Goal: Task Accomplishment & Management: Use online tool/utility

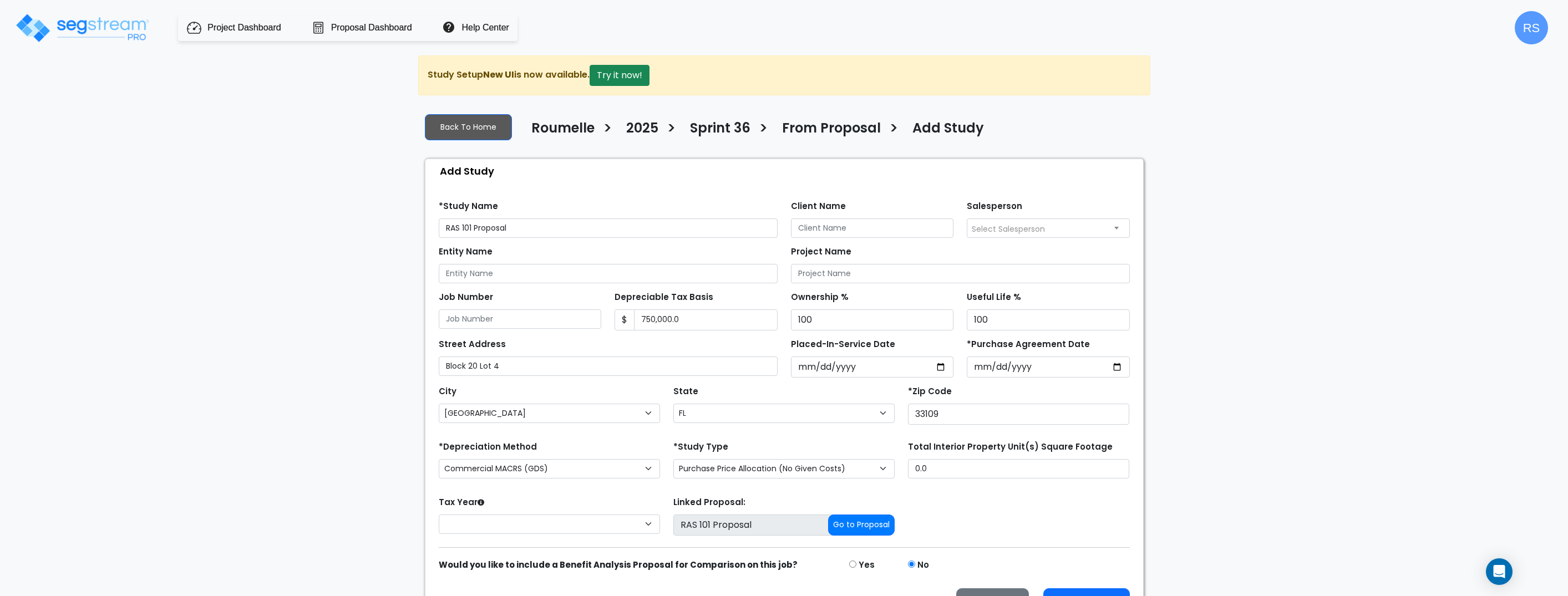
select select "[GEOGRAPHIC_DATA]"
select select "FL"
select select
click at [876, 530] on button "Go to Proposal" at bounding box center [861, 524] width 67 height 21
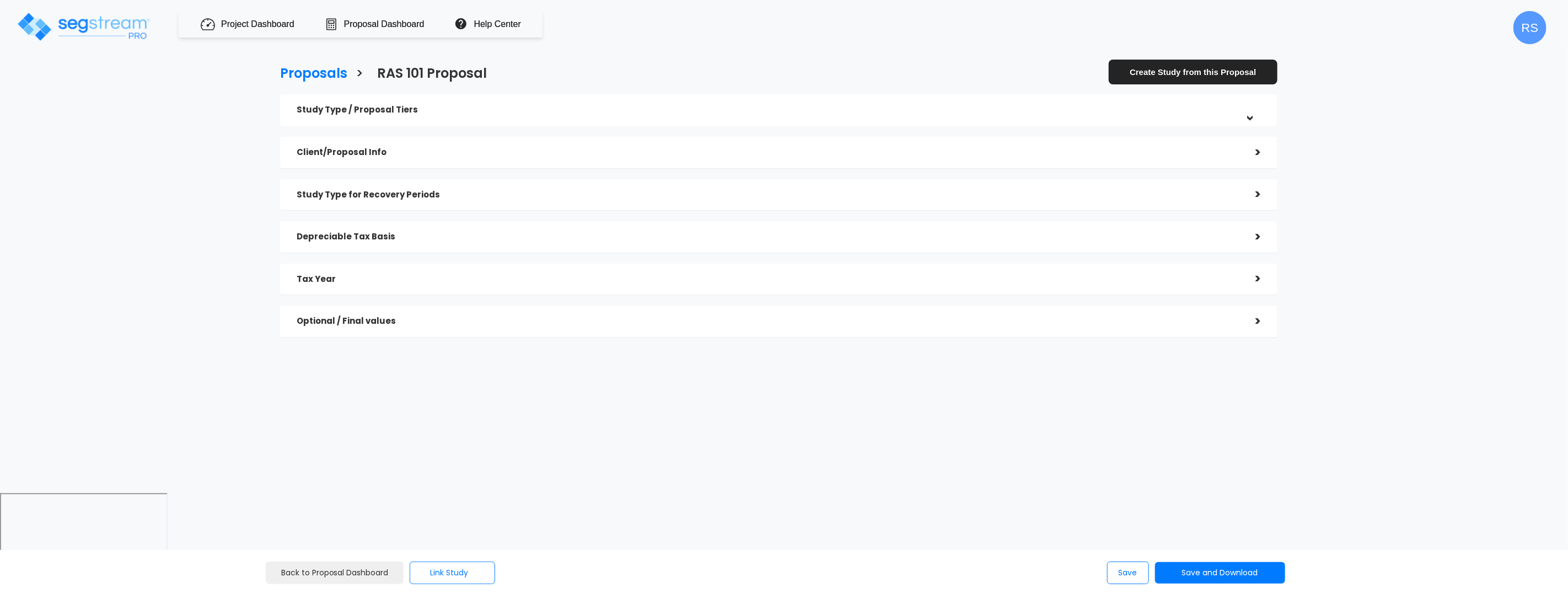
checkbox input "true"
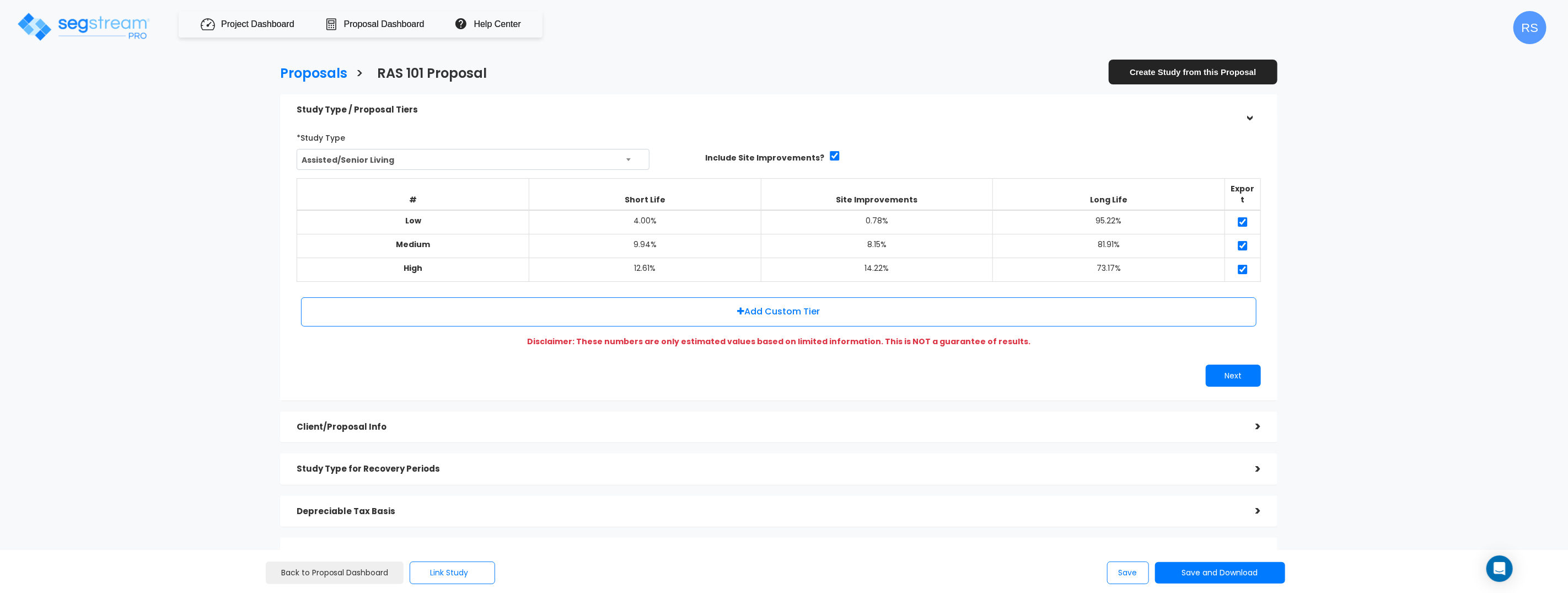
click at [509, 422] on h5 "Client/Proposal Info" at bounding box center [767, 427] width 942 height 9
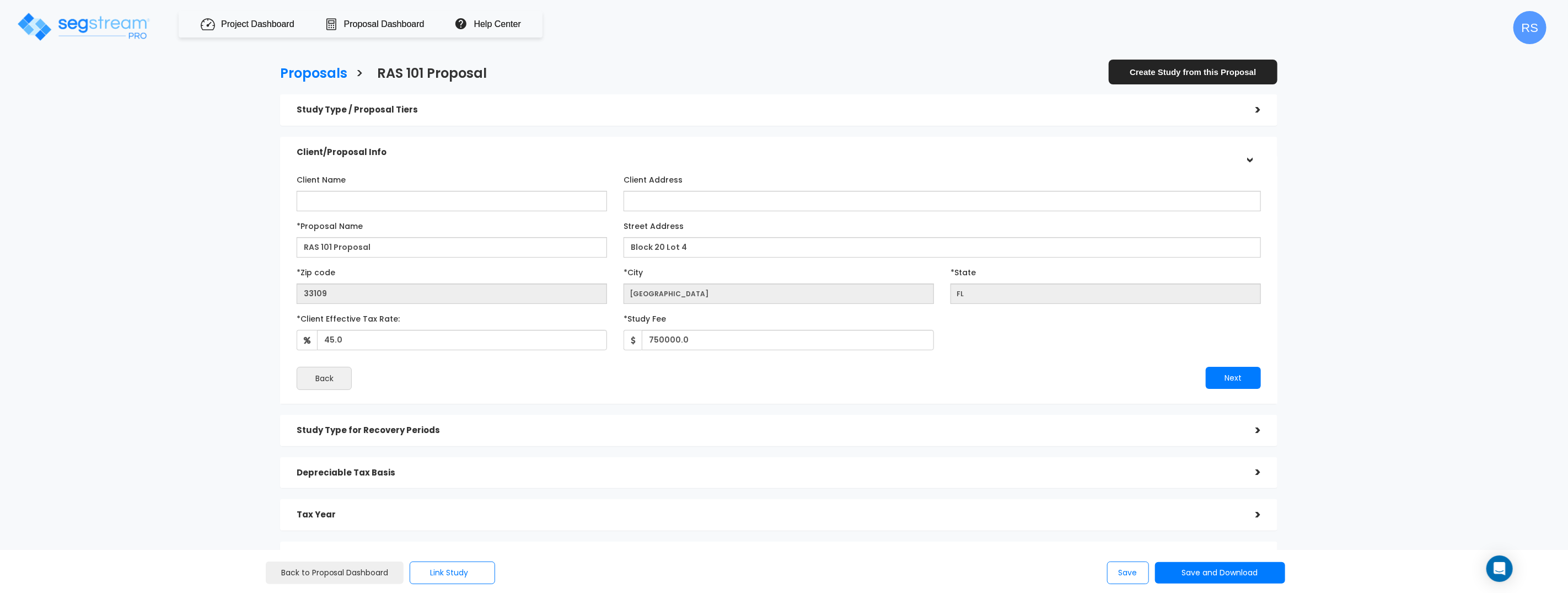
click at [299, 225] on label "*Proposal Name" at bounding box center [329, 224] width 66 height 15
click at [299, 237] on input "RAS 101 Proposal" at bounding box center [451, 247] width 310 height 20
click at [1247, 378] on button "Next" at bounding box center [1233, 378] width 55 height 22
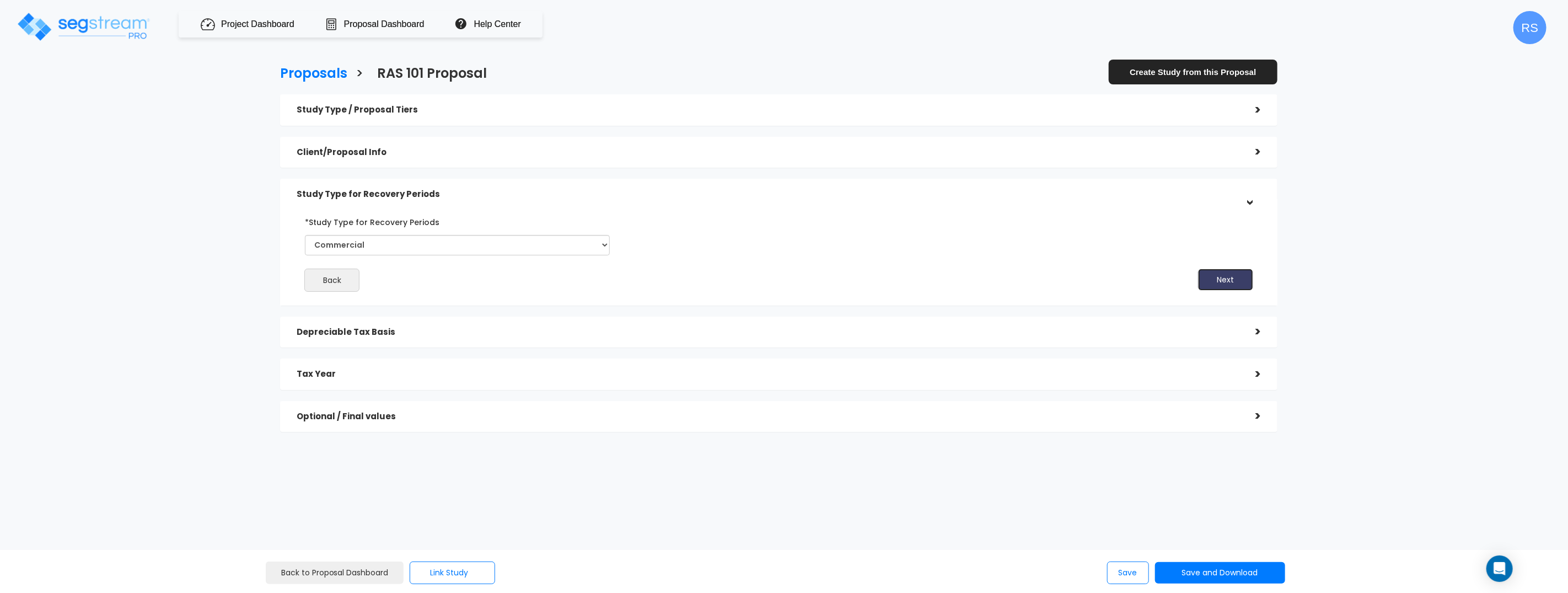
click at [1238, 280] on button "Next" at bounding box center [1226, 280] width 55 height 22
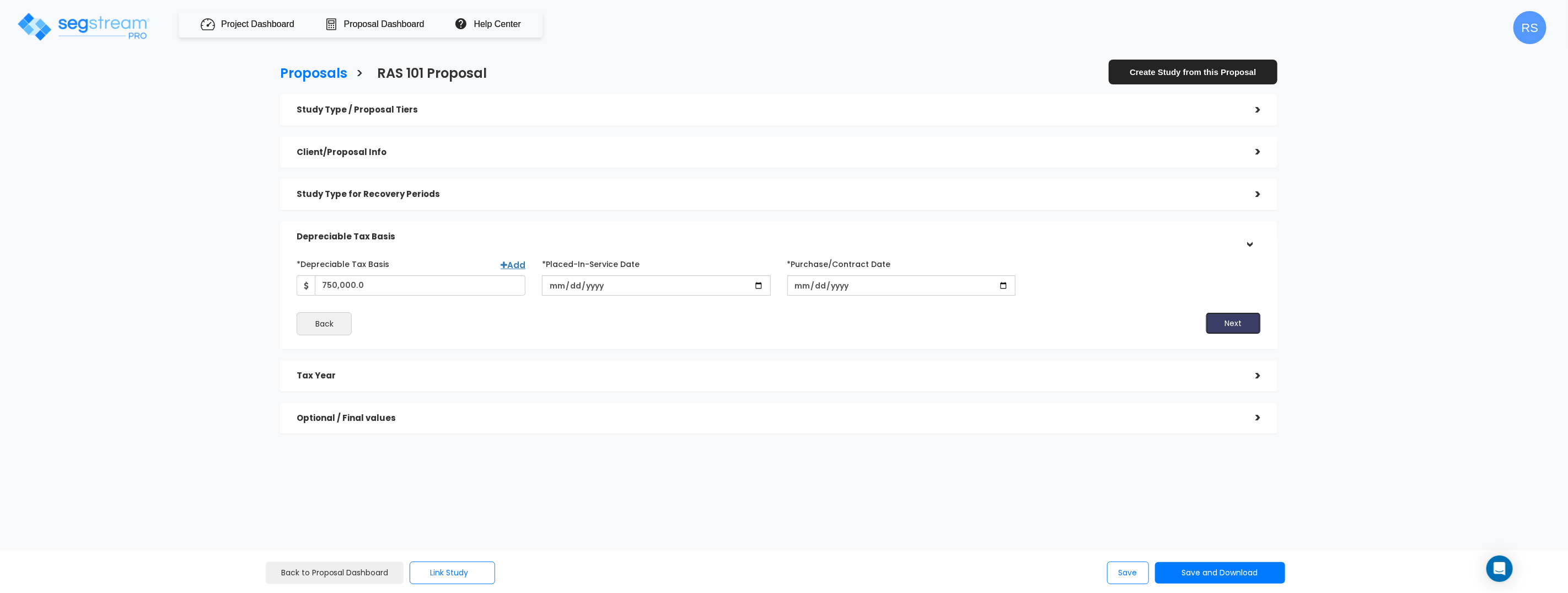
click at [1231, 319] on button "Next" at bounding box center [1233, 323] width 55 height 22
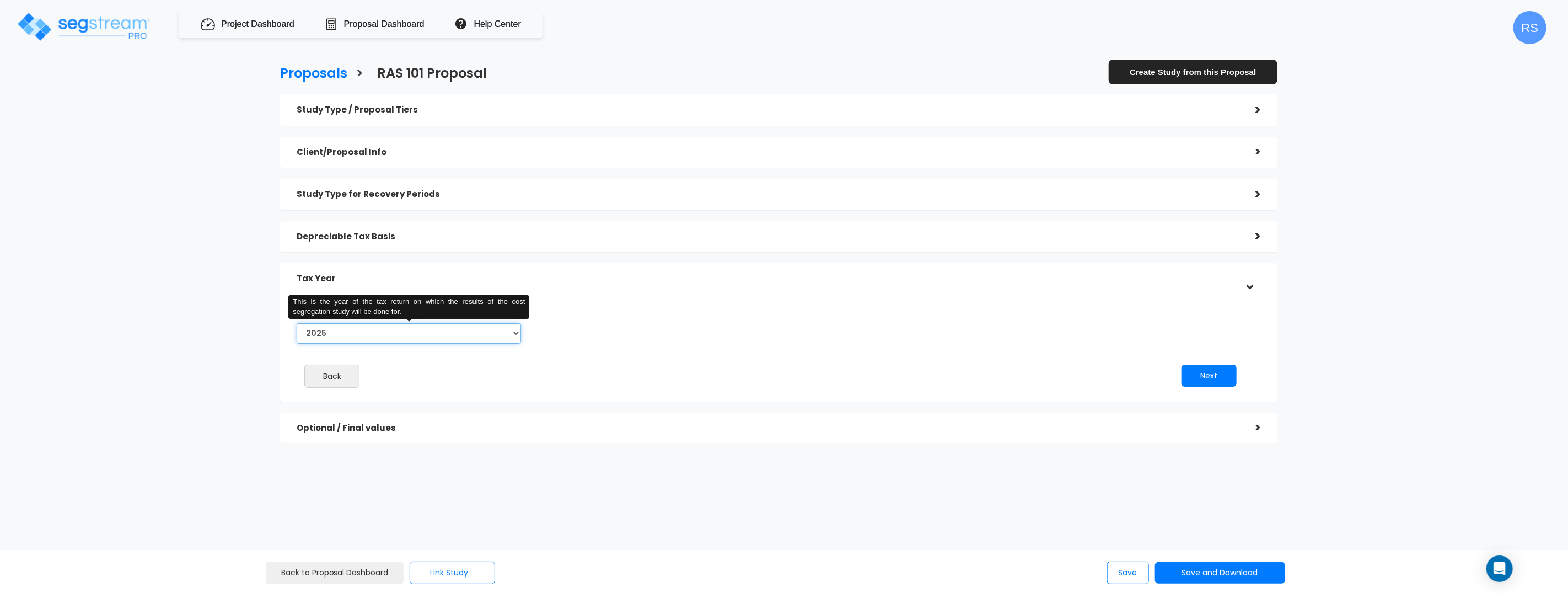
click at [344, 337] on select "2025 2026" at bounding box center [408, 334] width 225 height 20
click at [977, 347] on div "*Tax Year of Study 2025 2026 This is the year of the tax return on which the re…" at bounding box center [770, 326] width 964 height 45
click at [405, 334] on select "2025 2026" at bounding box center [408, 334] width 225 height 20
select select "2026"
click at [296, 323] on select "2025 2026" at bounding box center [408, 334] width 225 height 20
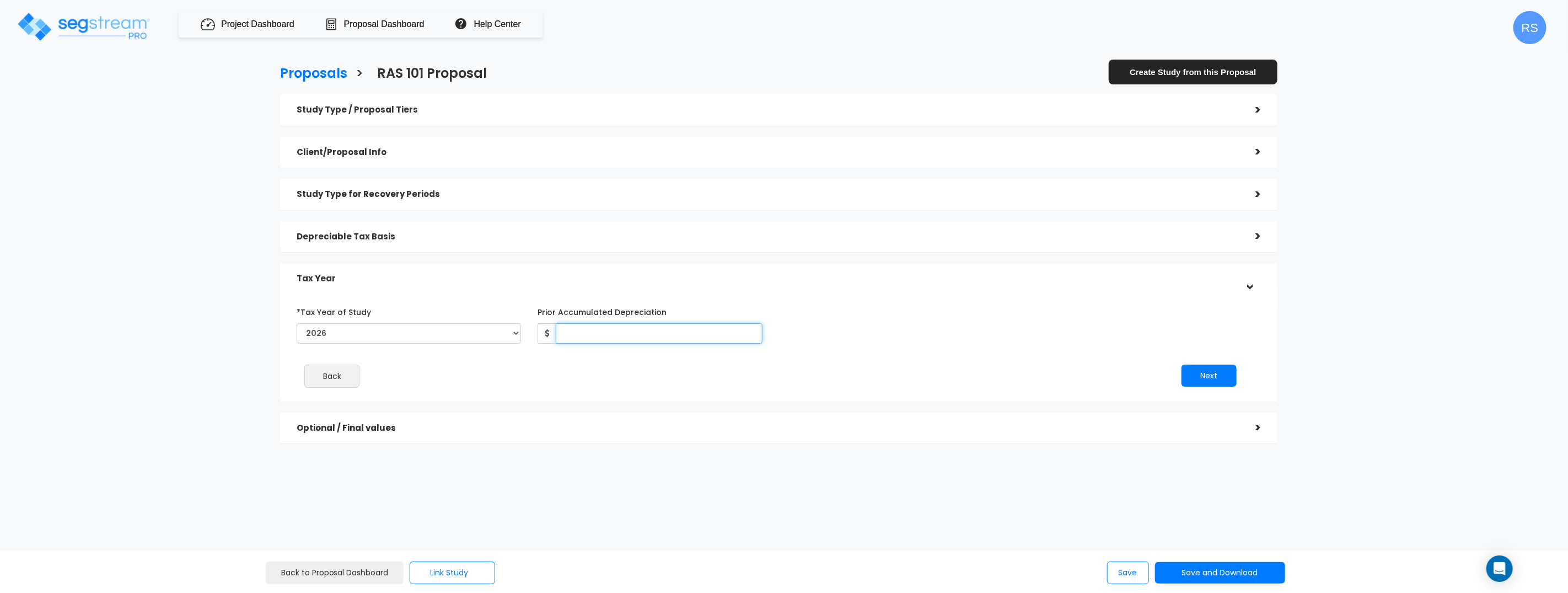
click at [607, 339] on input "Prior Accumulated Depreciation" at bounding box center [659, 334] width 206 height 20
type input "90,000"
click at [934, 358] on div "*Tax Year of Study 2025 2026 Prior Accumulated Depreciation 90,000 Back" at bounding box center [770, 349] width 964 height 104
click at [1202, 377] on button "Next" at bounding box center [1209, 376] width 55 height 22
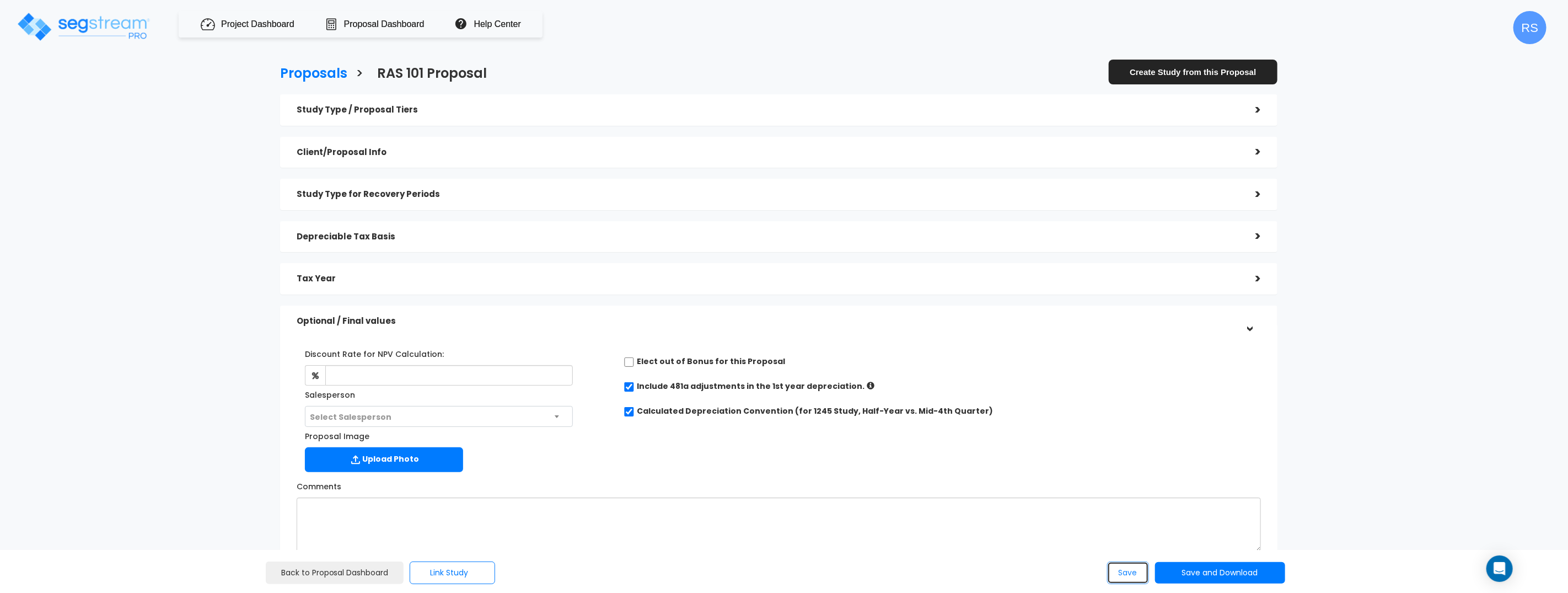
click at [1133, 578] on button "Save" at bounding box center [1128, 572] width 42 height 23
click at [1176, 70] on link "Create Study from this Proposal" at bounding box center [1193, 72] width 169 height 25
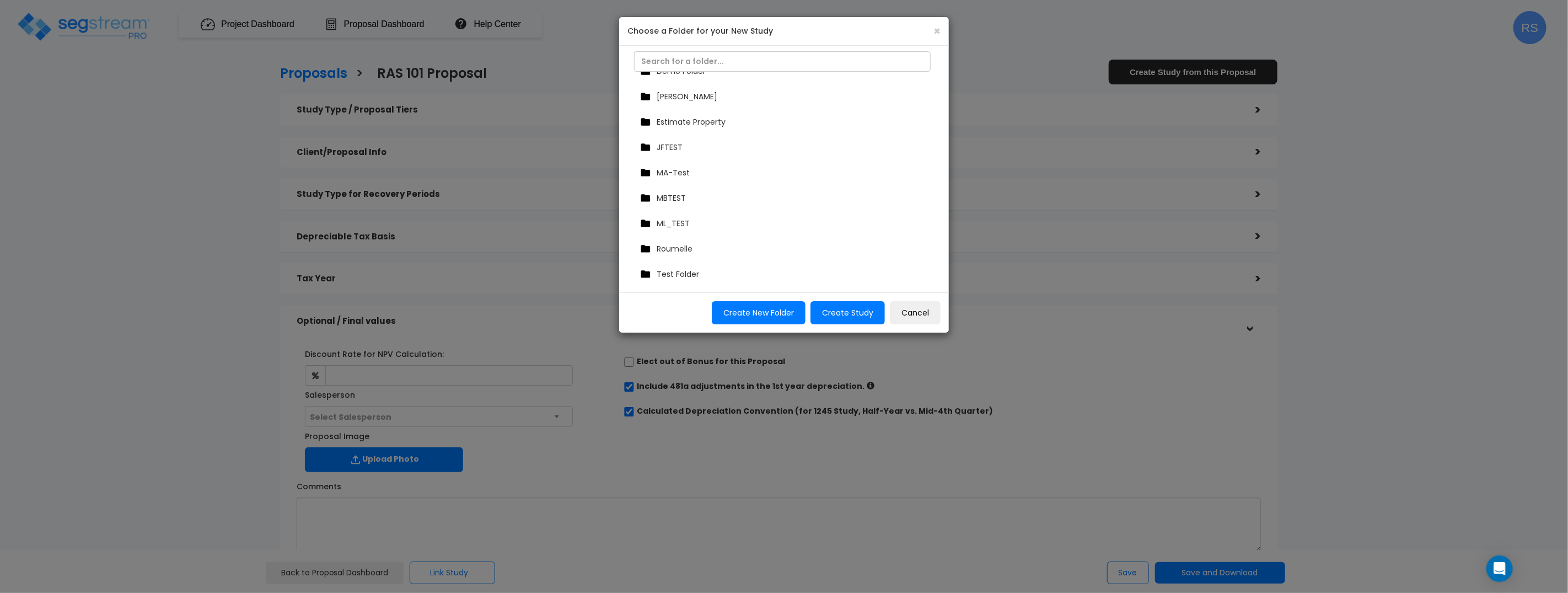
scroll to position [227, 0]
click at [703, 191] on div "Roumelle" at bounding box center [786, 195] width 299 height 17
click at [703, 216] on div "2025" at bounding box center [790, 217] width 285 height 17
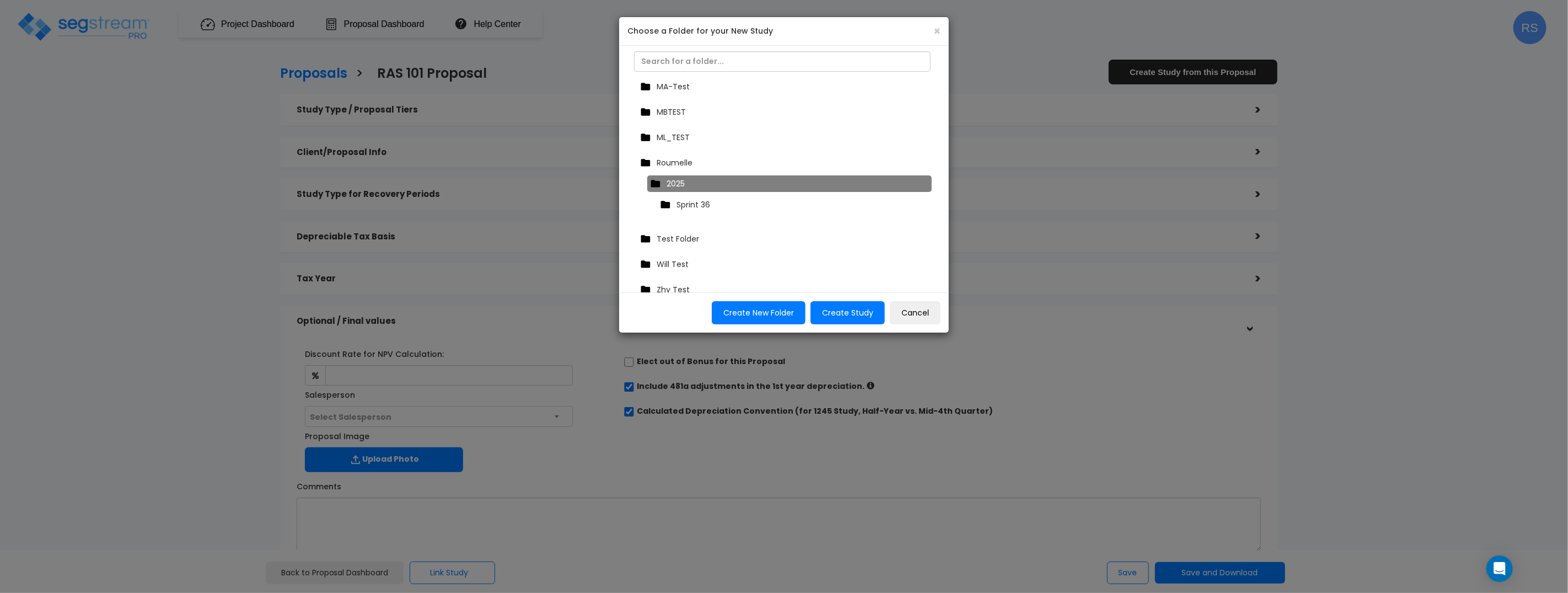
scroll to position [278, 0]
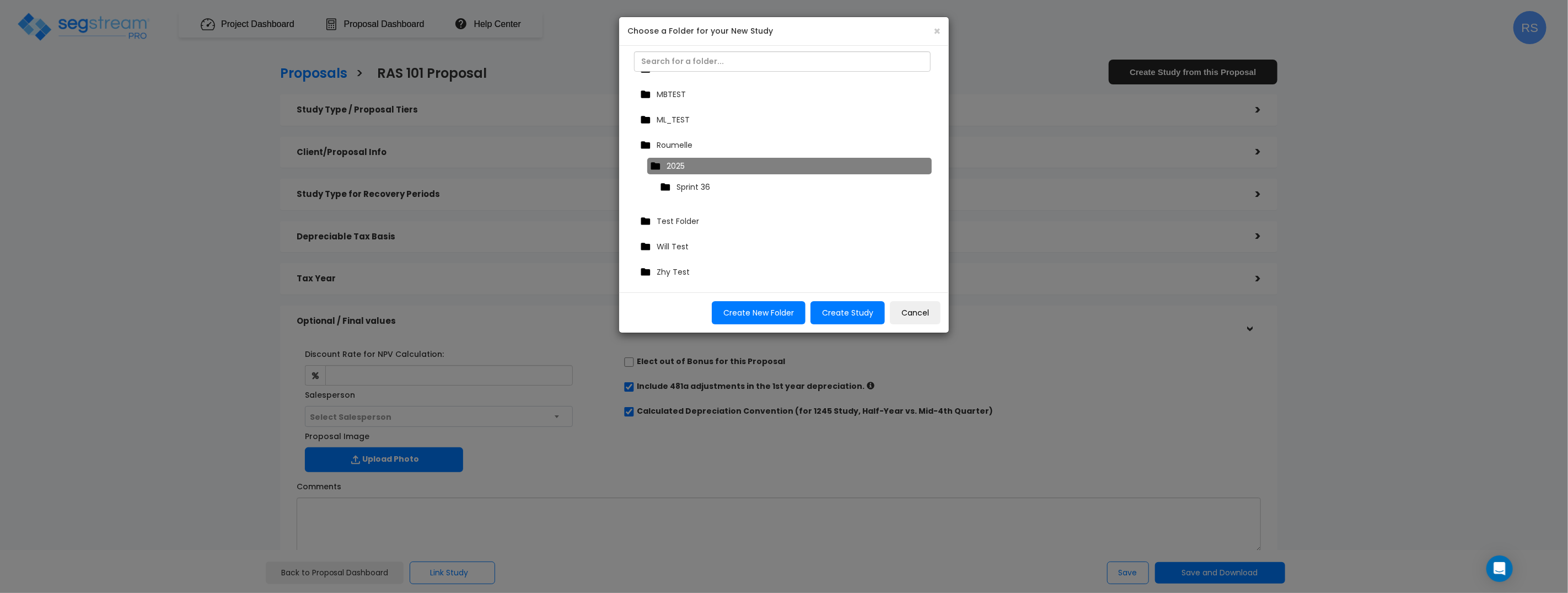
click at [730, 188] on div "Sprint 36" at bounding box center [792, 187] width 270 height 17
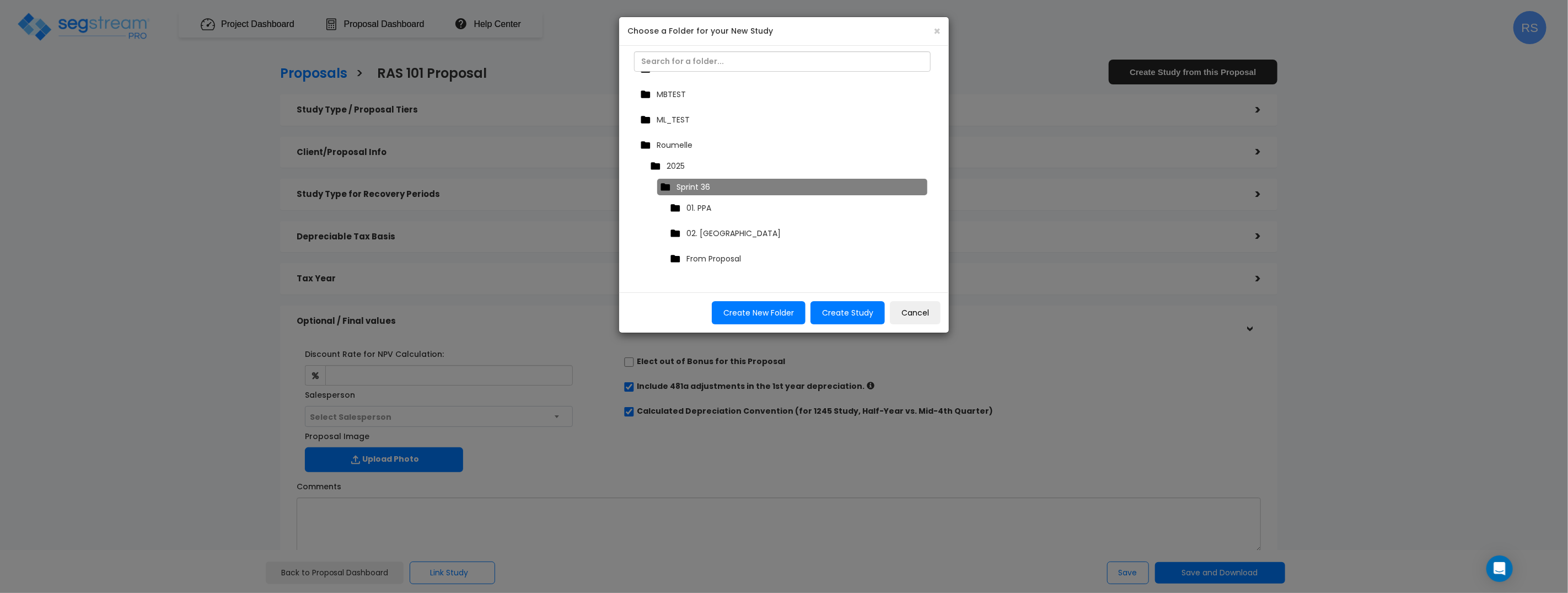
click at [751, 258] on div "From Proposal" at bounding box center [795, 258] width 256 height 17
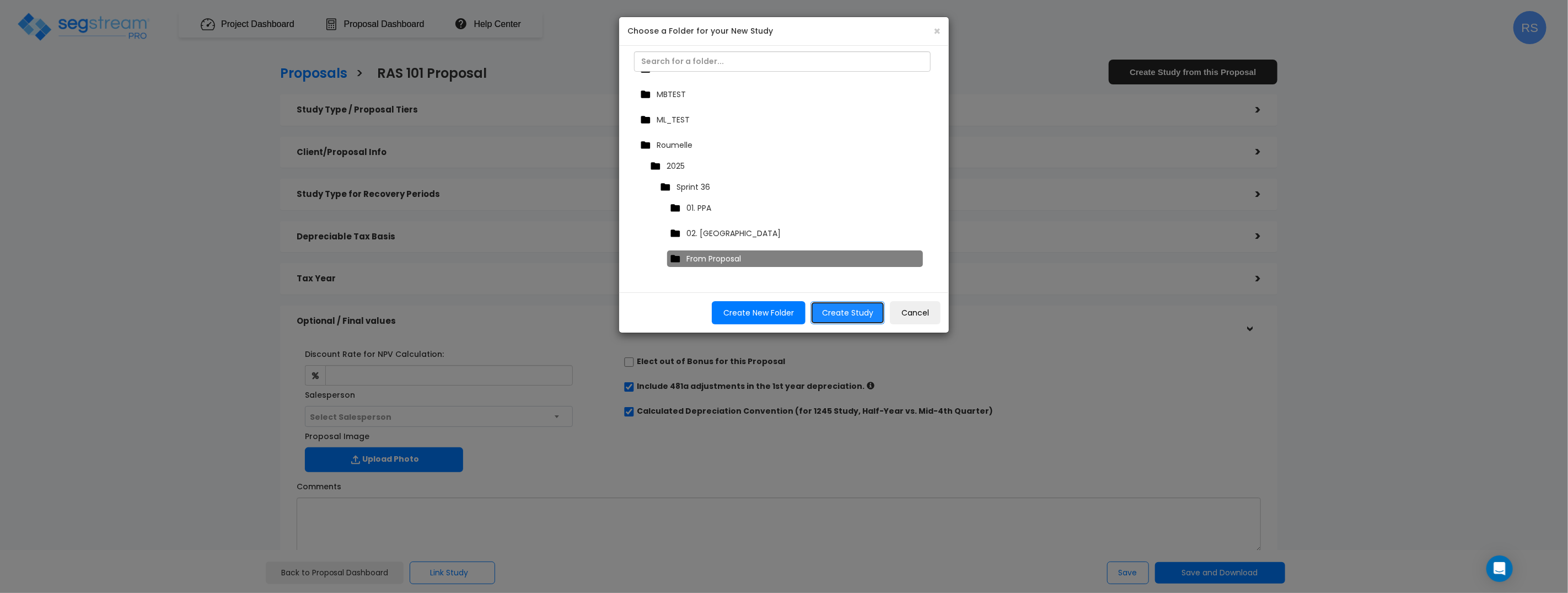
click at [866, 318] on button "Create Study" at bounding box center [847, 312] width 74 height 23
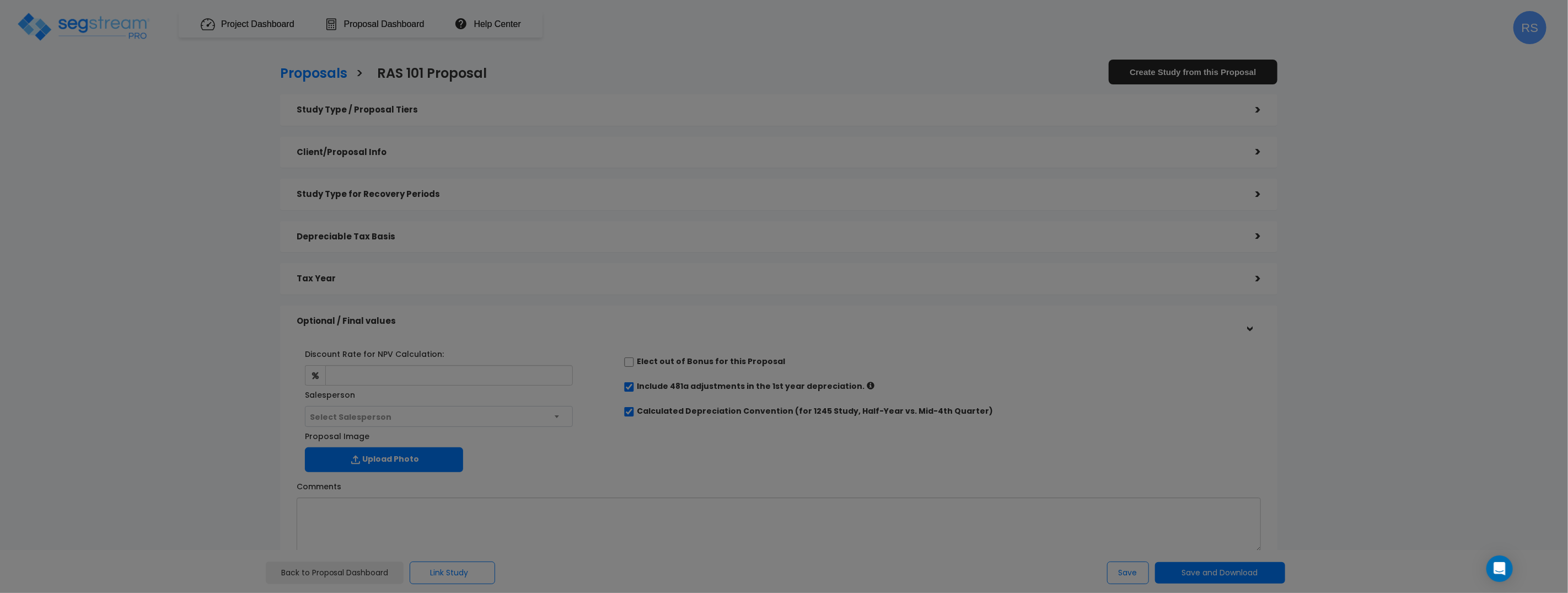
scroll to position [227, 0]
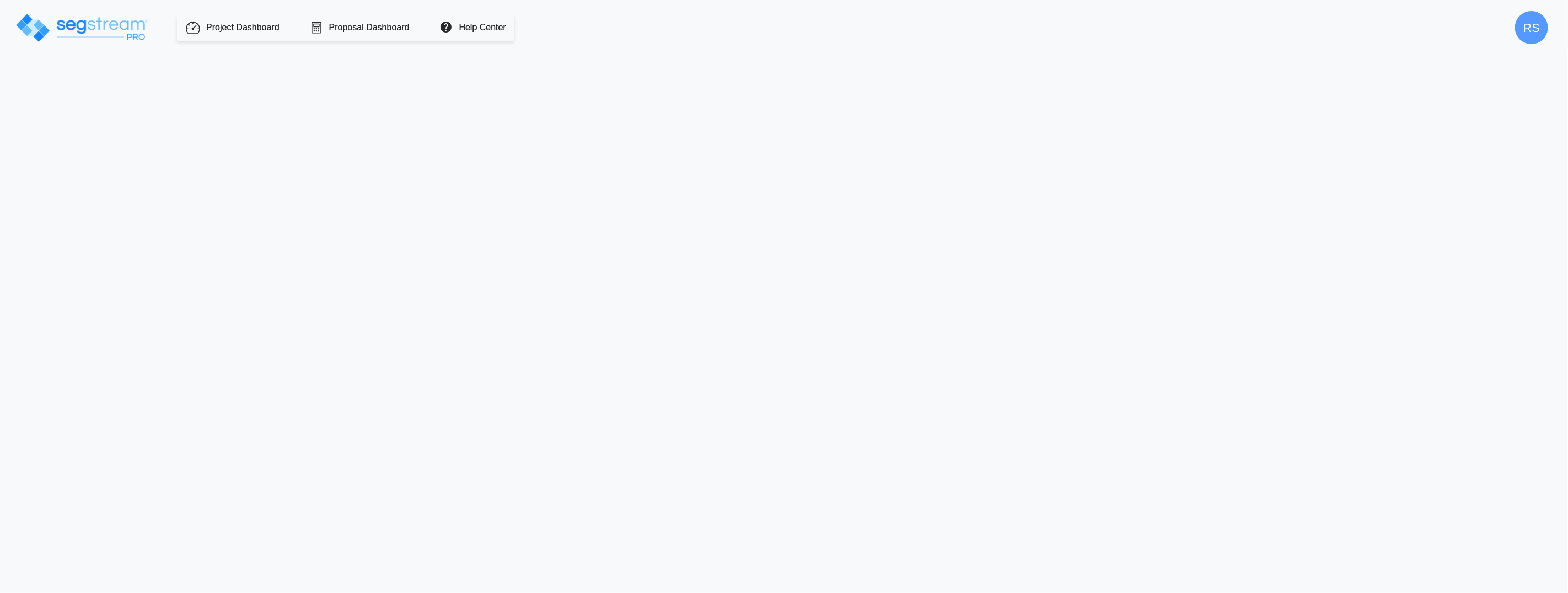
type input "750,000.0"
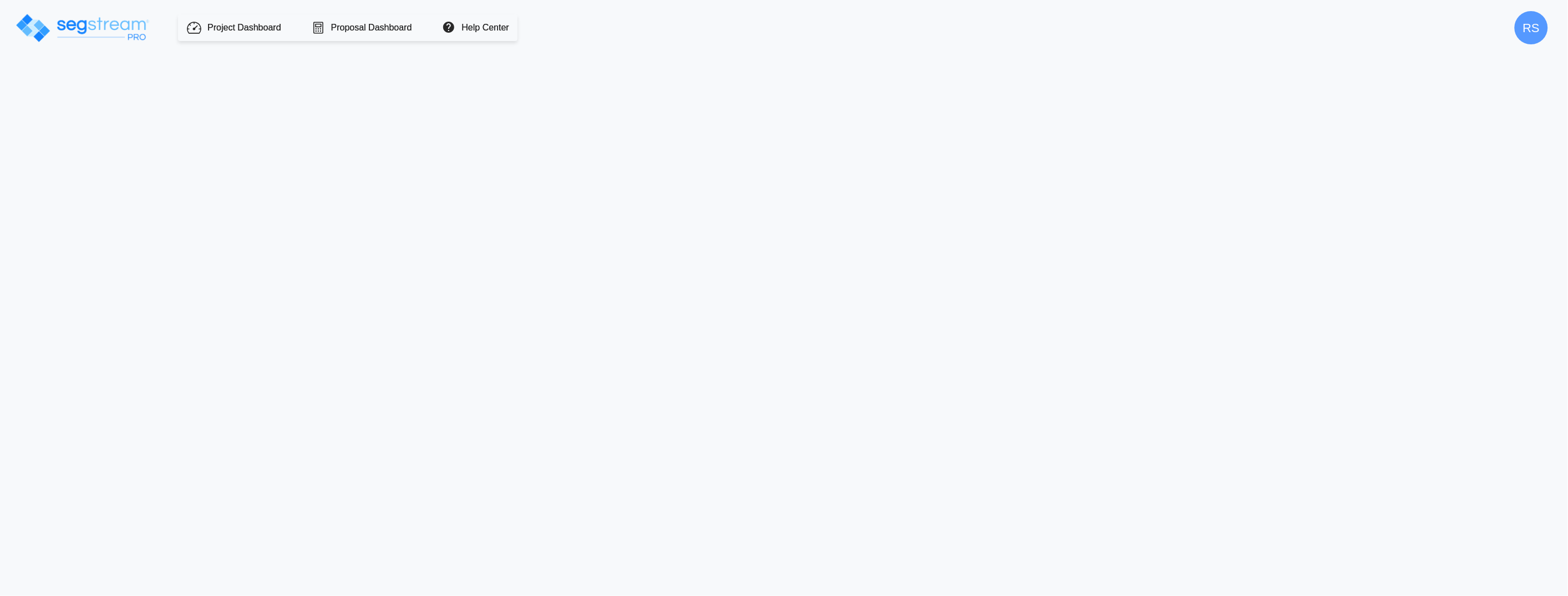
select select
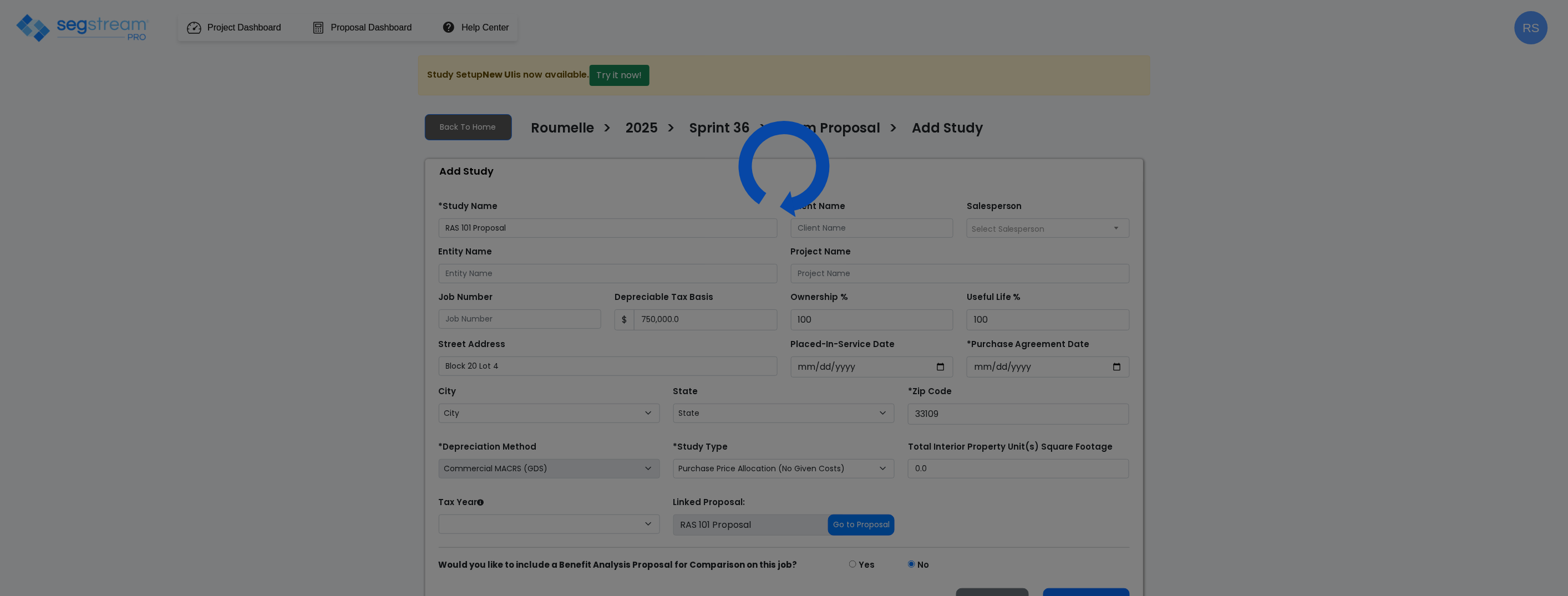
select select "FL"
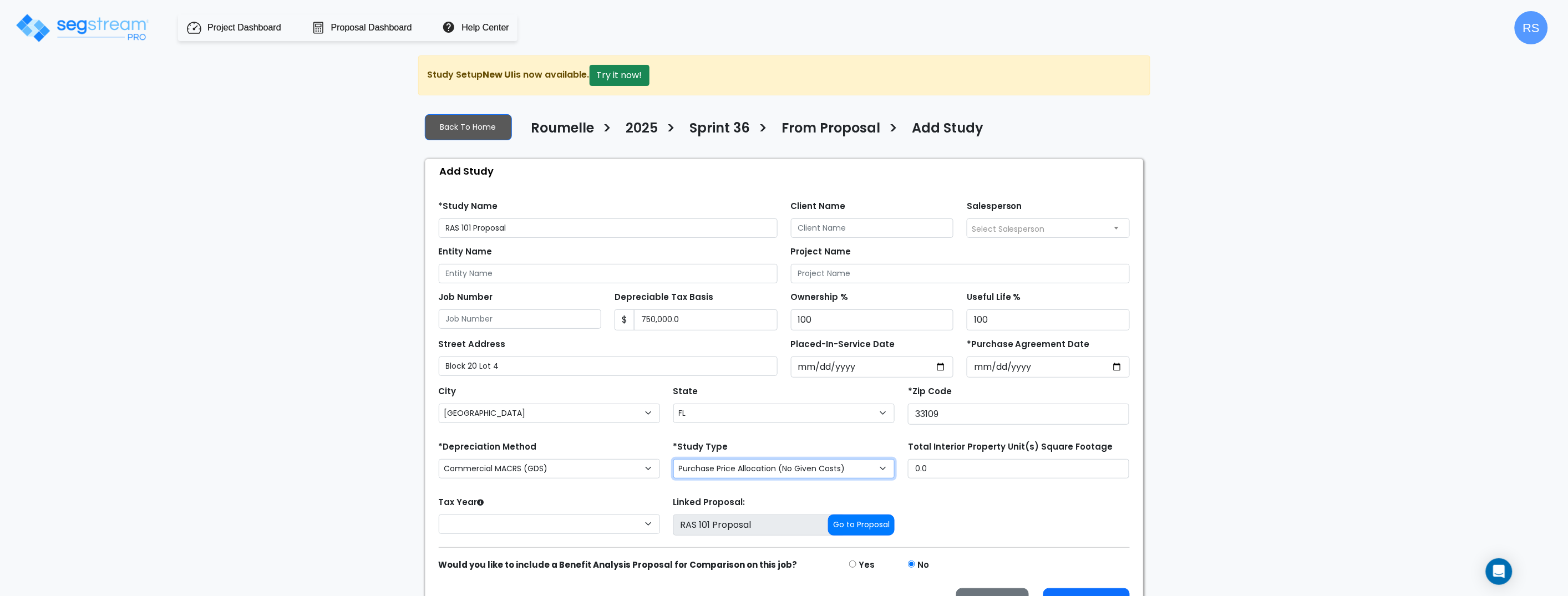
click at [724, 468] on select "Purchase Price Allocation (No Given Costs) New Construction / Reno / TI's (Give…" at bounding box center [784, 468] width 221 height 20
click at [576, 524] on select "2026 2025" at bounding box center [549, 524] width 221 height 20
click at [625, 525] on select "2026 2025" at bounding box center [549, 524] width 221 height 20
click at [562, 489] on form "*Study Name RAS 101 Proposal Client Name Salesperson $" at bounding box center [784, 404] width 691 height 424
click at [874, 530] on button "Go to Proposal" at bounding box center [861, 524] width 67 height 21
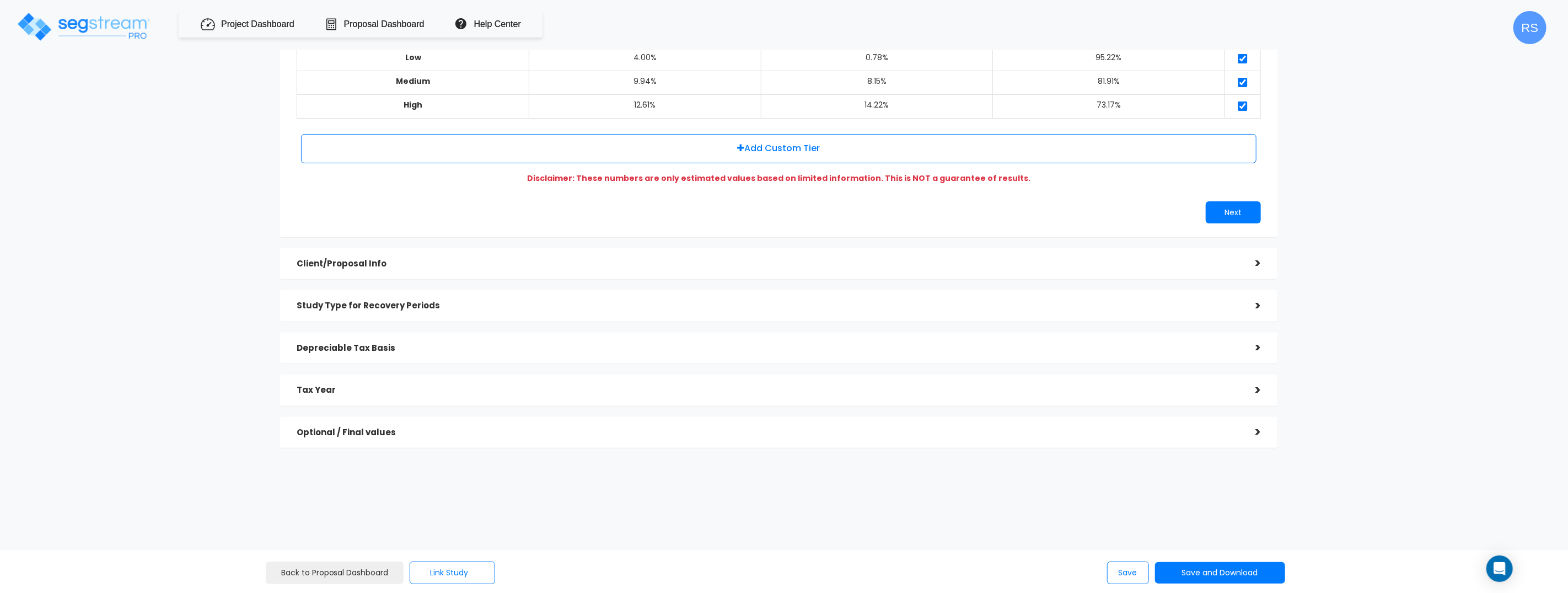
click at [516, 389] on div "Tax Year" at bounding box center [767, 390] width 942 height 20
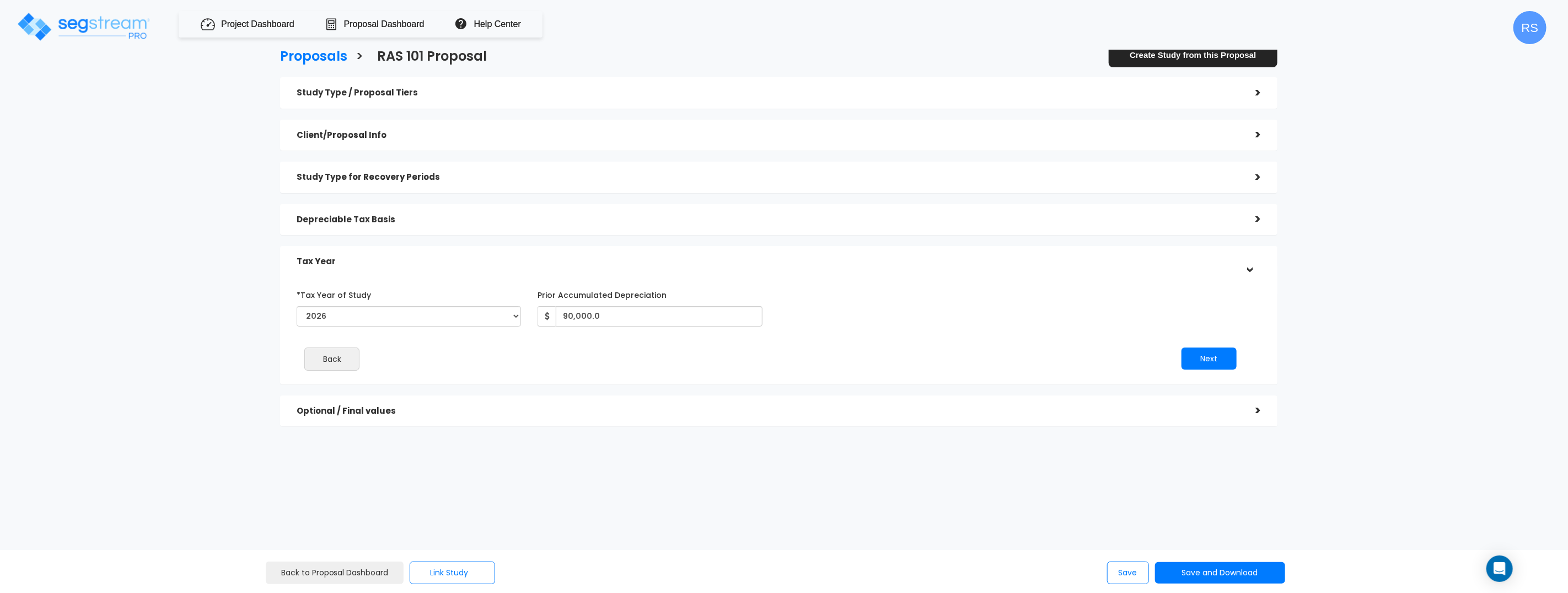
scroll to position [7, 0]
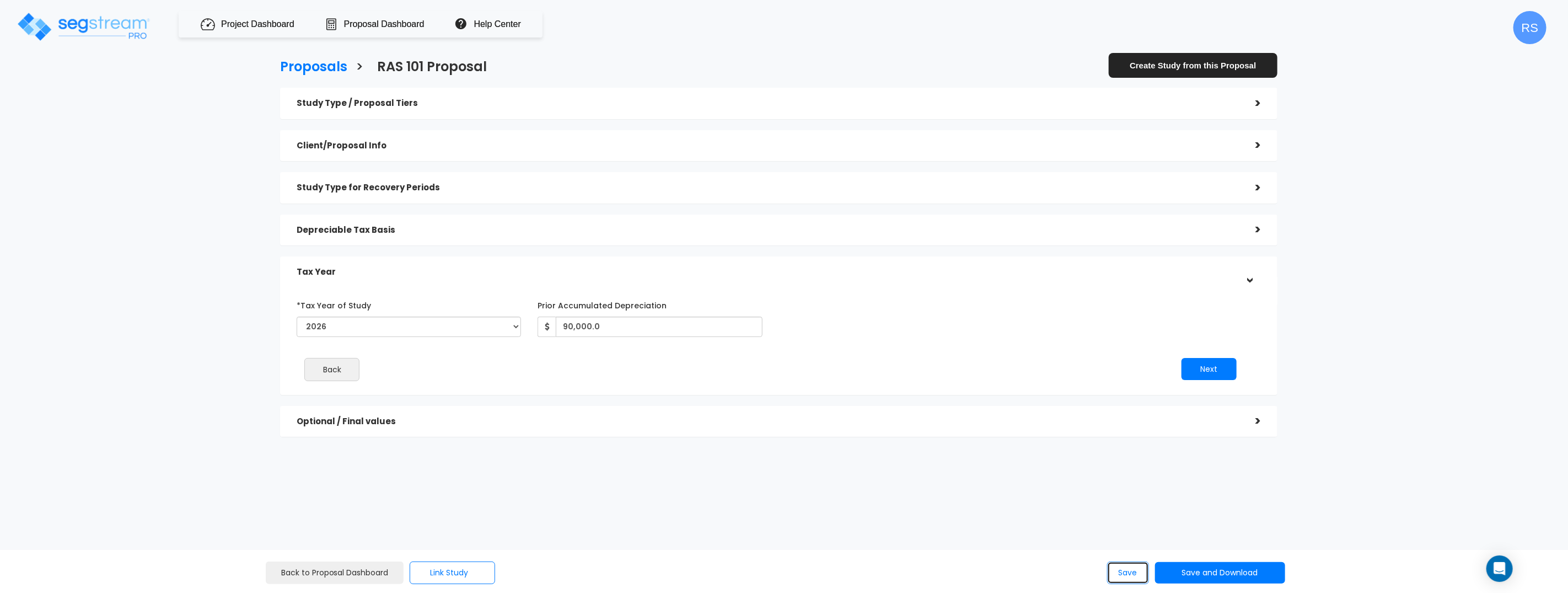
click at [1136, 576] on button "Save" at bounding box center [1128, 572] width 42 height 23
click at [1205, 56] on link "Create Study from this Proposal" at bounding box center [1193, 65] width 169 height 25
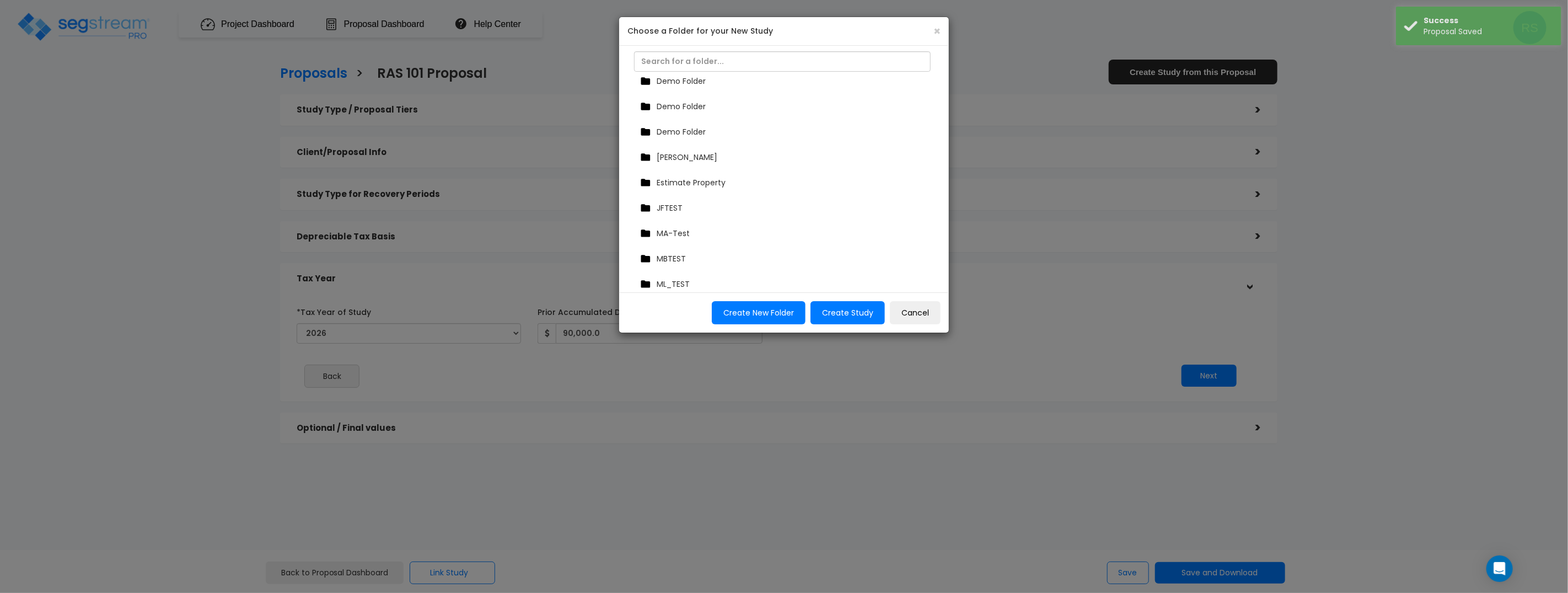
scroll to position [227, 0]
click at [706, 221] on div "Test Folder" at bounding box center [786, 221] width 299 height 17
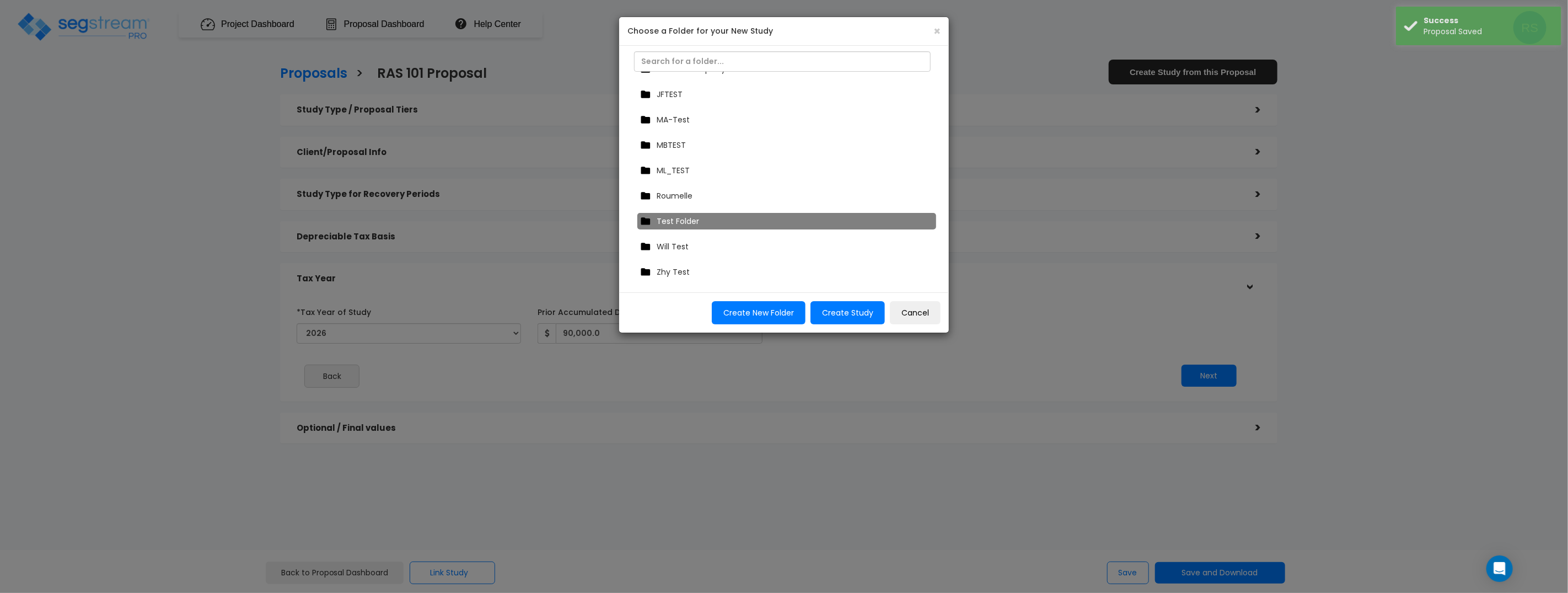
click at [704, 193] on div "Roumelle" at bounding box center [786, 195] width 299 height 17
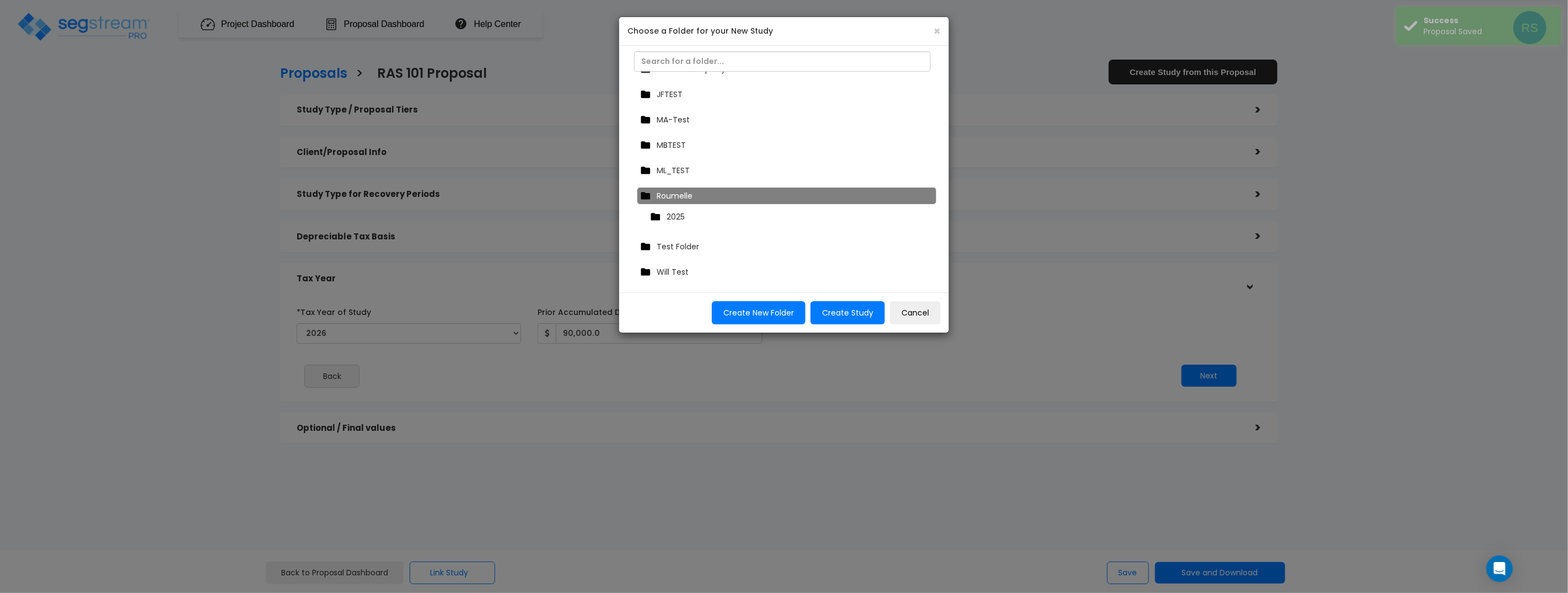
click at [702, 194] on div "Roumelle" at bounding box center [786, 195] width 299 height 17
click at [703, 195] on div "Roumelle" at bounding box center [786, 195] width 299 height 17
click at [692, 213] on div "2025" at bounding box center [790, 217] width 285 height 17
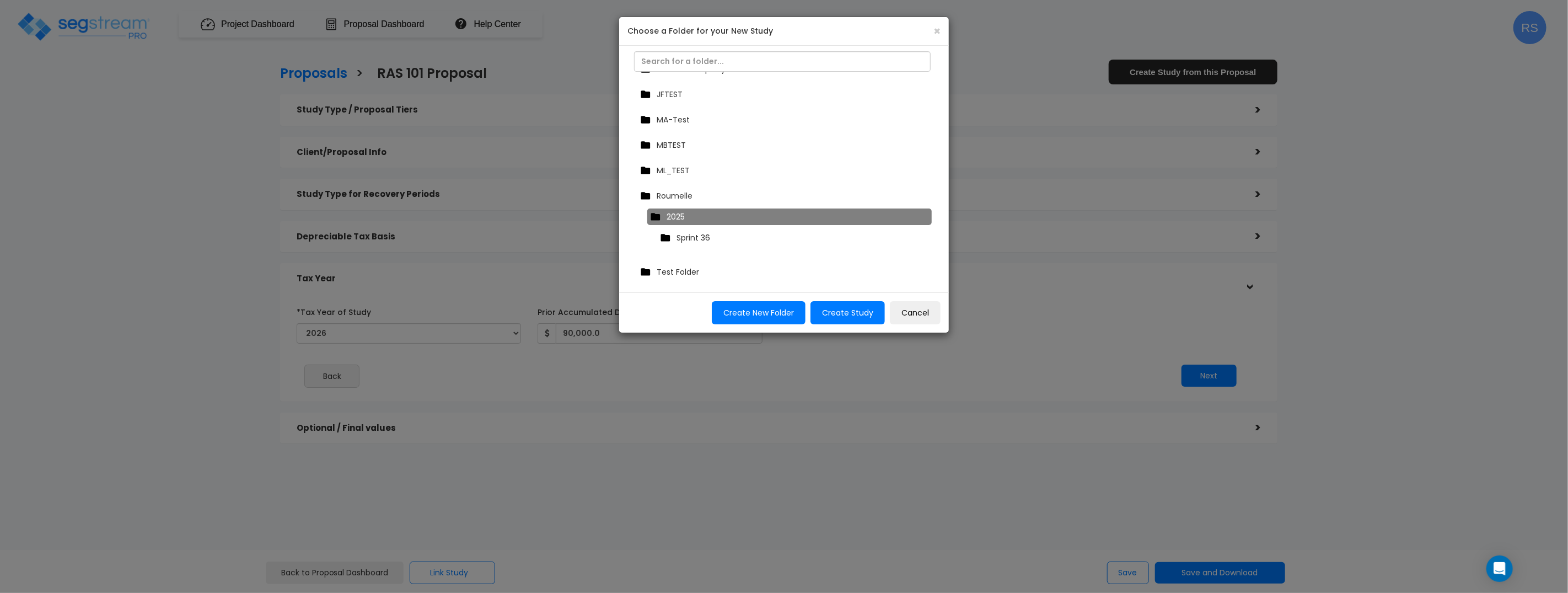
click at [710, 242] on div "Sprint 36" at bounding box center [792, 238] width 270 height 17
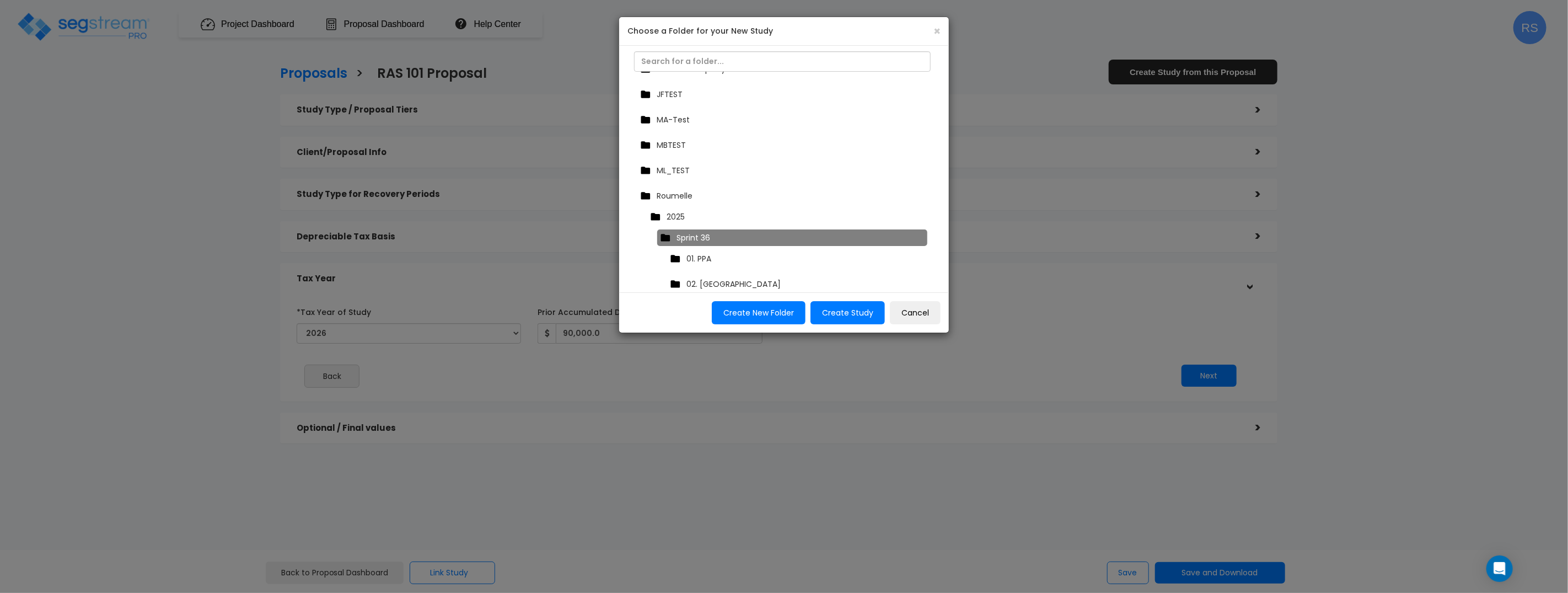
scroll to position [353, 0]
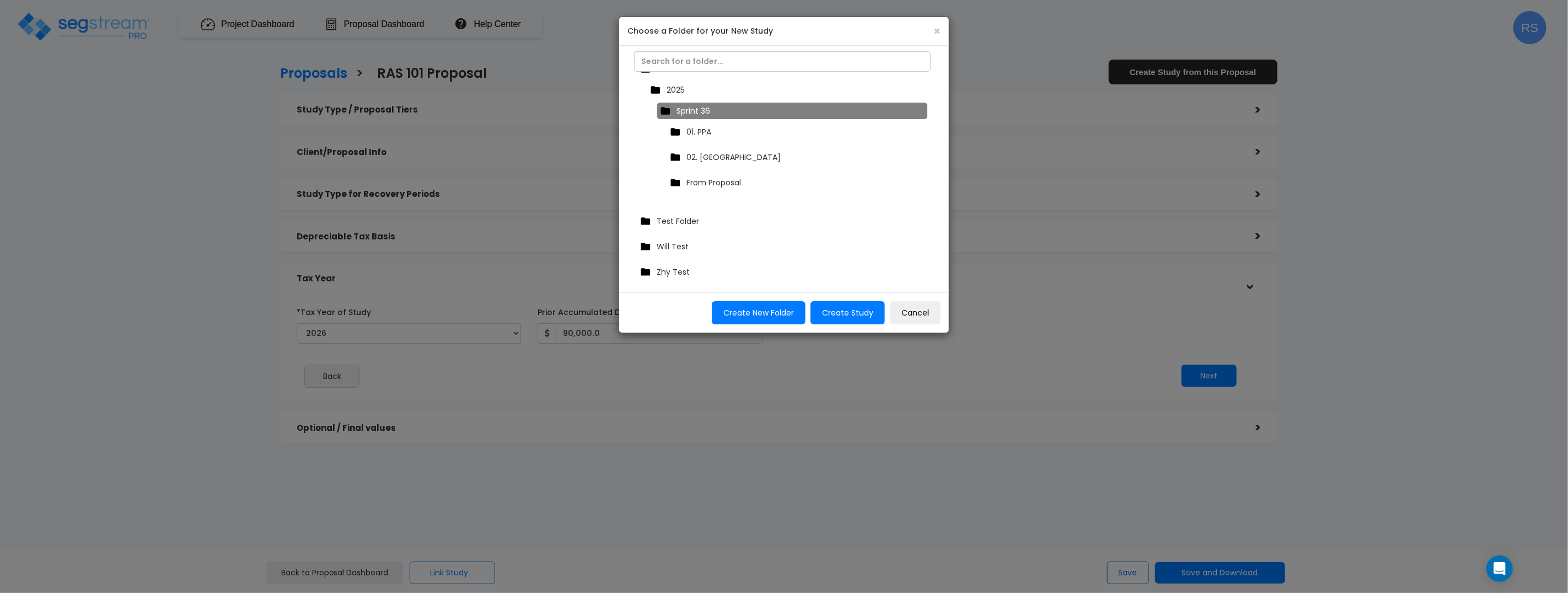
click at [726, 182] on span "From Proposal" at bounding box center [714, 182] width 54 height 11
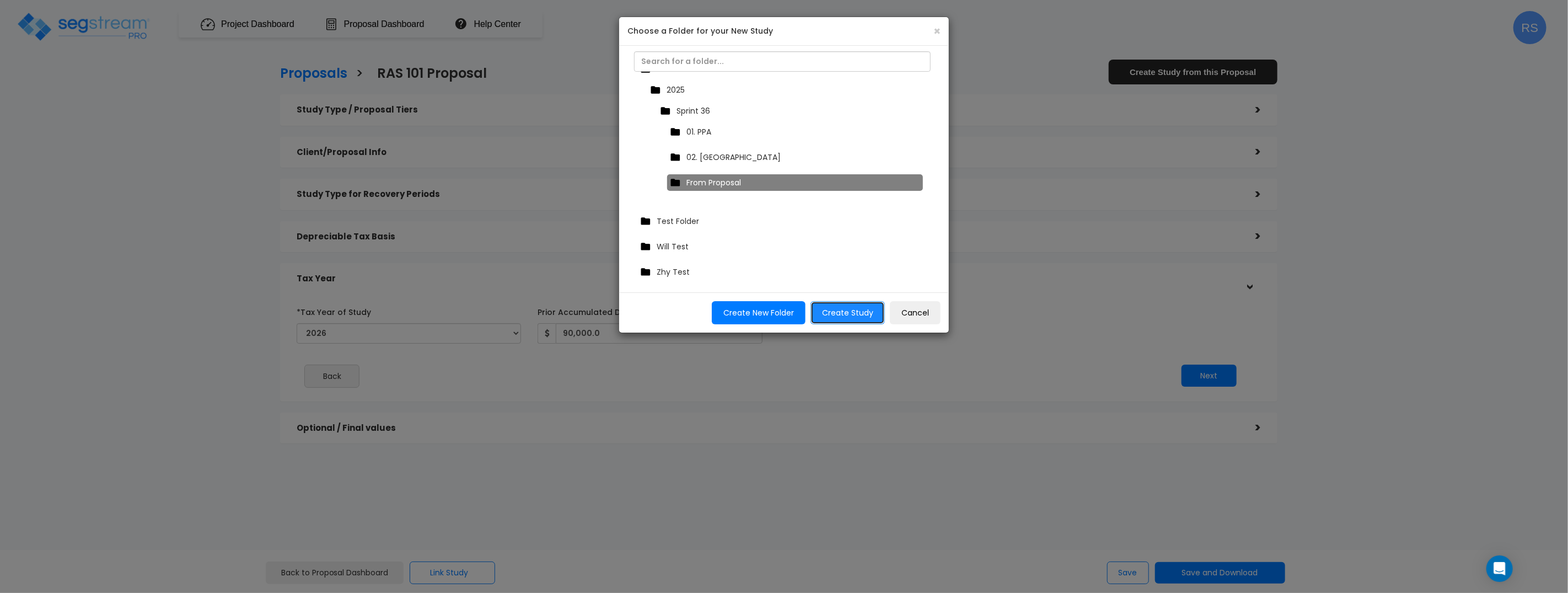
click at [851, 312] on button "Create Study" at bounding box center [847, 312] width 74 height 23
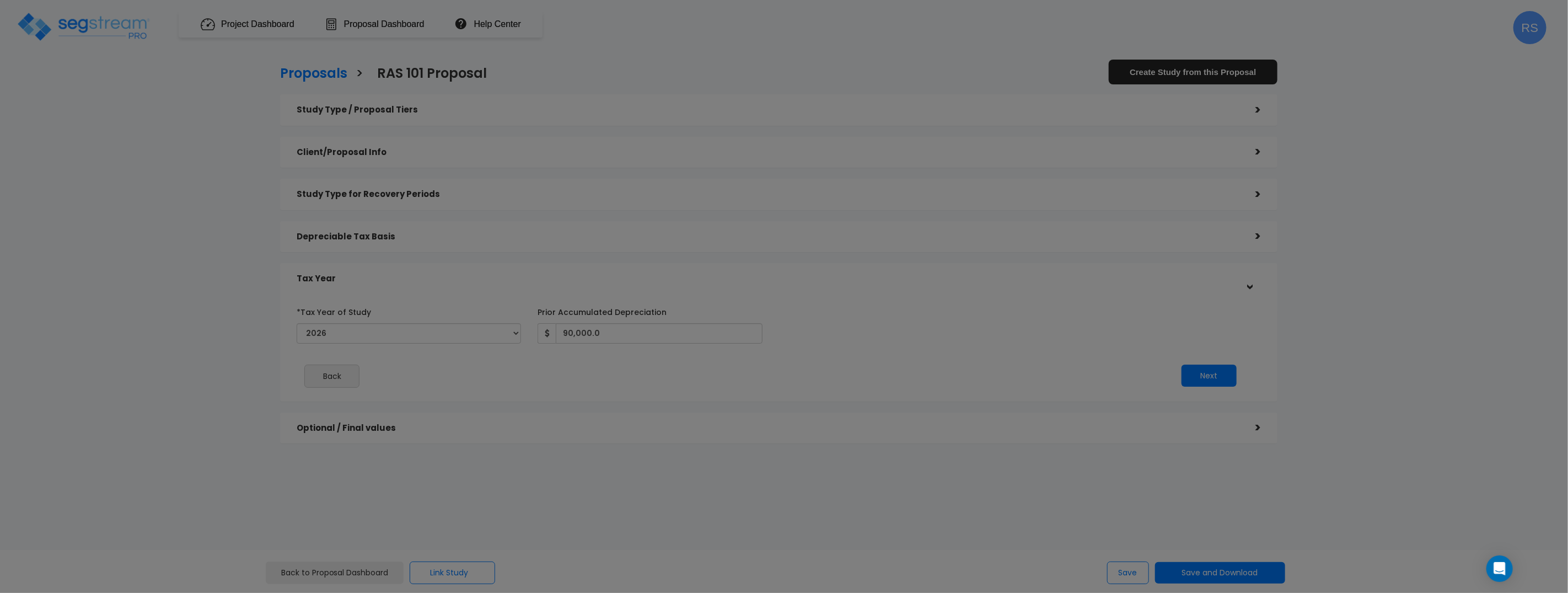
scroll to position [0, 0]
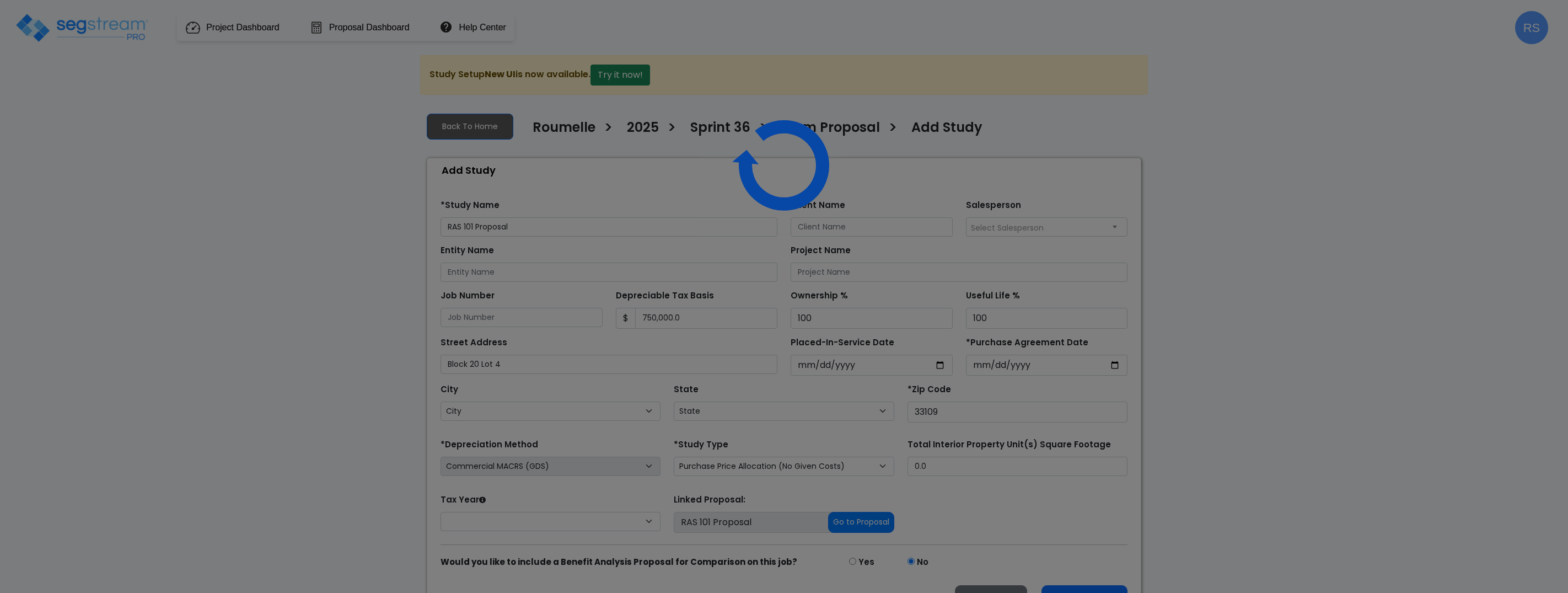
select select
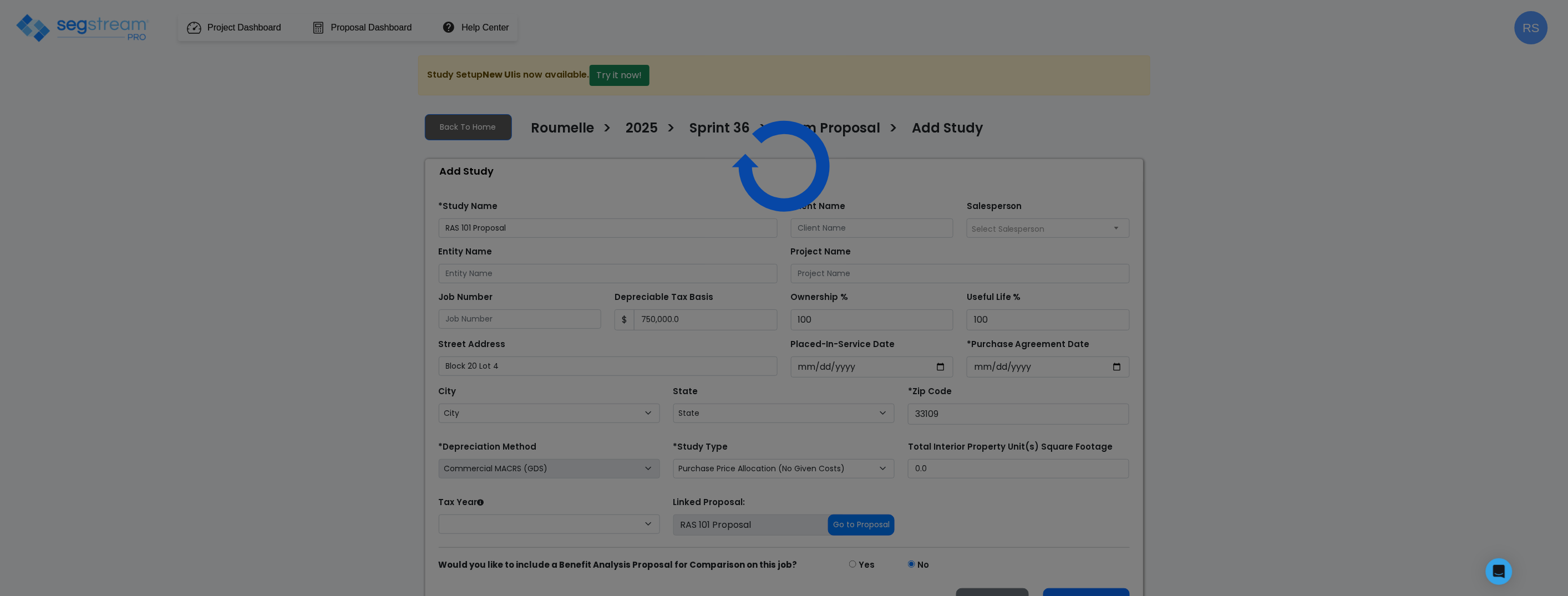
select select "FL"
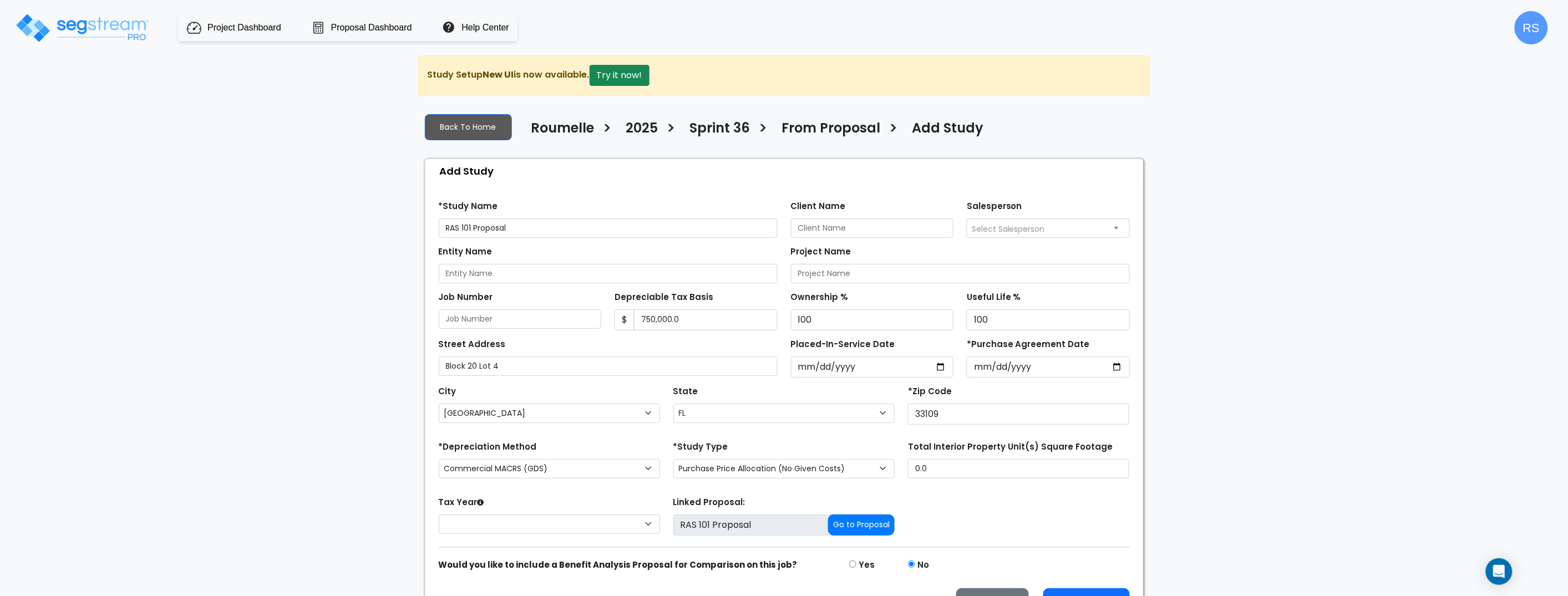
scroll to position [31, 0]
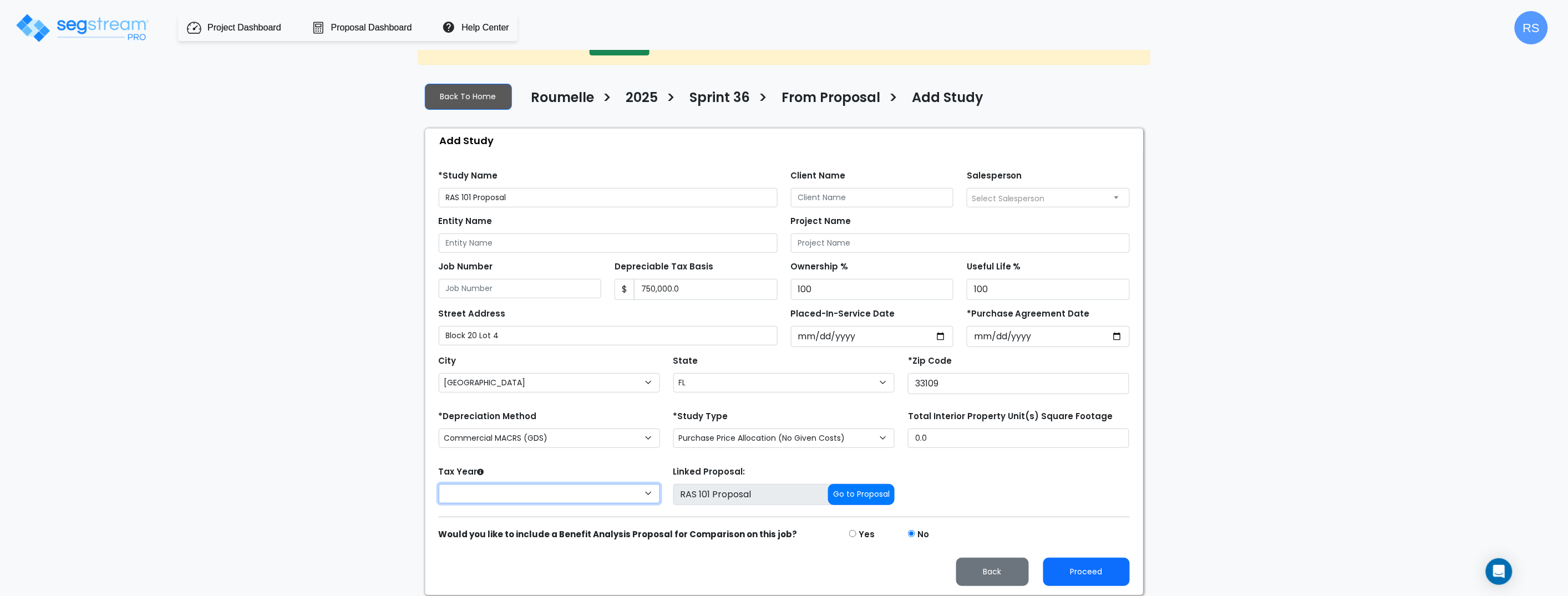
click at [640, 496] on select "2026 2025" at bounding box center [549, 493] width 221 height 20
click at [624, 494] on select "2026 2025" at bounding box center [549, 493] width 221 height 20
select select "2025"
click at [439, 484] on select "2026 2025" at bounding box center [549, 493] width 221 height 20
click at [618, 494] on select "2026 2025" at bounding box center [549, 493] width 221 height 20
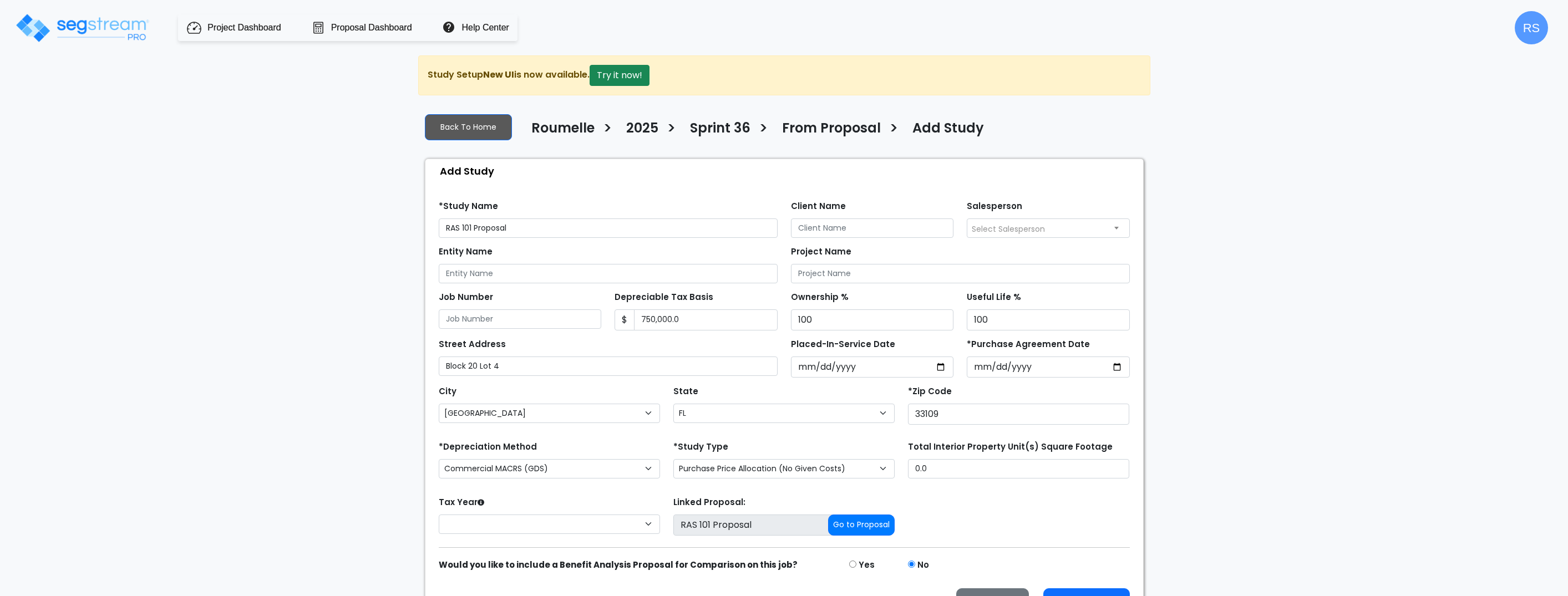
select select "Miami Beach"
select select "FL"
select select
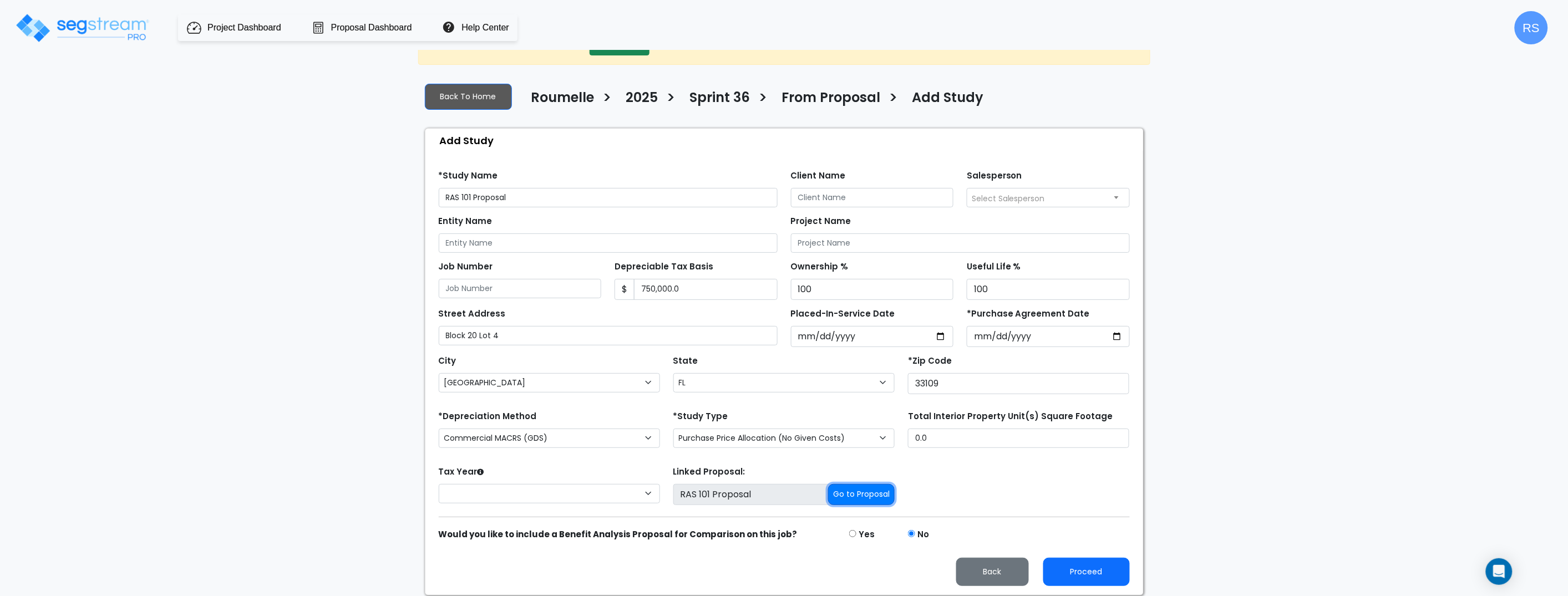
click at [860, 494] on button "Go to Proposal" at bounding box center [861, 494] width 67 height 21
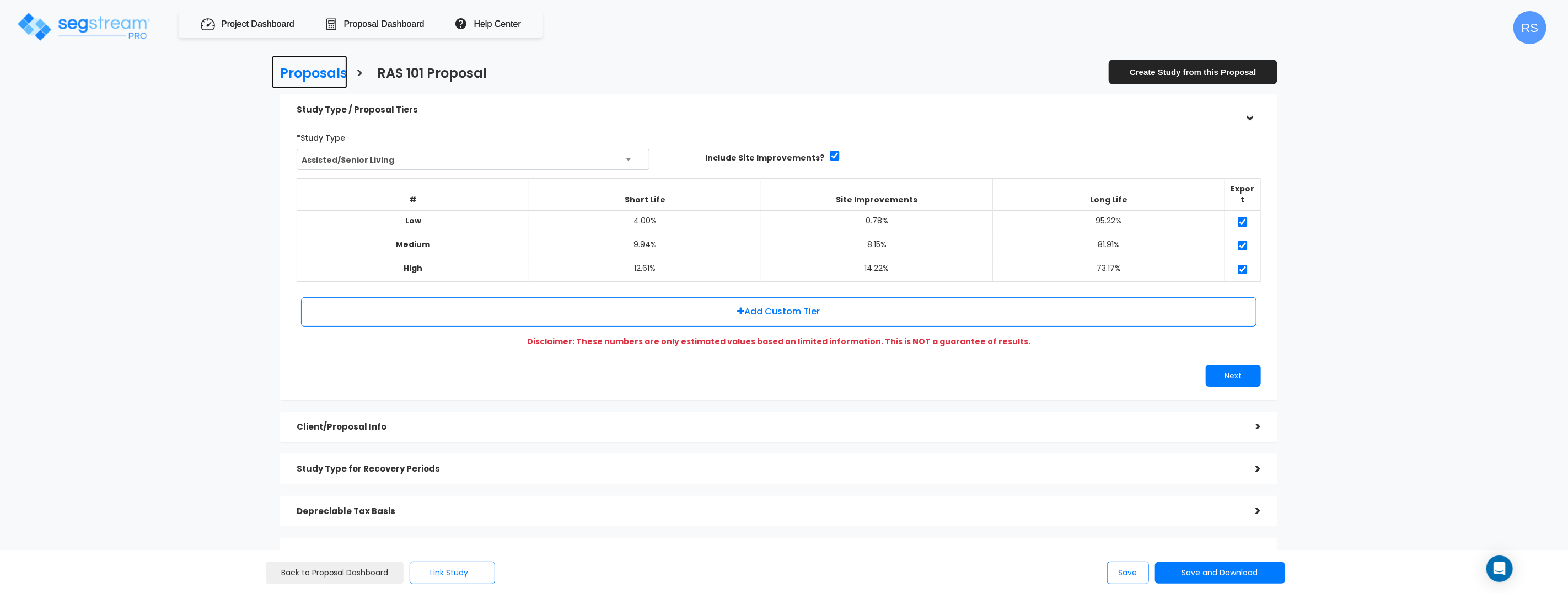
click at [338, 71] on h3 "Proposals" at bounding box center [313, 75] width 68 height 17
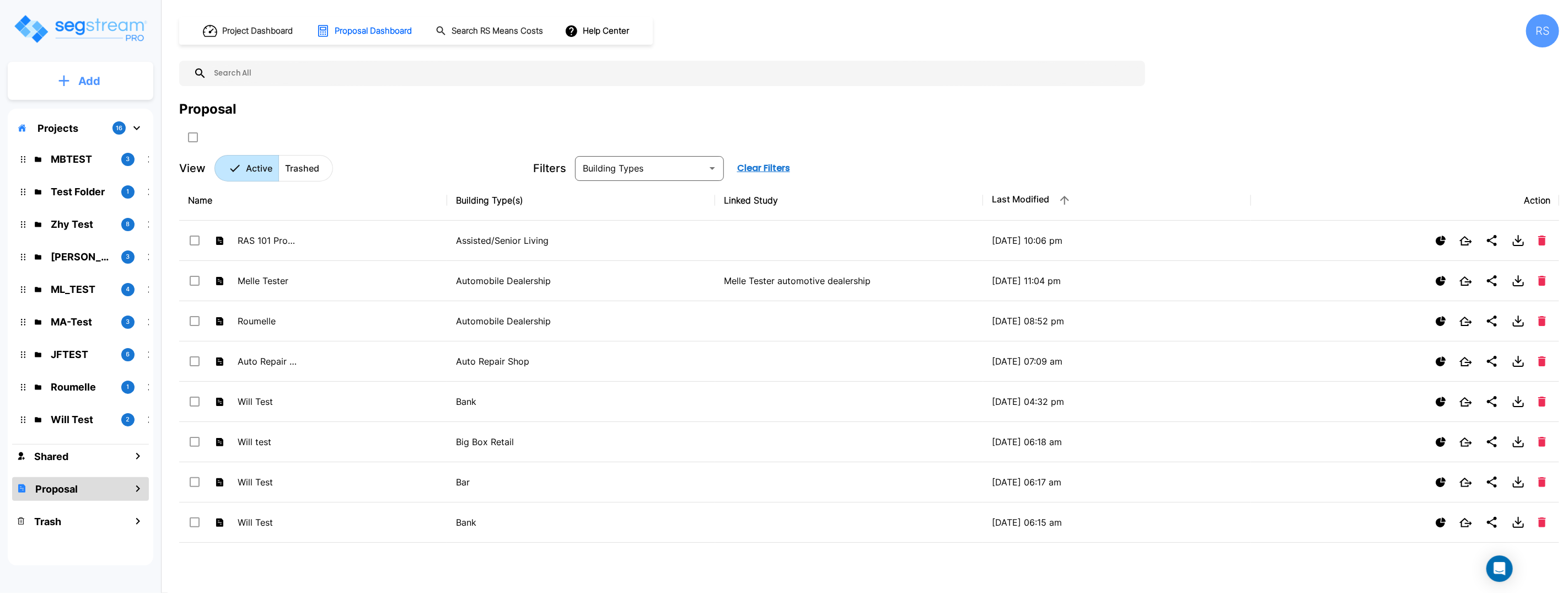
click at [95, 84] on p "Add" at bounding box center [89, 81] width 22 height 17
click at [97, 177] on p "Add Proposal" at bounding box center [87, 174] width 57 height 13
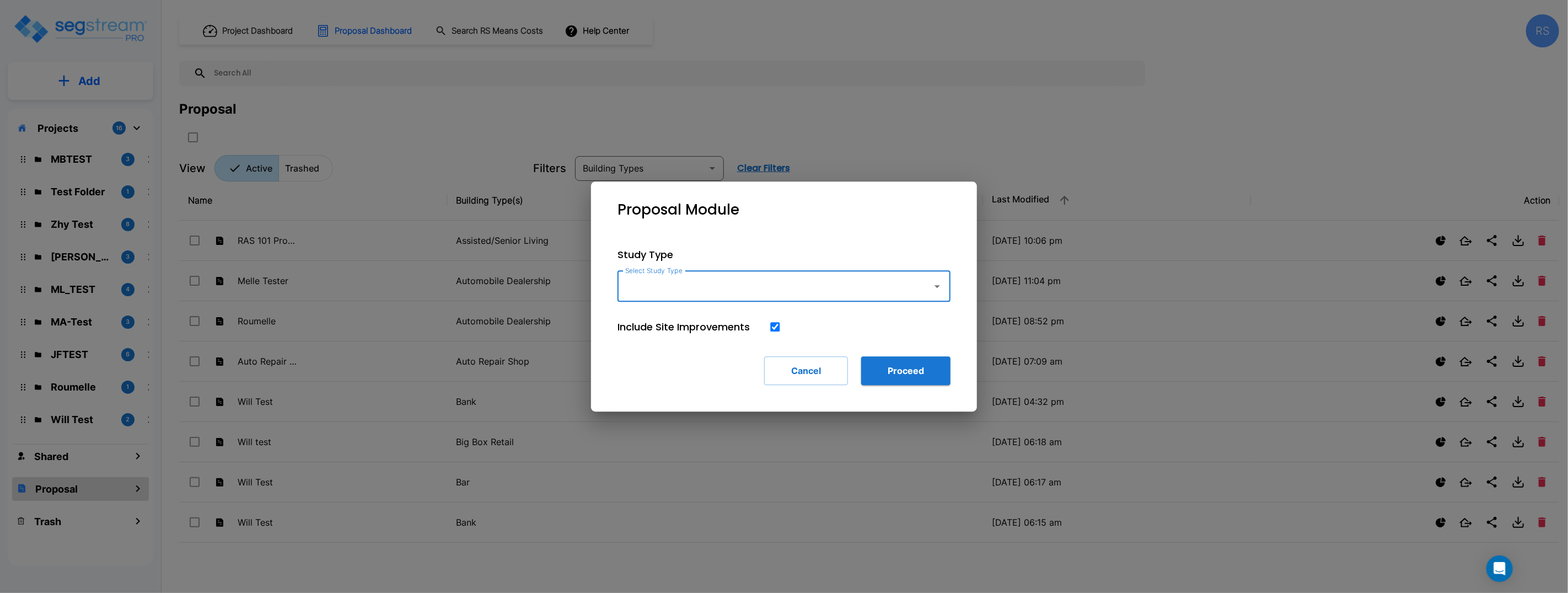
drag, startPoint x: 903, startPoint y: 289, endPoint x: 897, endPoint y: 291, distance: 6.3
click at [903, 289] on input "Select Study Type" at bounding box center [772, 286] width 299 height 21
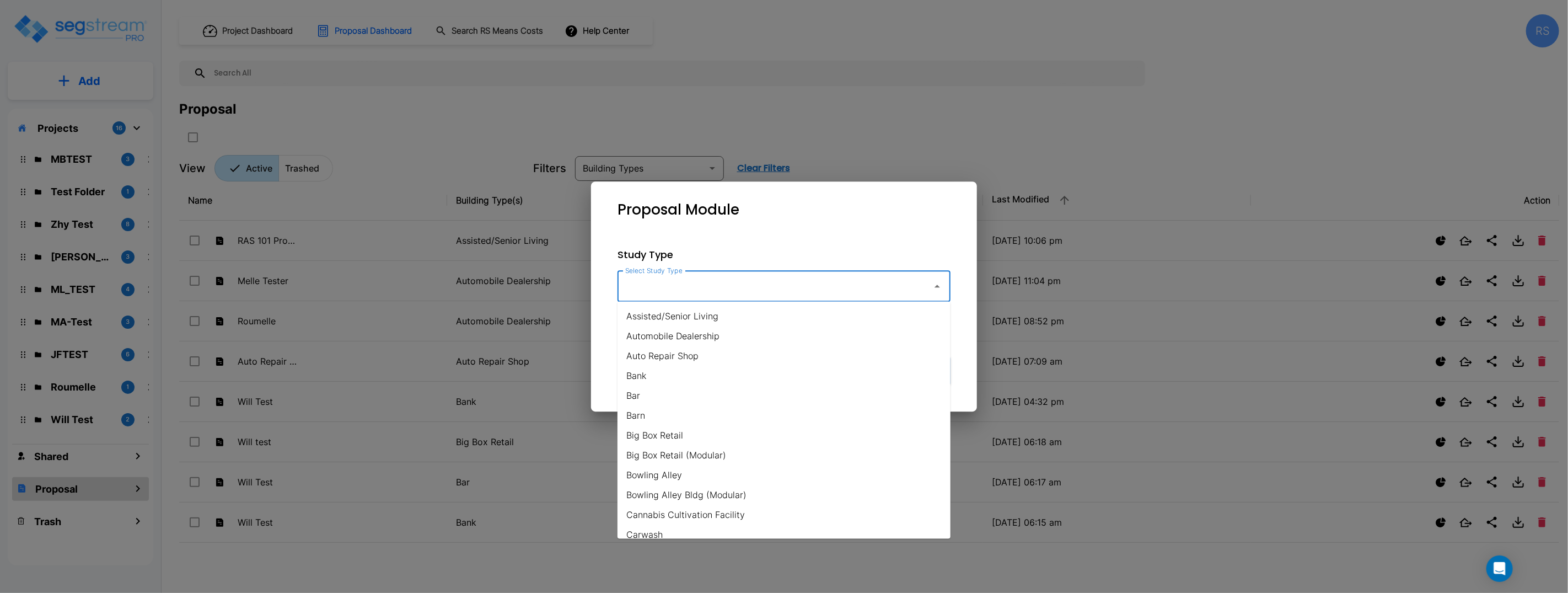
click at [804, 310] on li "Assisted/Senior Living" at bounding box center [784, 315] width 333 height 20
type input "Assisted/Senior Living"
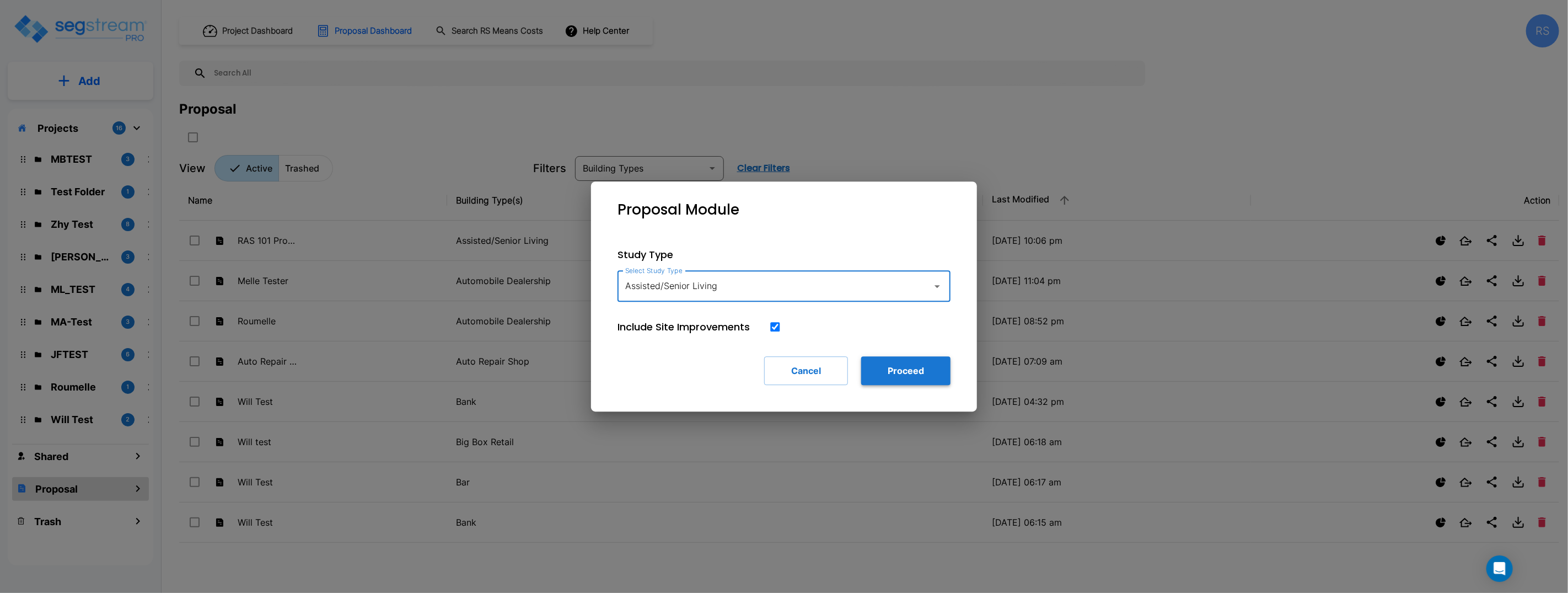
click at [909, 373] on button "Proceed" at bounding box center [905, 370] width 89 height 28
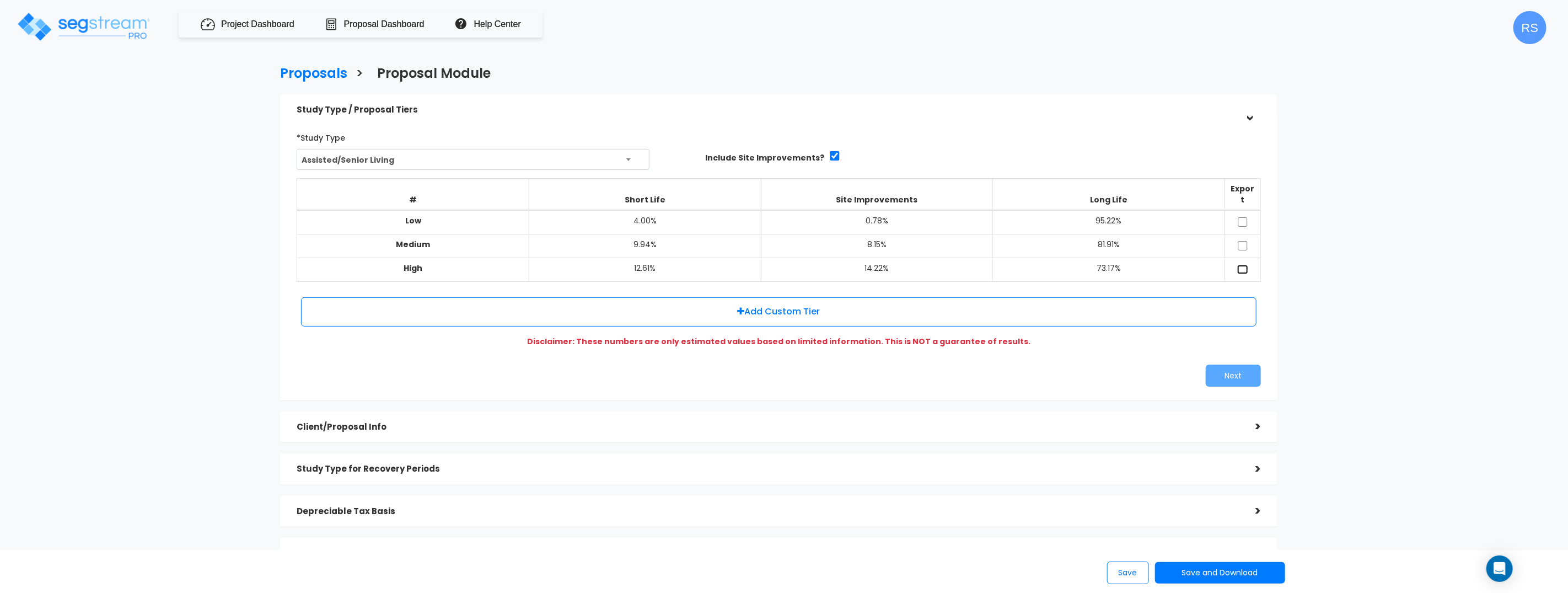
drag, startPoint x: 1247, startPoint y: 259, endPoint x: 1246, endPoint y: 250, distance: 9.1
click at [1247, 265] on input "checkbox" at bounding box center [1242, 269] width 11 height 9
checkbox input "true"
click at [1164, 369] on div "Next" at bounding box center [1024, 376] width 490 height 22
click at [1250, 367] on button "Next" at bounding box center [1233, 376] width 55 height 22
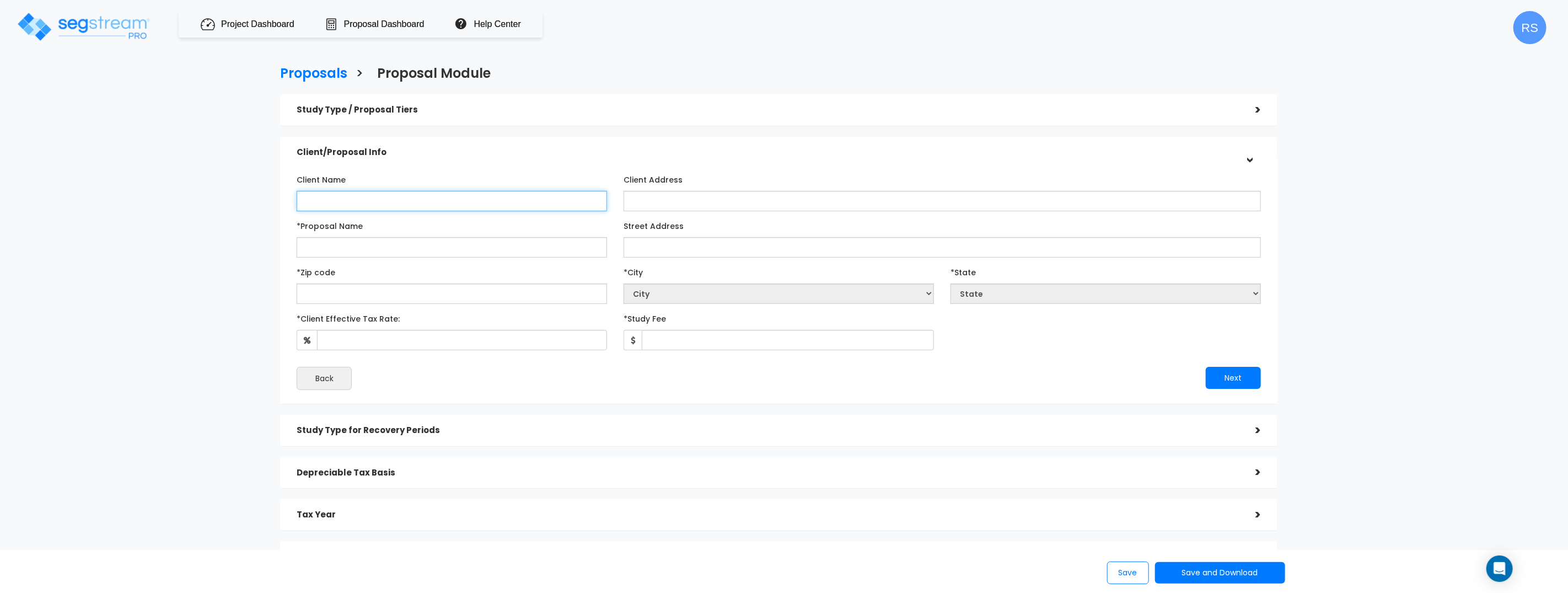
click at [336, 202] on input "Client Name" at bounding box center [451, 201] width 310 height 20
click at [1245, 384] on button "Next" at bounding box center [1233, 378] width 55 height 22
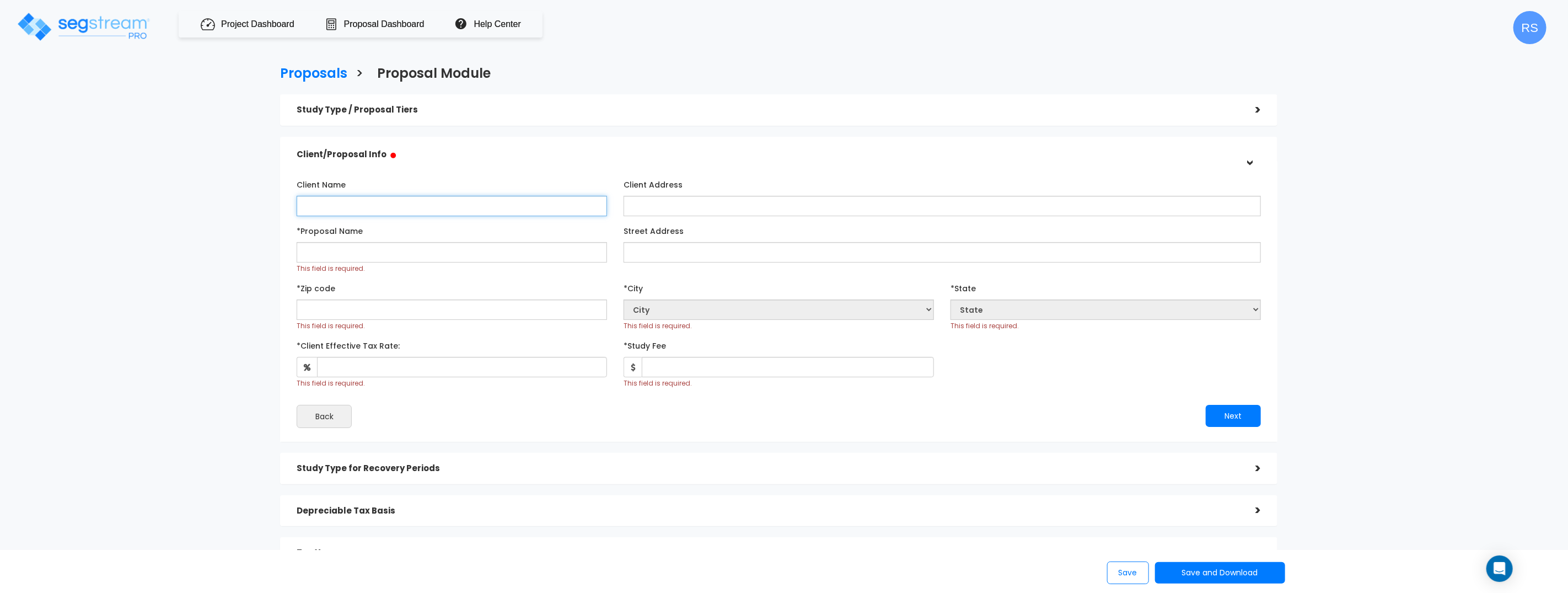
click at [429, 203] on input "Client Name" at bounding box center [451, 206] width 310 height 20
type input "teste"
click at [648, 209] on input "Client Address" at bounding box center [942, 206] width 637 height 20
type input "test"
drag, startPoint x: 397, startPoint y: 257, endPoint x: 403, endPoint y: 255, distance: 6.3
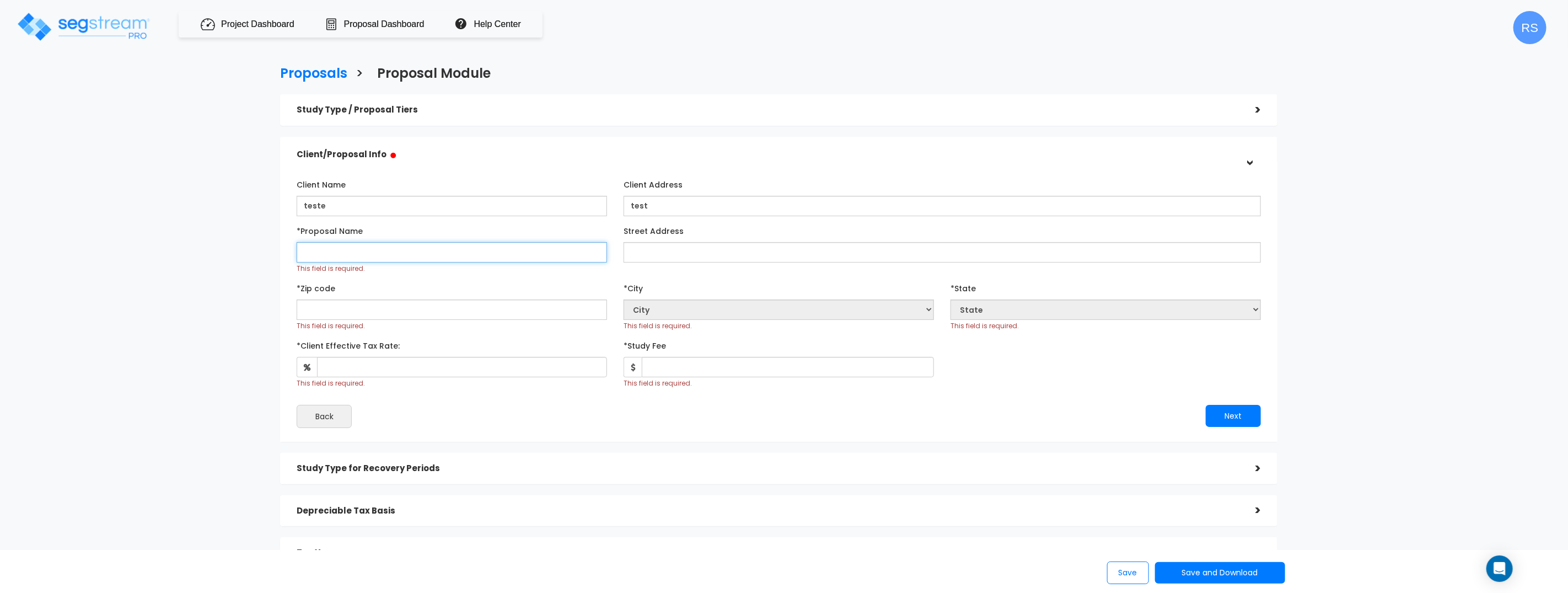
click at [397, 257] on input "*Proposal Name" at bounding box center [451, 252] width 310 height 20
type input "tester"
click at [681, 253] on input "Street Address" at bounding box center [942, 252] width 637 height 20
type input "tesr"
click at [399, 313] on input "text" at bounding box center [451, 310] width 310 height 20
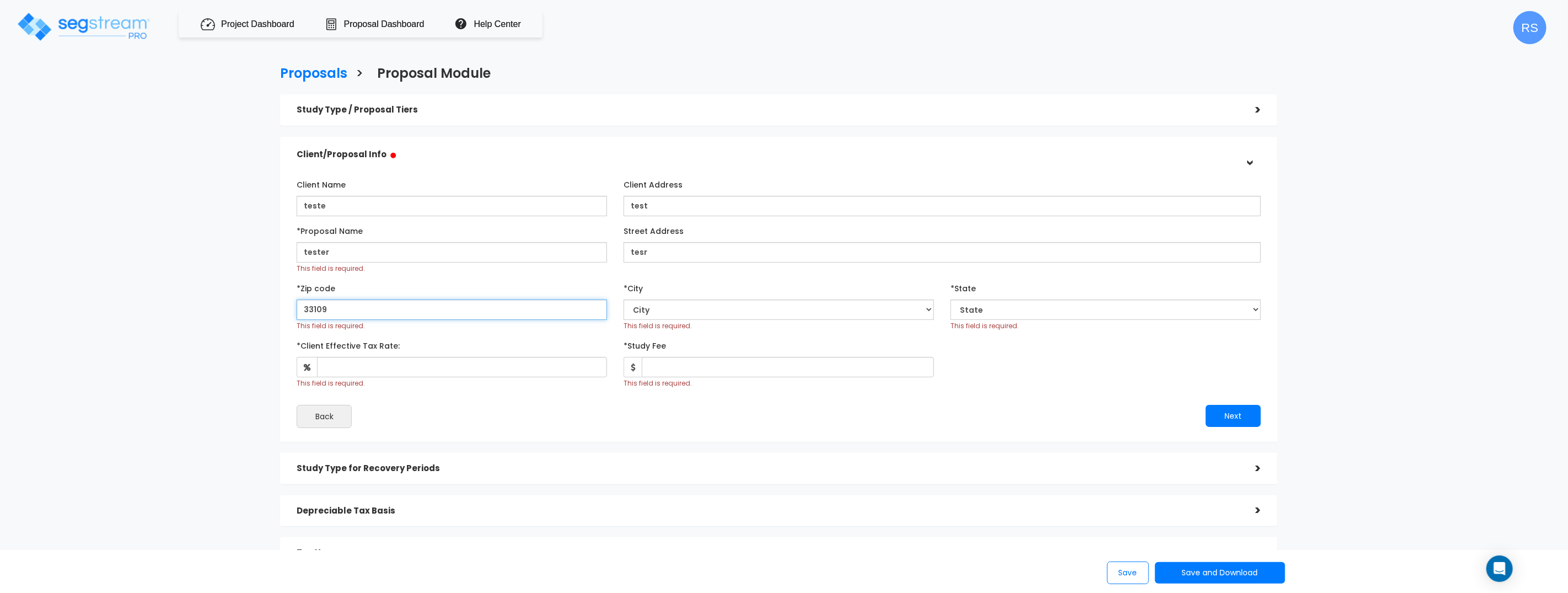
type input "33109"
select select "FL"
select select "Miami Beach"
click at [426, 372] on input "*Client Effective Tax Rate:" at bounding box center [461, 367] width 290 height 20
type input "10"
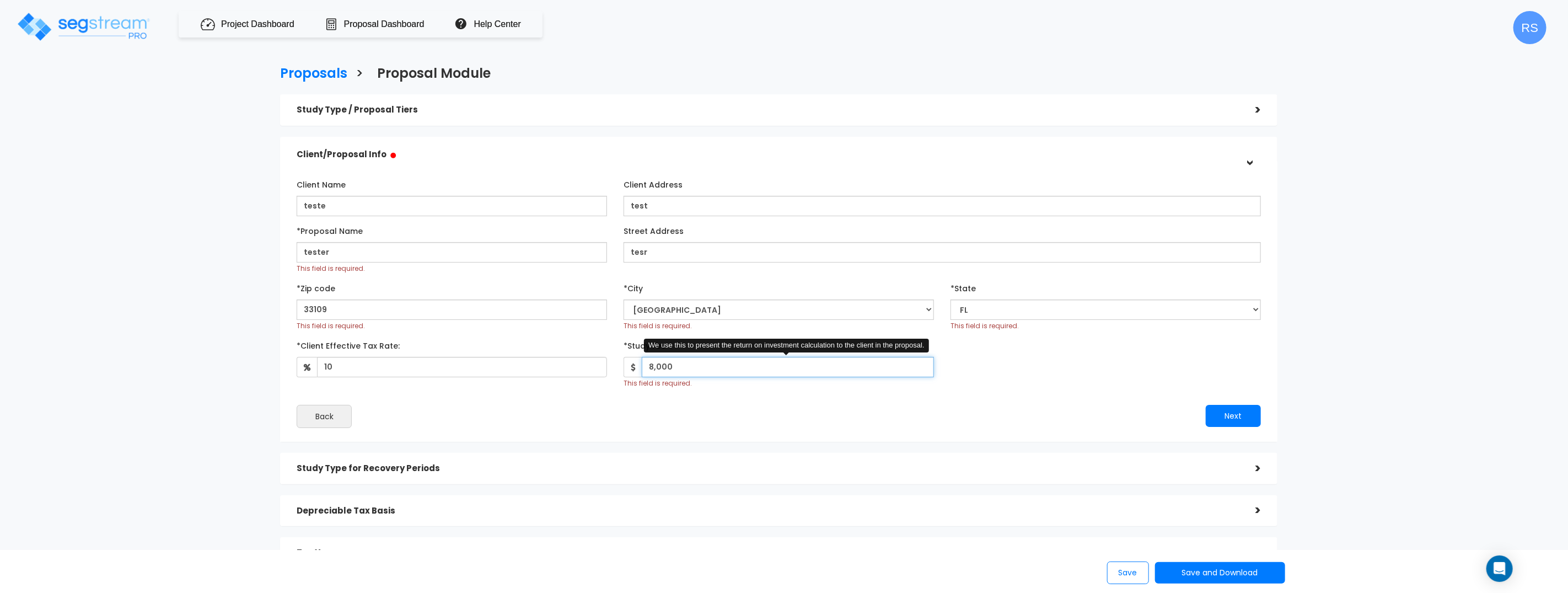
type input "8,000"
click at [1073, 406] on div "Next" at bounding box center [1024, 416] width 490 height 22
click at [1249, 419] on button "Next" at bounding box center [1233, 416] width 55 height 22
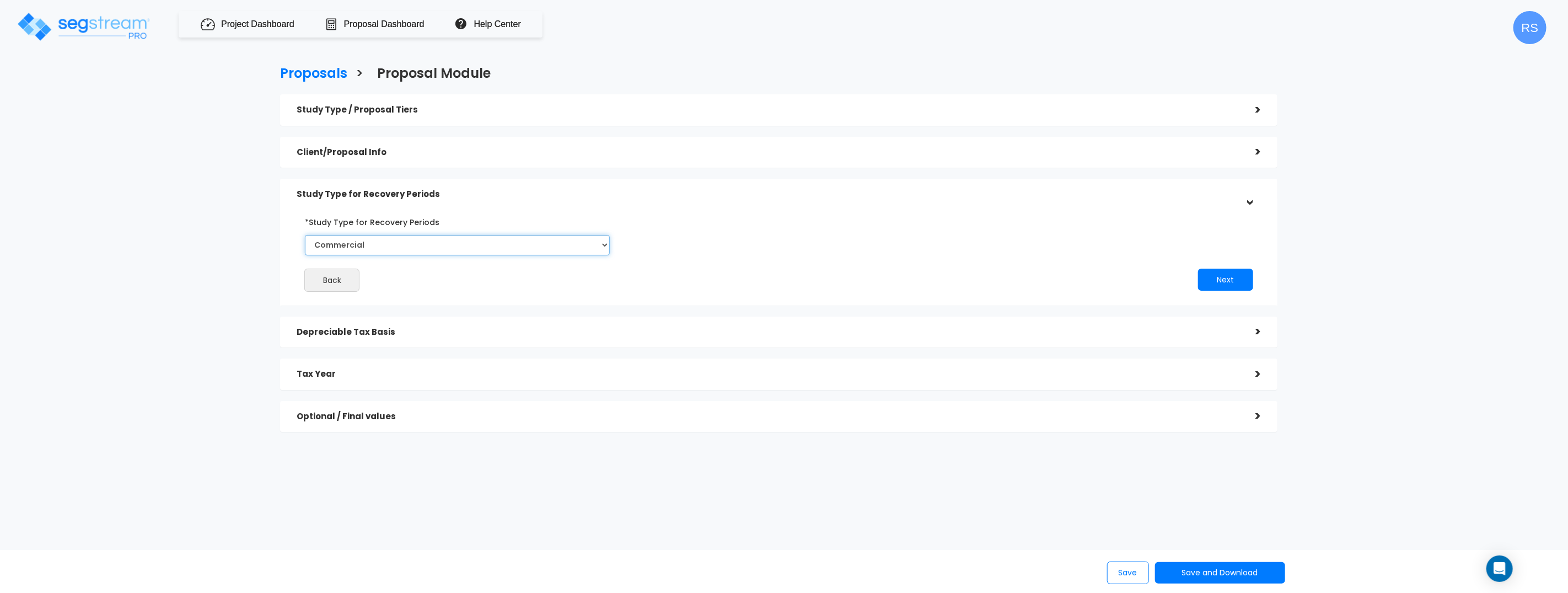
click at [305, 235] on select "Commercial Residential" at bounding box center [458, 245] width 305 height 20
click at [1232, 280] on button "Next" at bounding box center [1226, 280] width 55 height 22
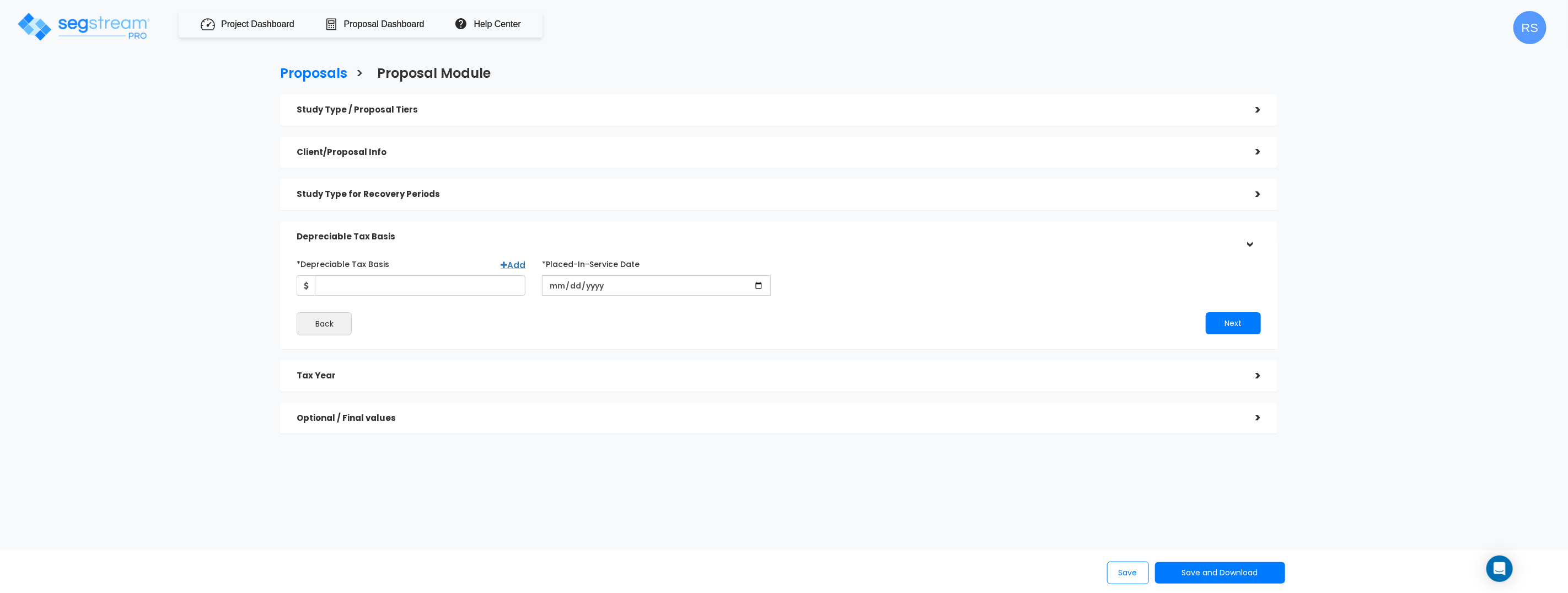
click at [573, 188] on div "Study Type for Recovery Periods" at bounding box center [767, 194] width 942 height 20
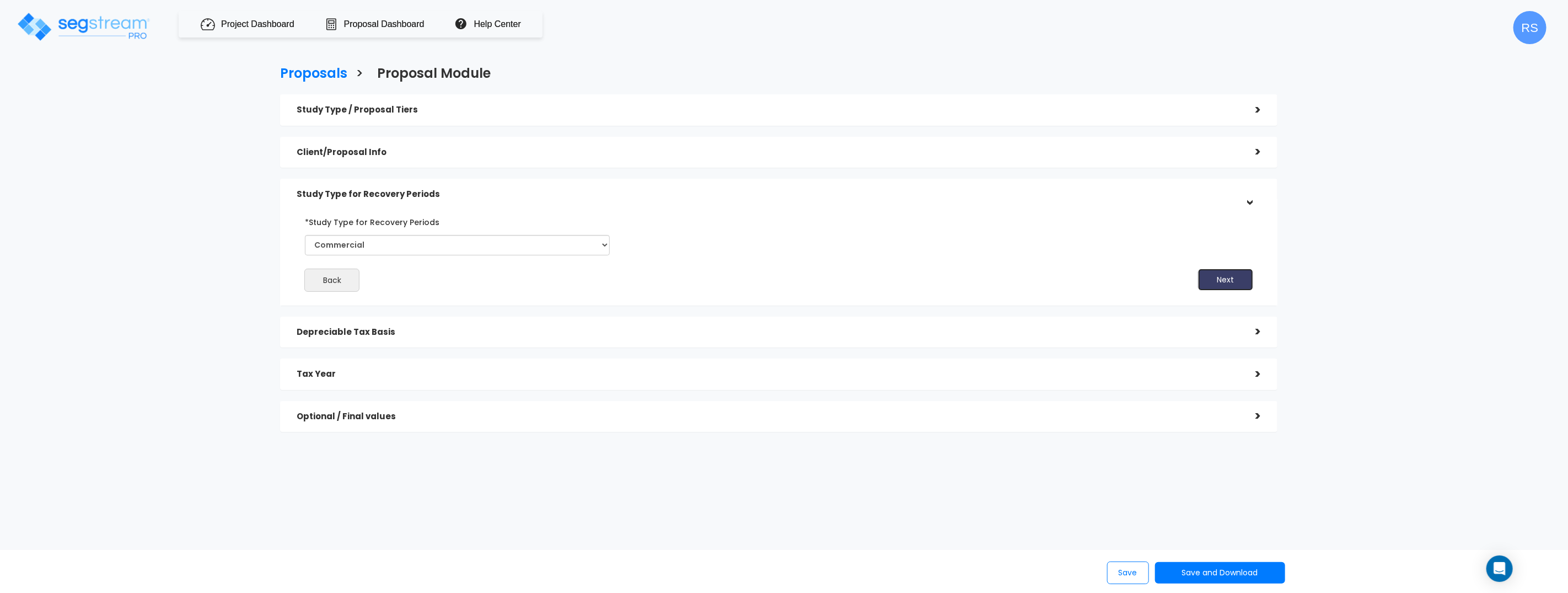
click at [1239, 285] on button "Next" at bounding box center [1226, 280] width 55 height 22
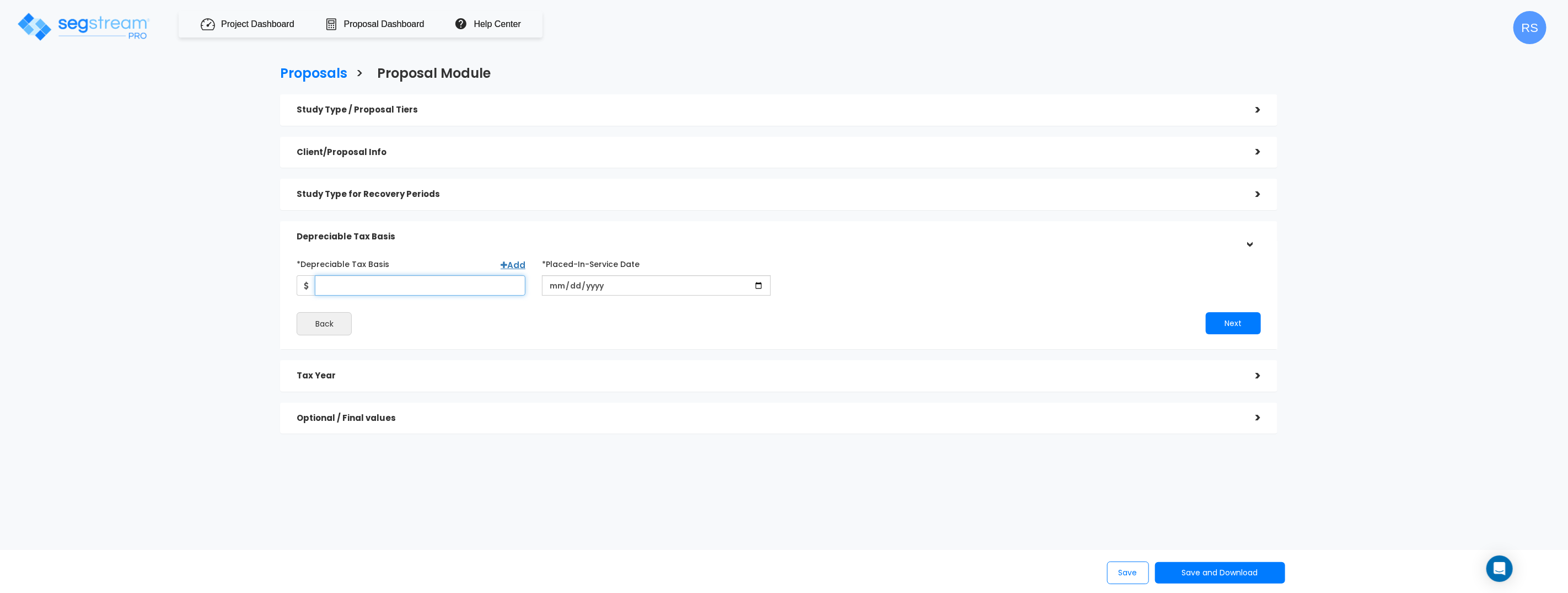
click at [344, 282] on input "*Depreciable Tax Basis" at bounding box center [420, 286] width 211 height 20
drag, startPoint x: 723, startPoint y: 299, endPoint x: 491, endPoint y: 468, distance: 287.0
click at [407, 497] on div "Proposals > Proposal Module Study Type / Proposal Tiers > *Study Type Assisted/…" at bounding box center [778, 323] width 1293 height 535
click at [439, 419] on h5 "Optional / Final values" at bounding box center [767, 418] width 942 height 9
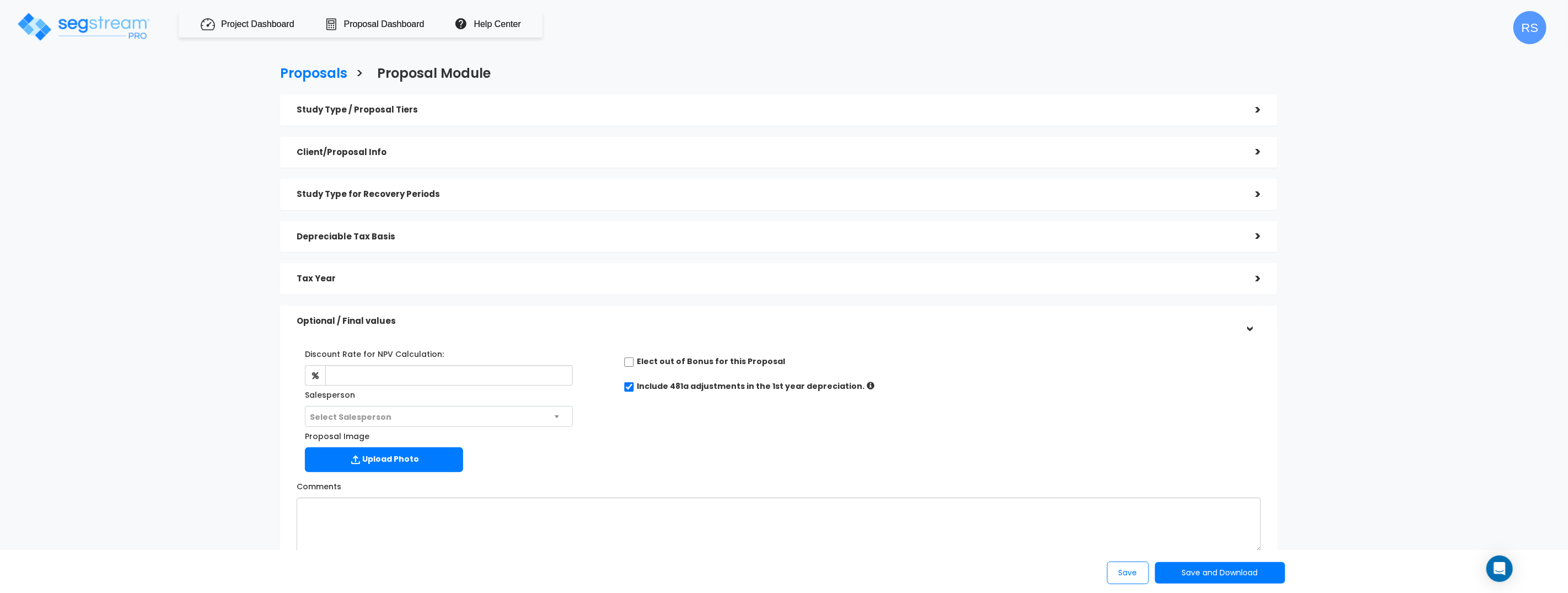
click at [388, 105] on h5 "Study Type / Proposal Tiers" at bounding box center [767, 110] width 942 height 9
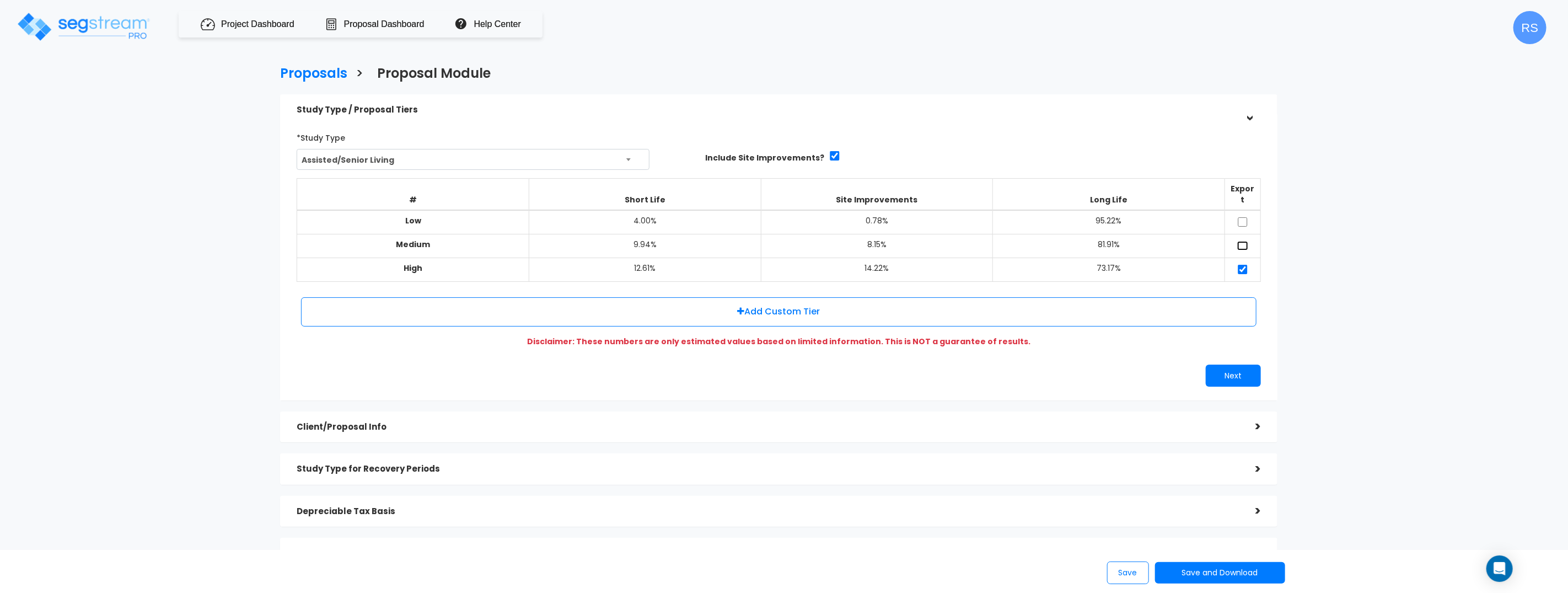
click at [1243, 241] on input "checkbox" at bounding box center [1242, 246] width 11 height 9
checkbox input "true"
click at [1245, 217] on input "checkbox" at bounding box center [1242, 222] width 11 height 9
checkbox input "true"
click at [1232, 365] on button "Next" at bounding box center [1233, 376] width 55 height 22
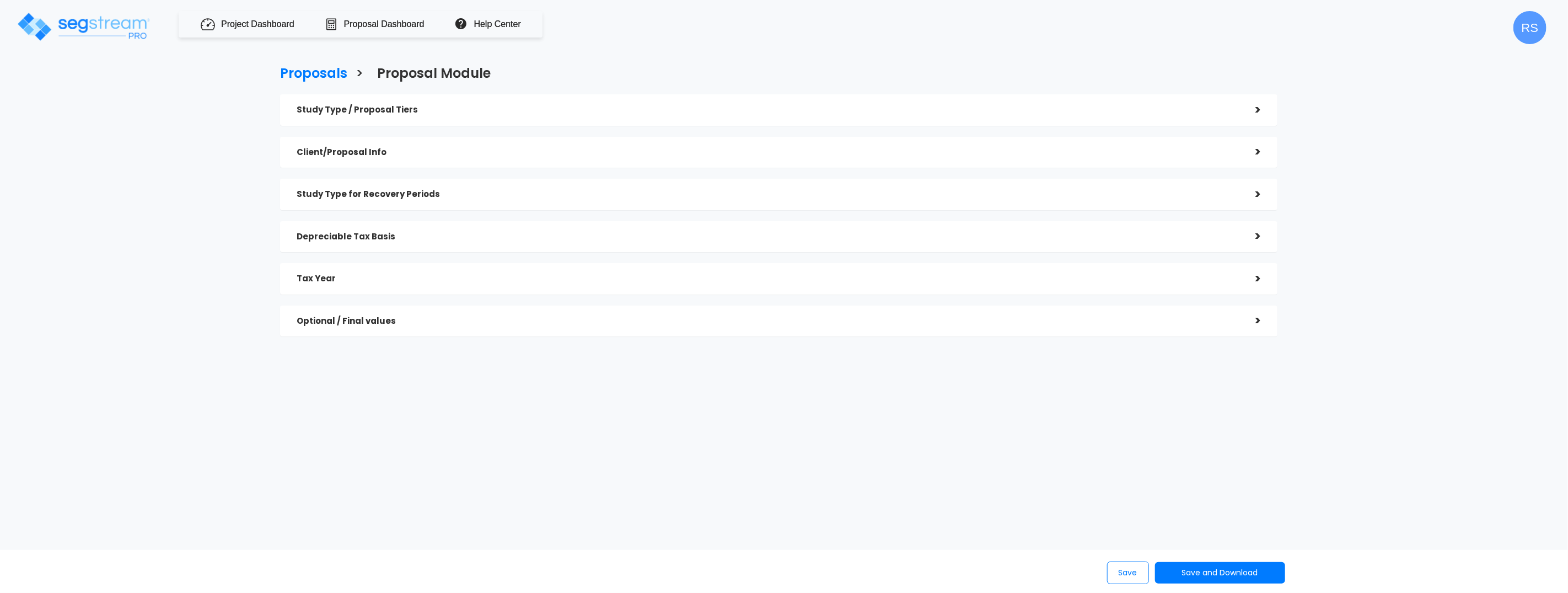
checkbox input "true"
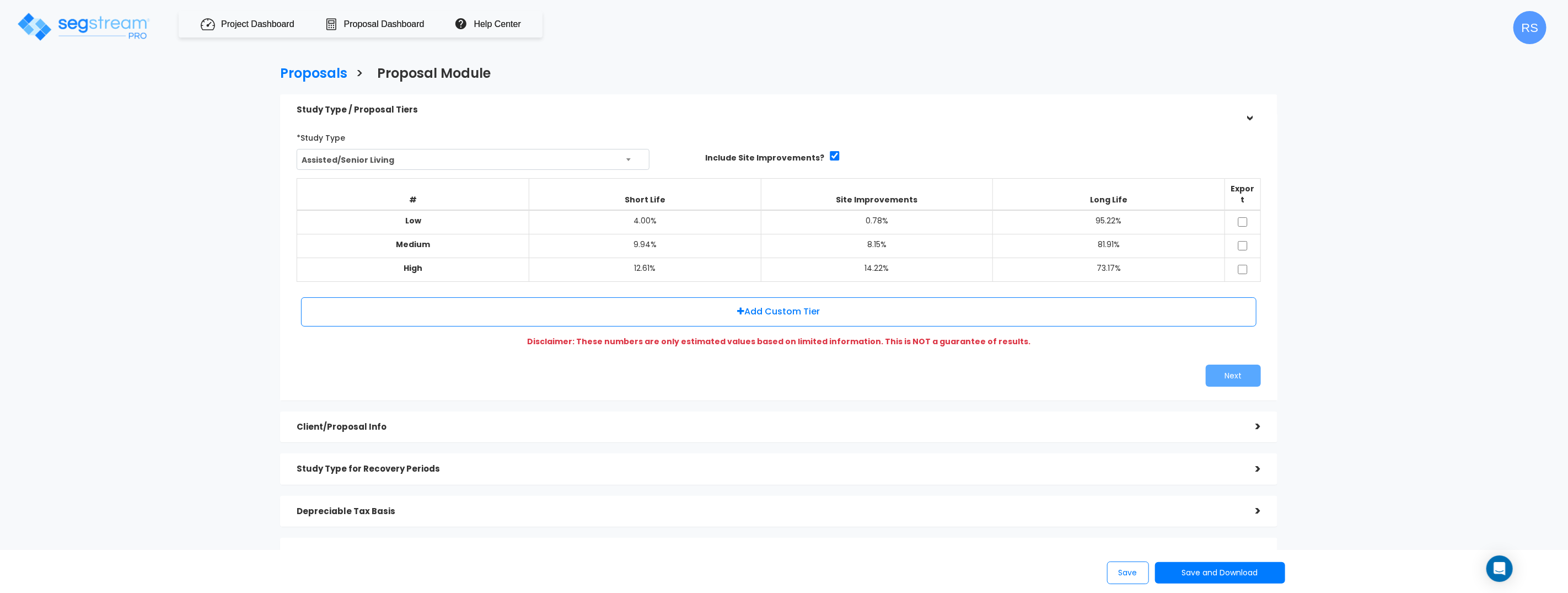
click at [835, 417] on div "Client/Proposal Info" at bounding box center [767, 427] width 942 height 20
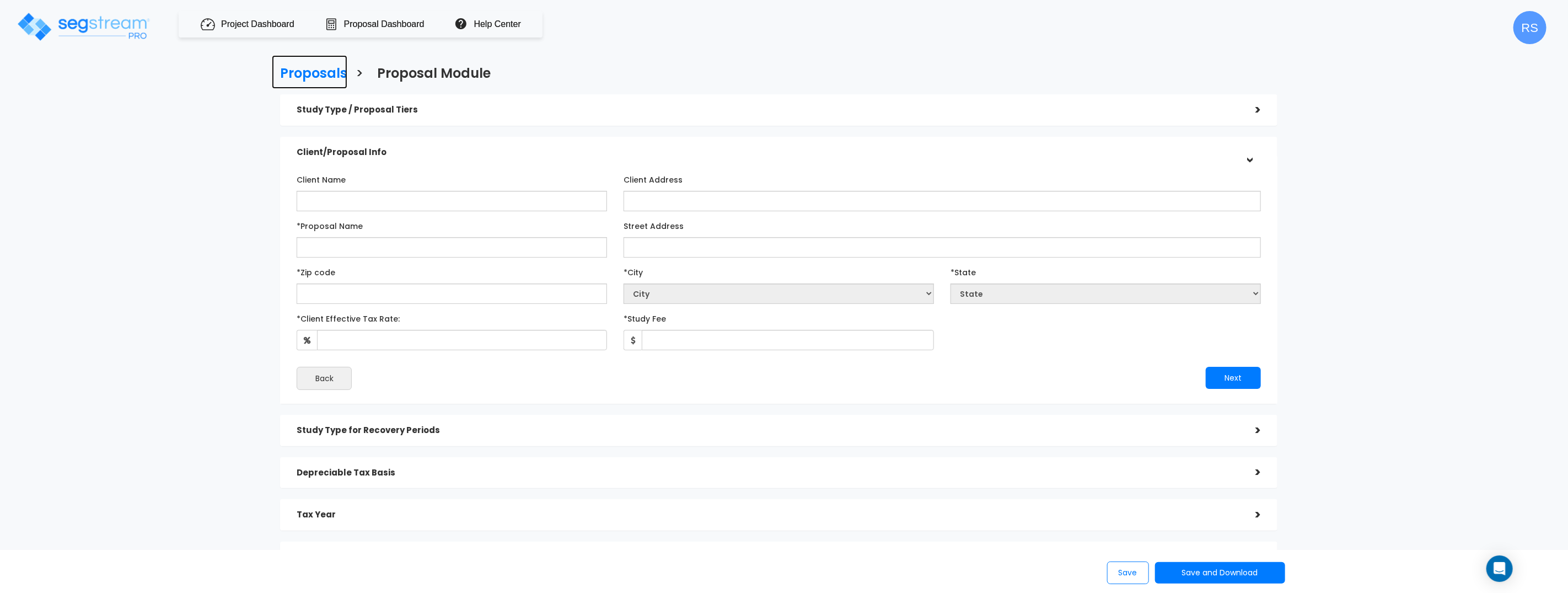
click at [330, 66] on h3 "Proposals" at bounding box center [313, 75] width 68 height 17
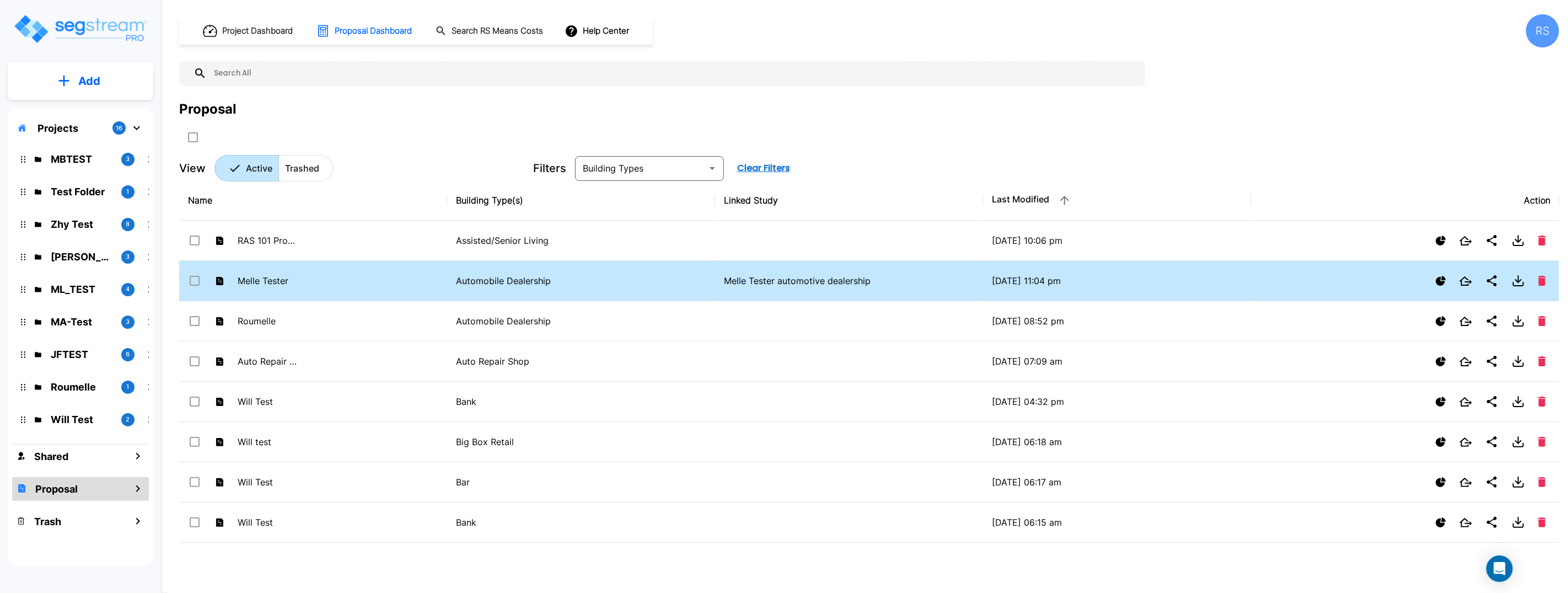
scroll to position [3, 0]
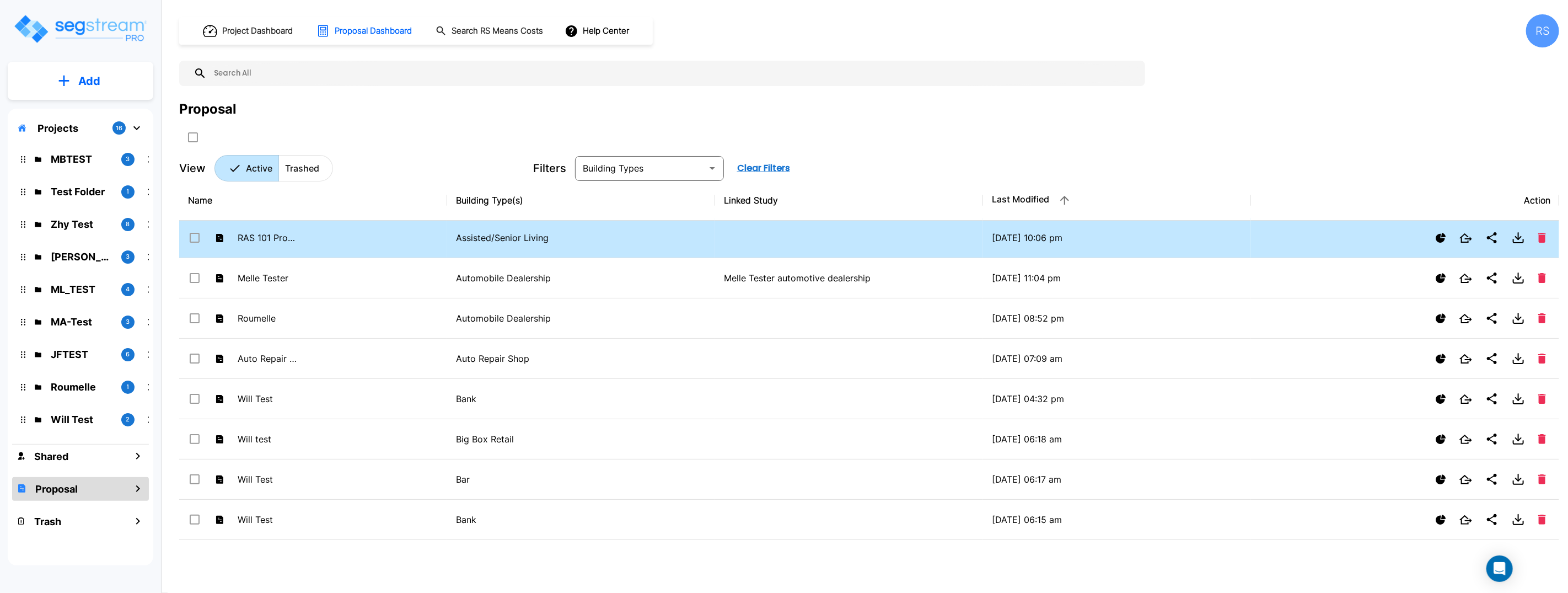
click at [1447, 242] on button "Show Proposal Tiers" at bounding box center [1441, 238] width 20 height 20
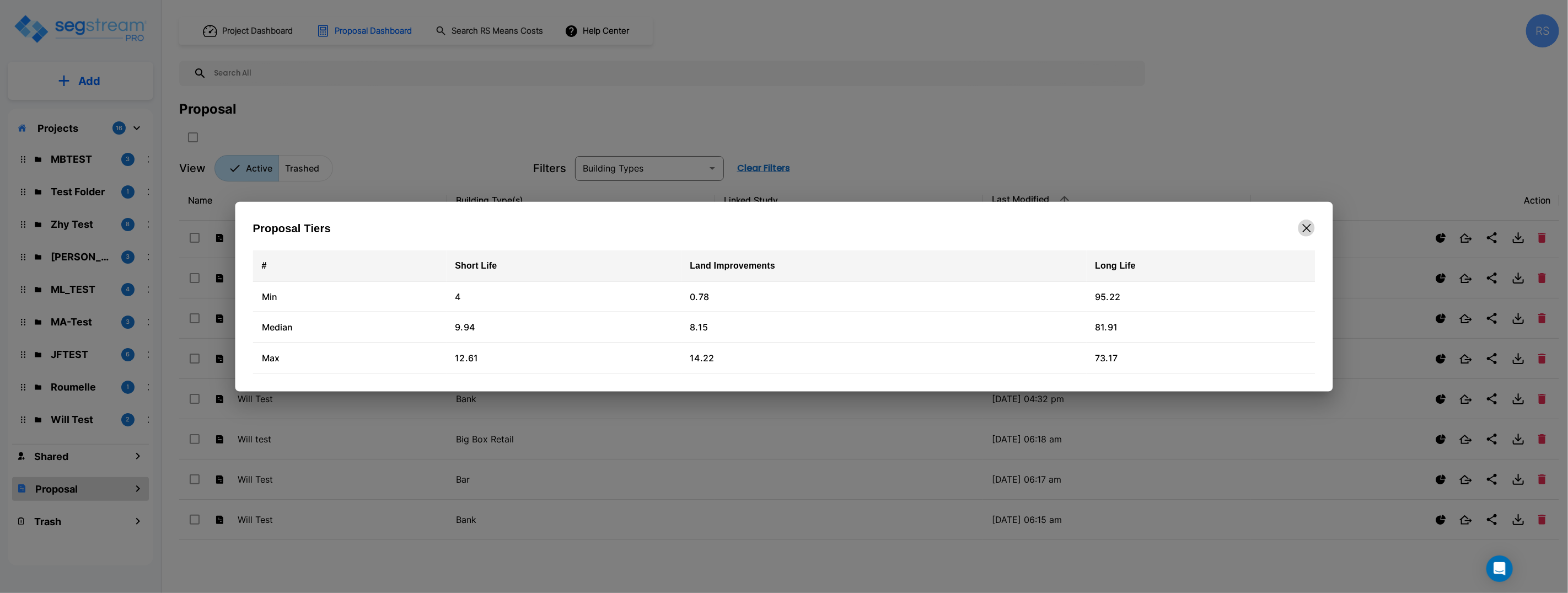
click at [1309, 225] on icon "button" at bounding box center [1306, 227] width 8 height 8
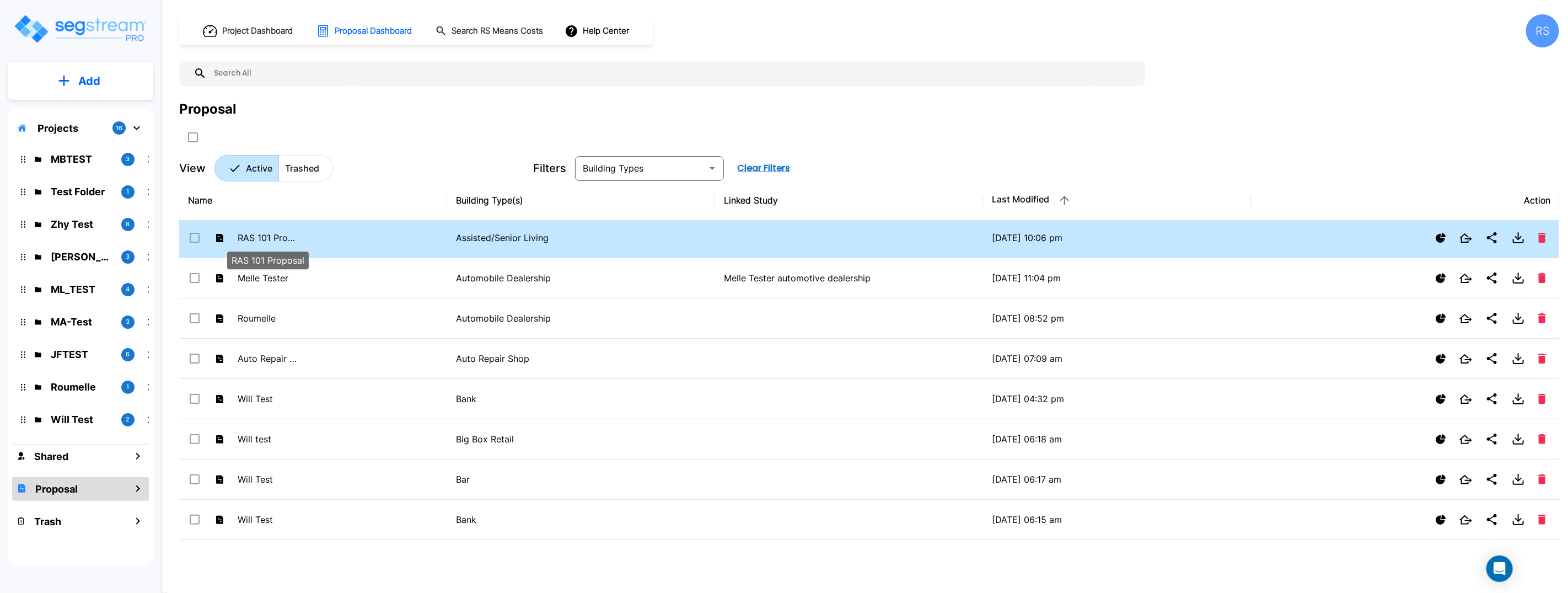
click at [260, 237] on p "RAS 101 Proposal" at bounding box center [267, 238] width 60 height 13
click at [266, 237] on p "RAS 101 Proposal" at bounding box center [267, 238] width 60 height 13
click at [1491, 239] on icon "Share" at bounding box center [1492, 238] width 13 height 13
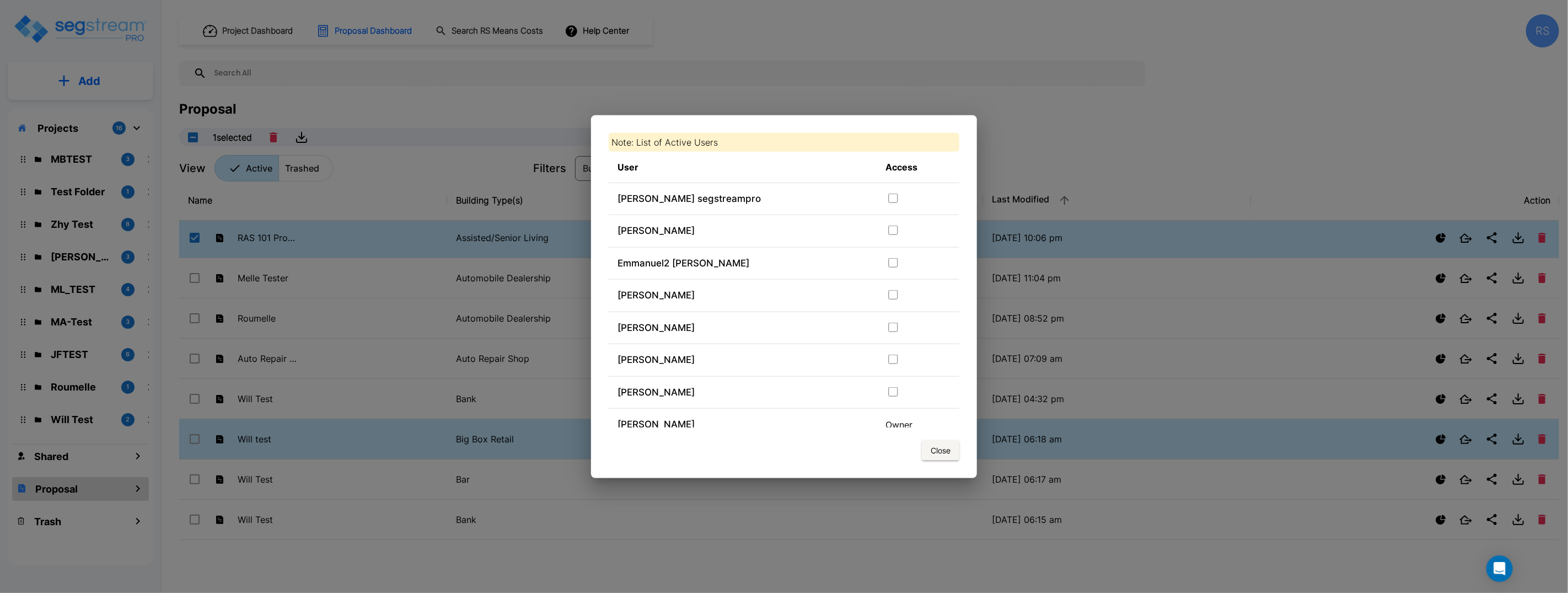
click at [943, 449] on button "Close" at bounding box center [941, 450] width 38 height 20
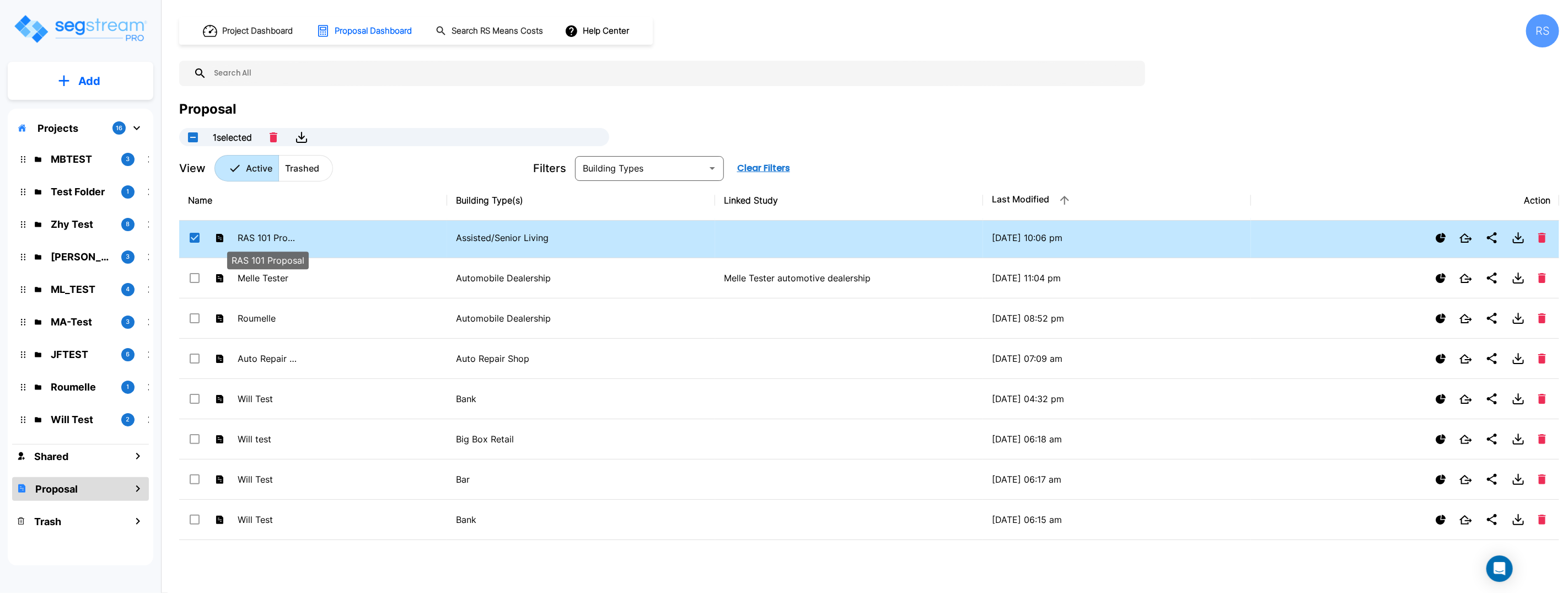
click at [273, 237] on p "RAS 101 Proposal" at bounding box center [267, 238] width 60 height 13
checkbox input "false"
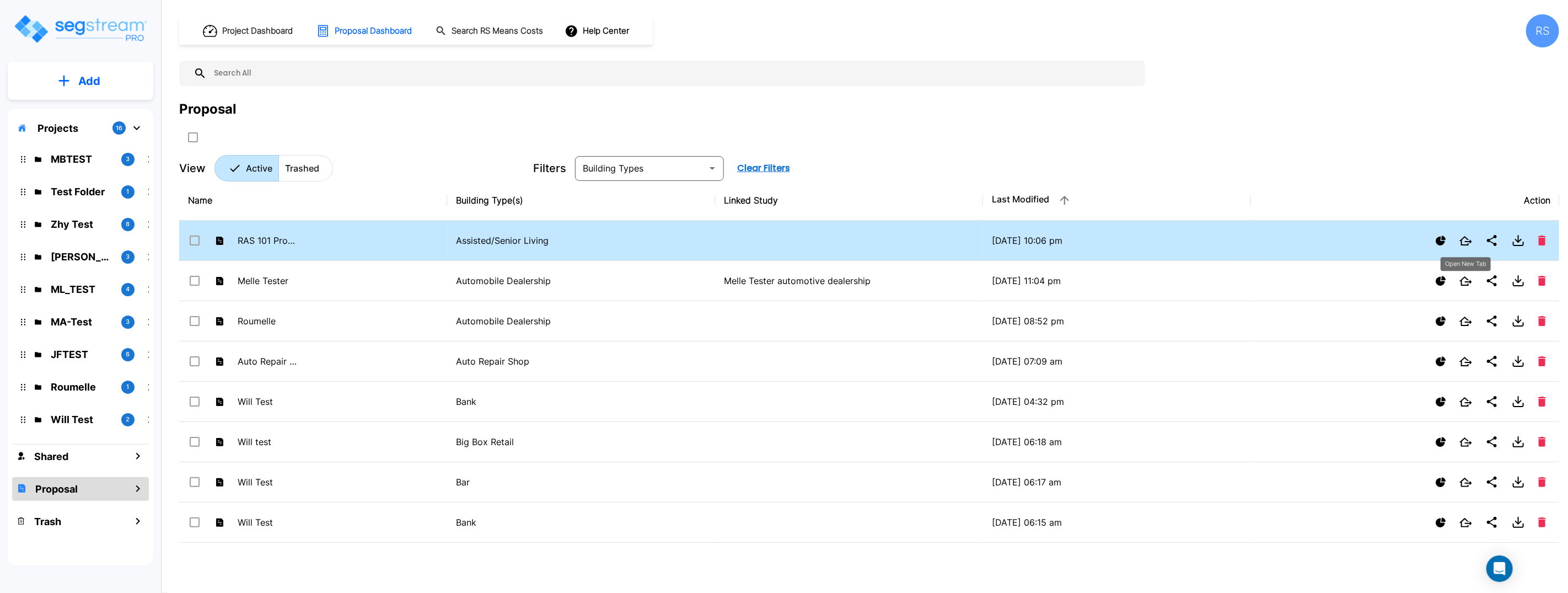
click at [1468, 240] on icon "Open New Tab" at bounding box center [1465, 241] width 12 height 9
checkbox input "true"
click at [1441, 239] on icon "Show Proposal Tiers" at bounding box center [1441, 241] width 10 height 10
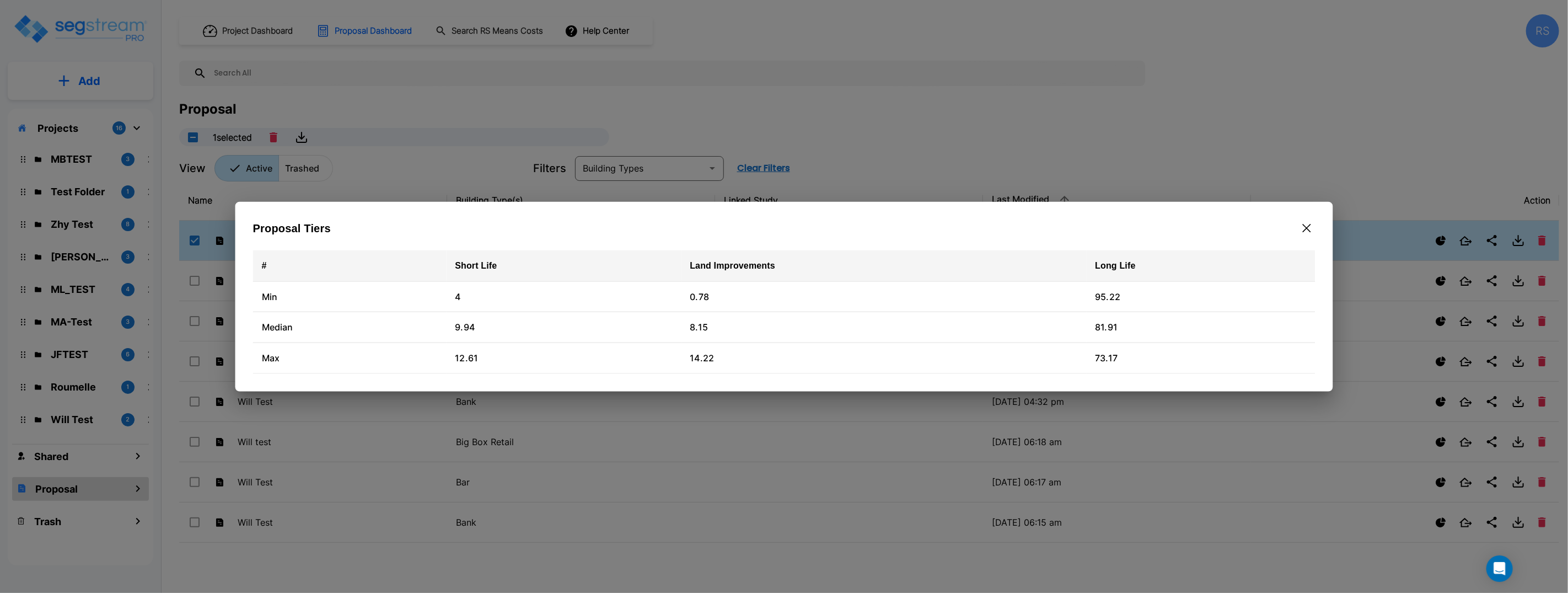
click at [1303, 230] on icon "button" at bounding box center [1306, 227] width 8 height 9
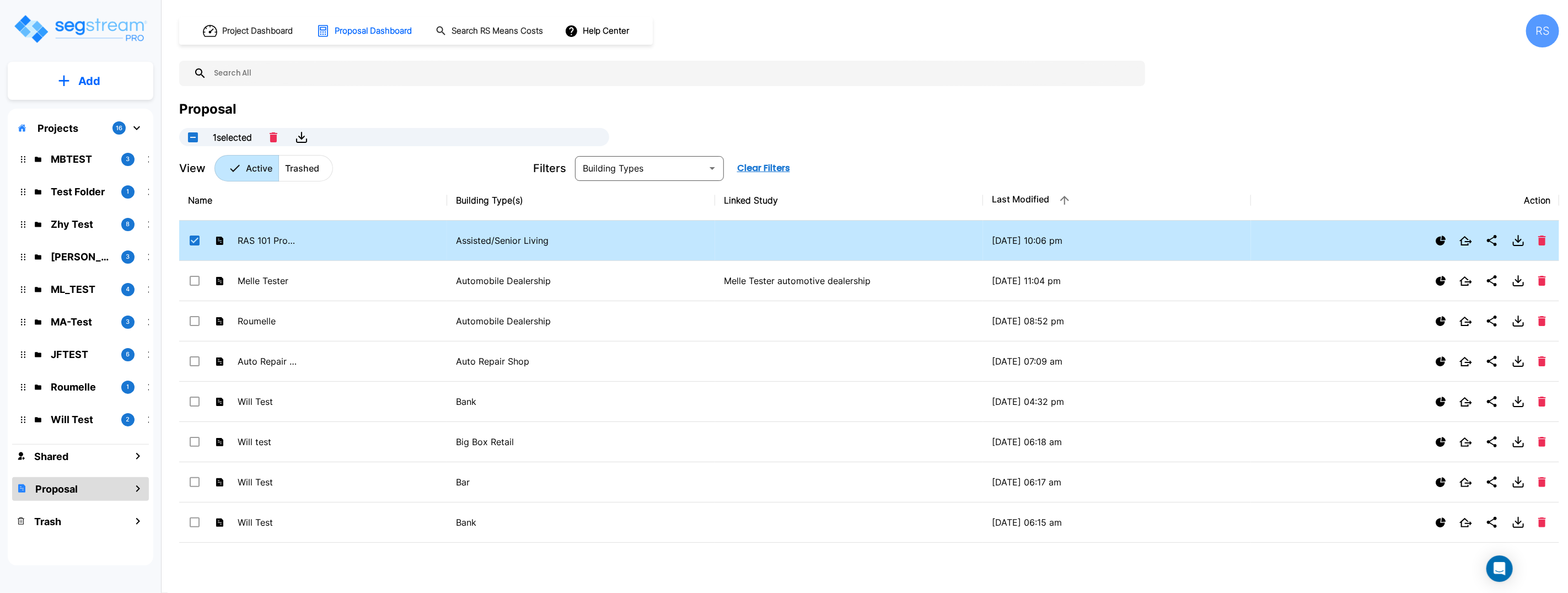
click at [1443, 238] on icon "Show Proposal Tiers" at bounding box center [1441, 241] width 10 height 10
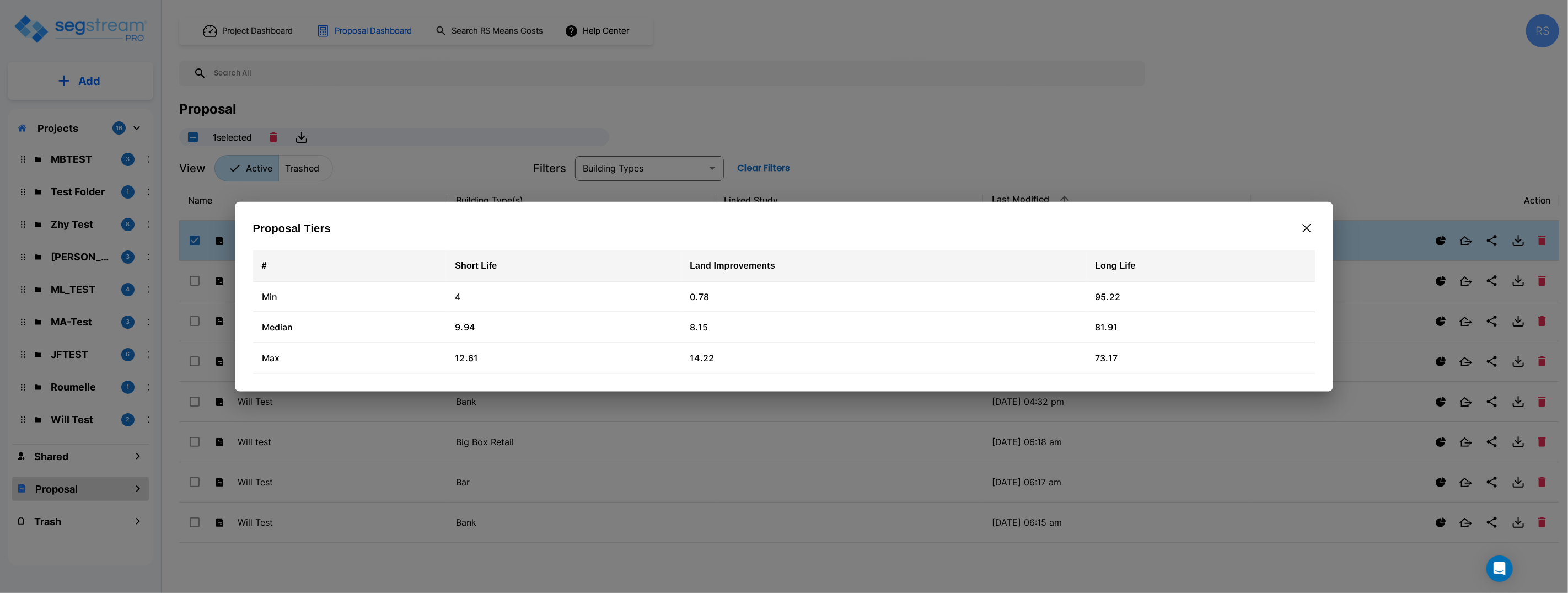
click at [1200, 136] on div at bounding box center [784, 296] width 1568 height 593
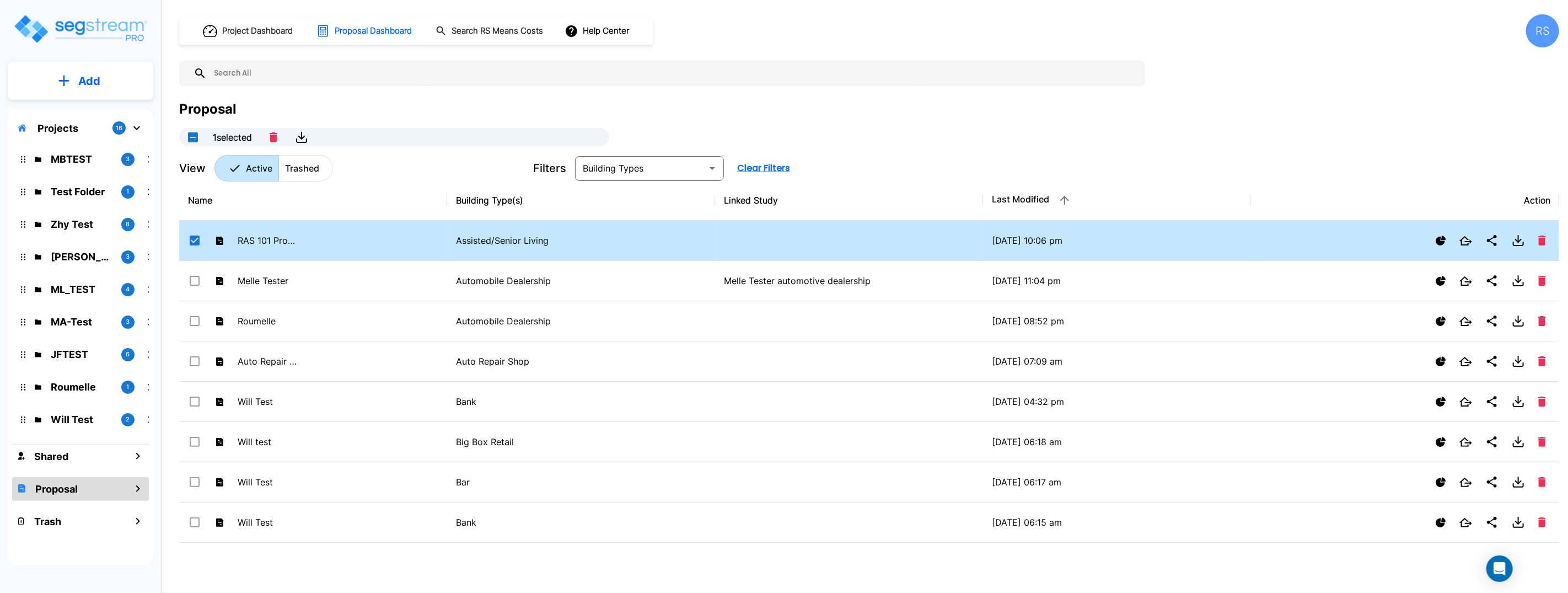
click at [1441, 241] on icon "Show Proposal Tiers" at bounding box center [1441, 241] width 10 height 10
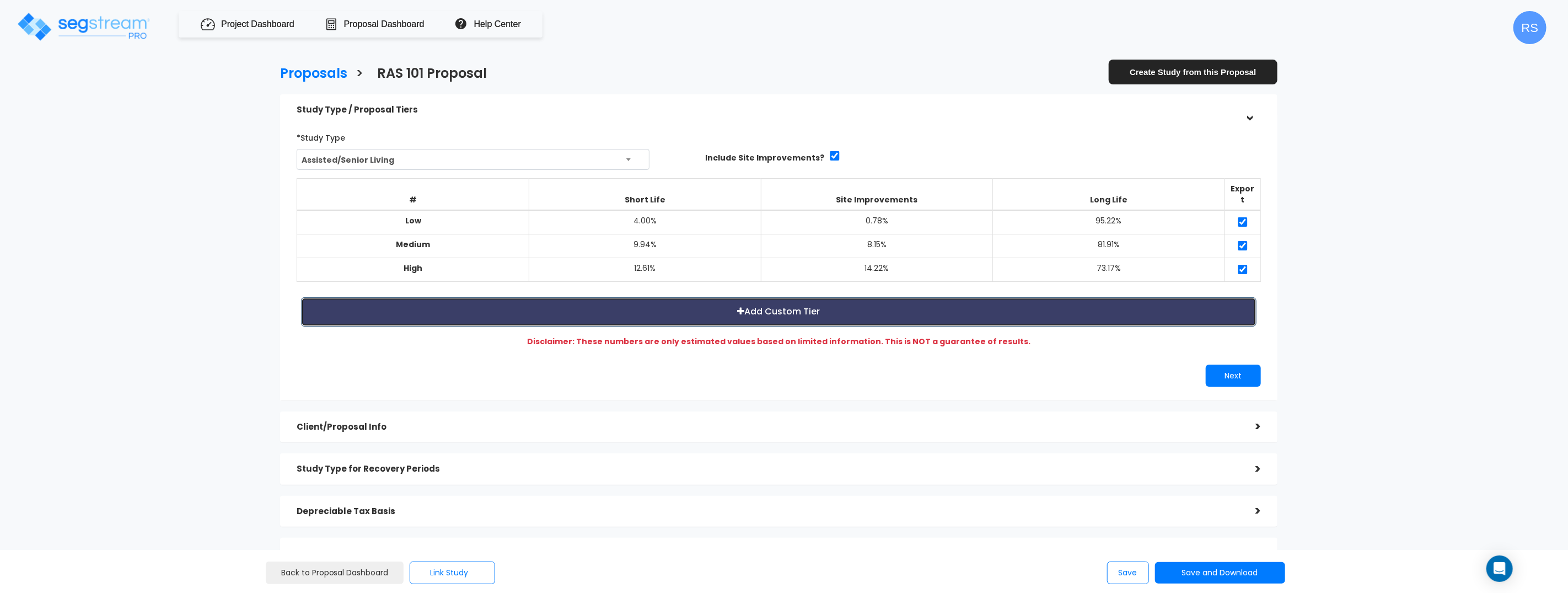
click at [860, 297] on button "Add Custom Tier" at bounding box center [778, 312] width 955 height 29
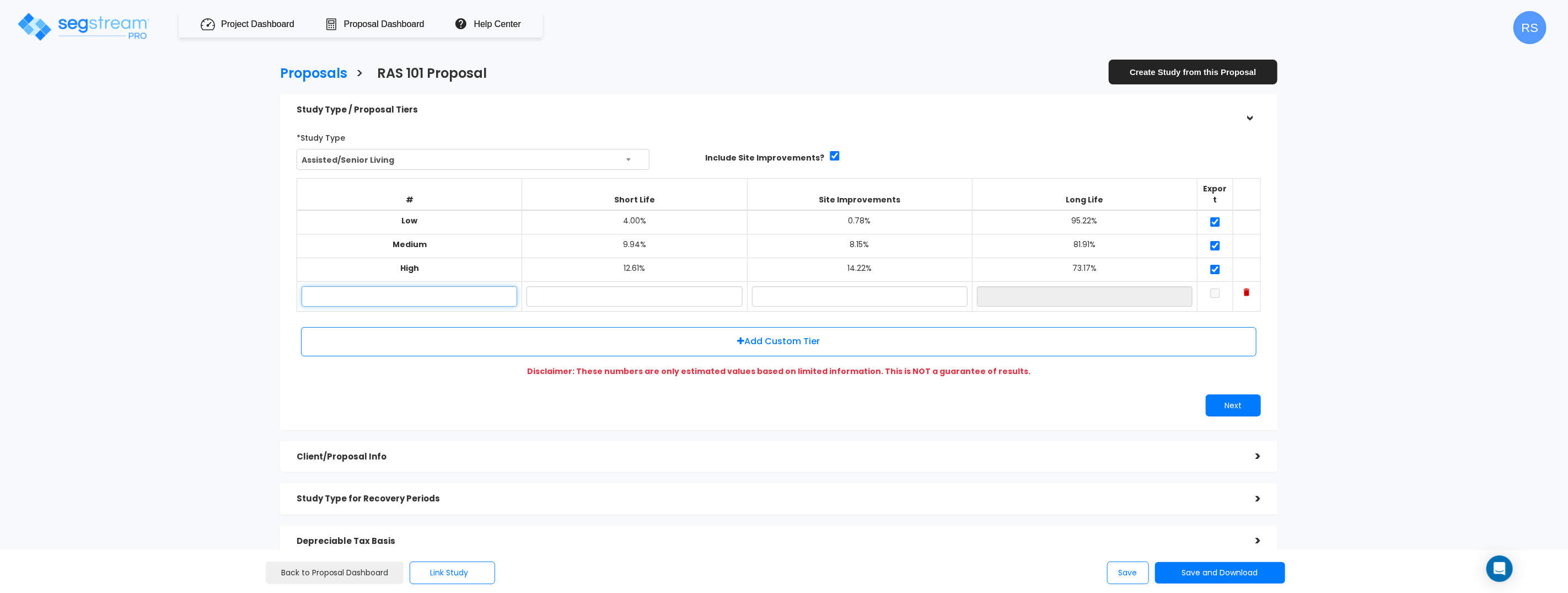
click at [483, 291] on input "text" at bounding box center [409, 296] width 216 height 20
type input "m"
type input "Mid High"
type input "14.32%"
type input "12.33%"
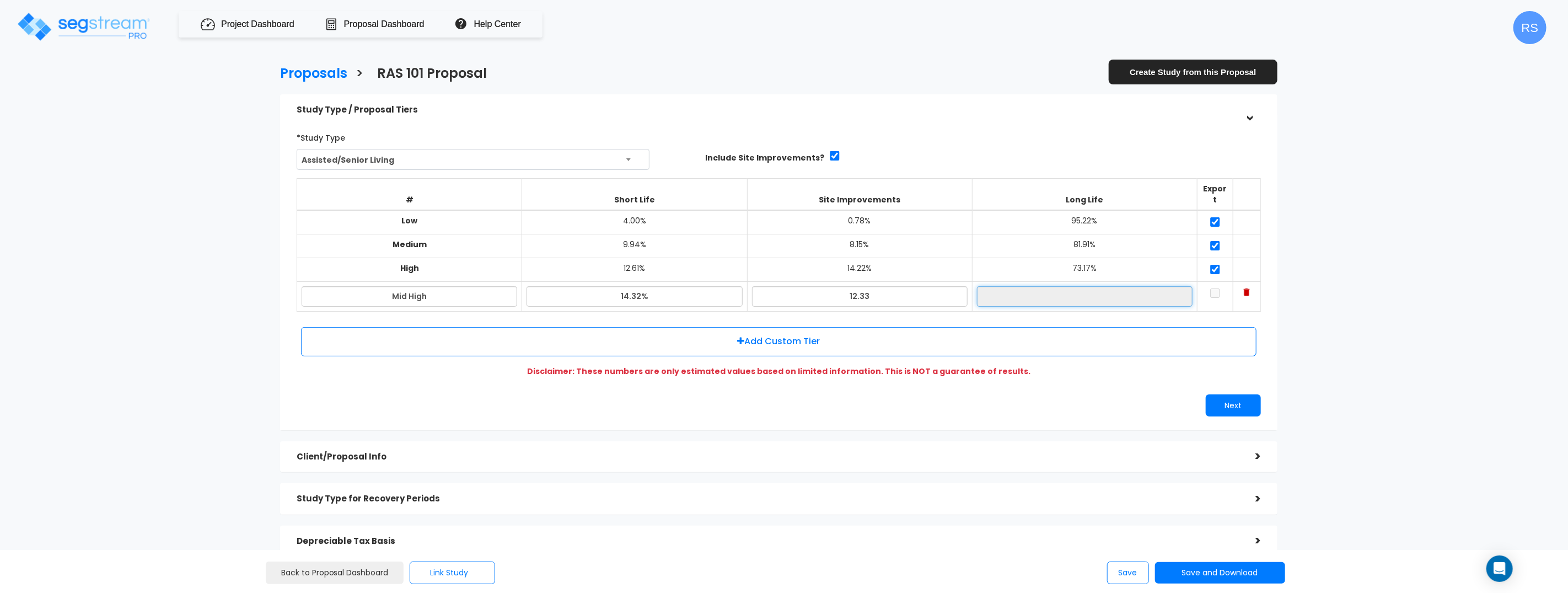
type input "73.35%"
click at [1210, 289] on input "checkbox" at bounding box center [1215, 293] width 11 height 9
checkbox input "true"
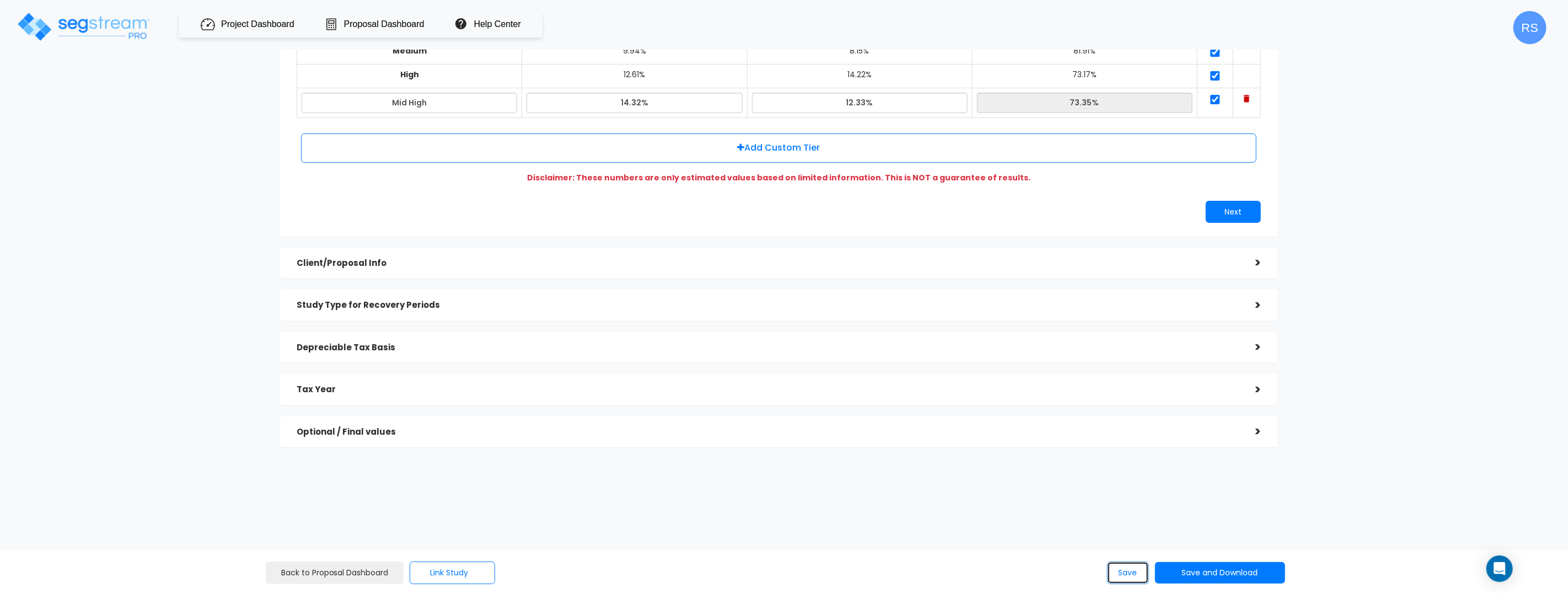
click at [1127, 573] on button "Save" at bounding box center [1128, 572] width 42 height 23
click at [447, 93] on input "Mid High" at bounding box center [409, 102] width 216 height 20
click at [466, 93] on input "Mid High" at bounding box center [409, 102] width 216 height 20
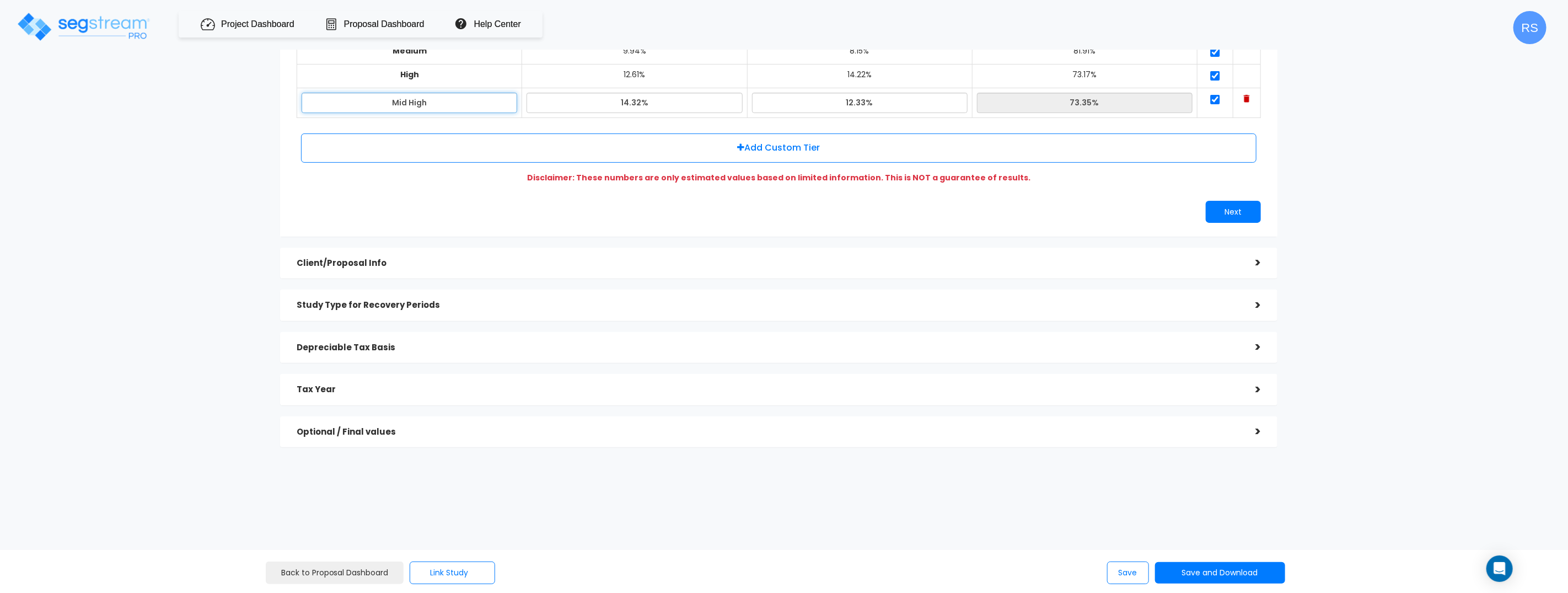
click at [482, 92] on input "Mid High" at bounding box center [409, 102] width 216 height 20
paste input "Mid High"
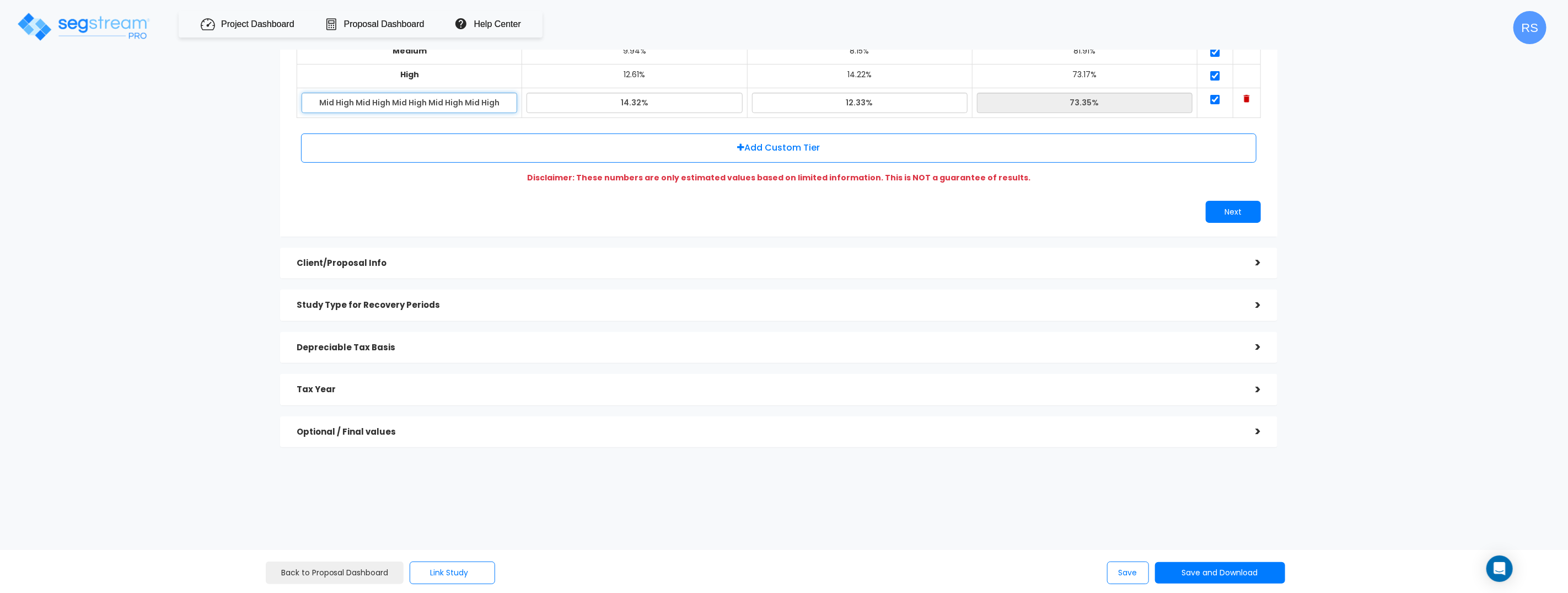
paste input "Mid High"
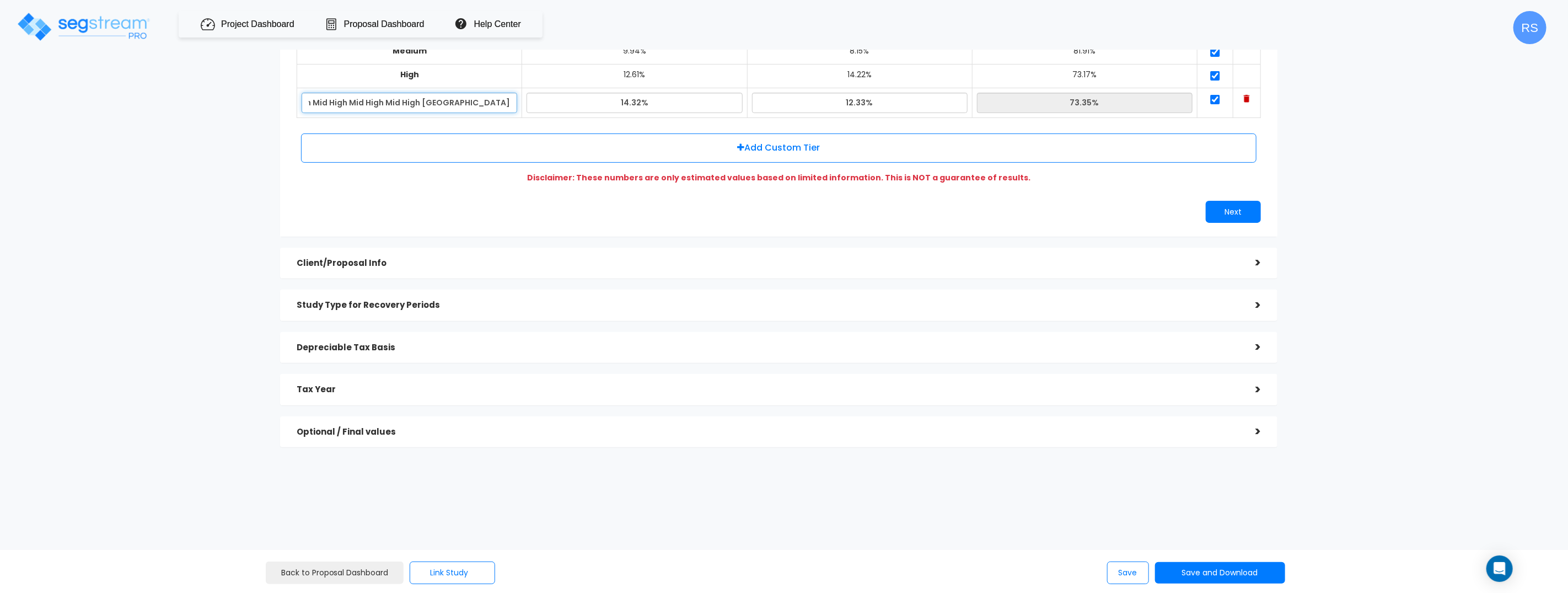
paste input "Mid High"
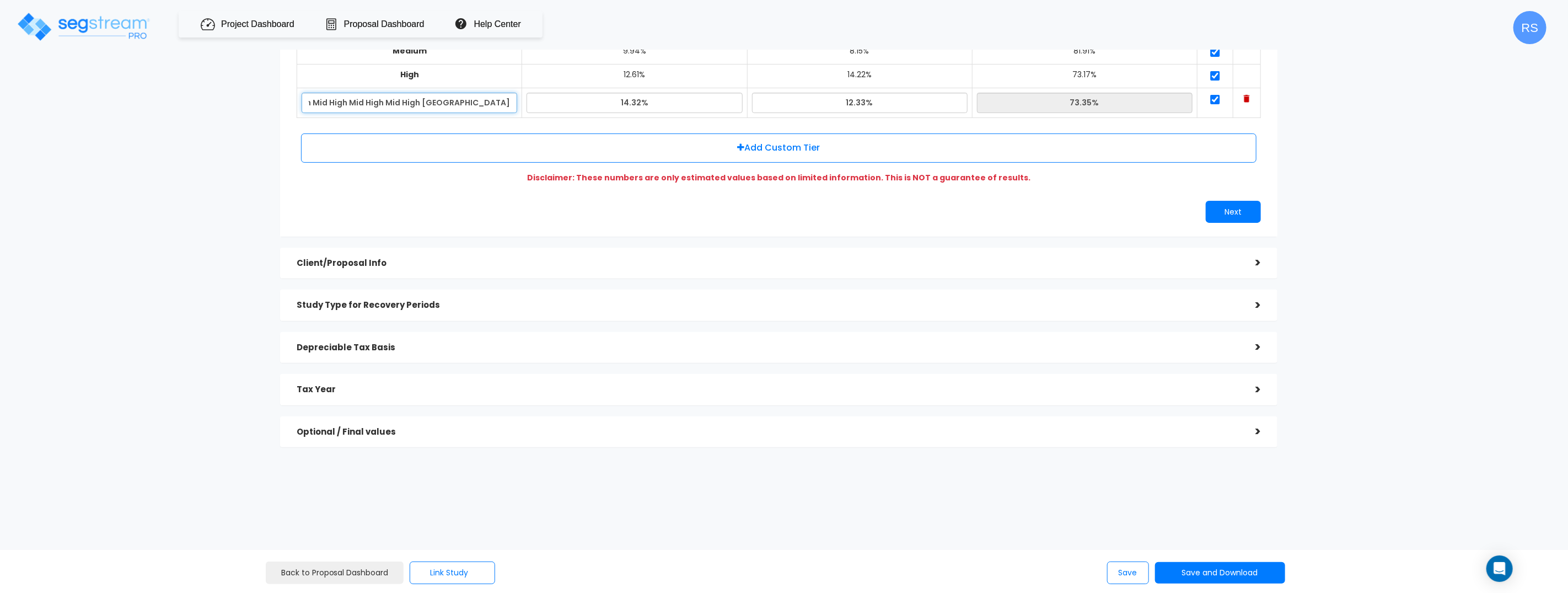
scroll to position [0, 339]
drag, startPoint x: 1138, startPoint y: 575, endPoint x: 1126, endPoint y: 554, distance: 24.2
click at [1138, 575] on button "Save" at bounding box center [1128, 572] width 42 height 23
click at [494, 92] on input "Mid High Mid High Mid High Mid High Mid High Mid High Mid High Mid High Mid Hig…" at bounding box center [409, 102] width 216 height 20
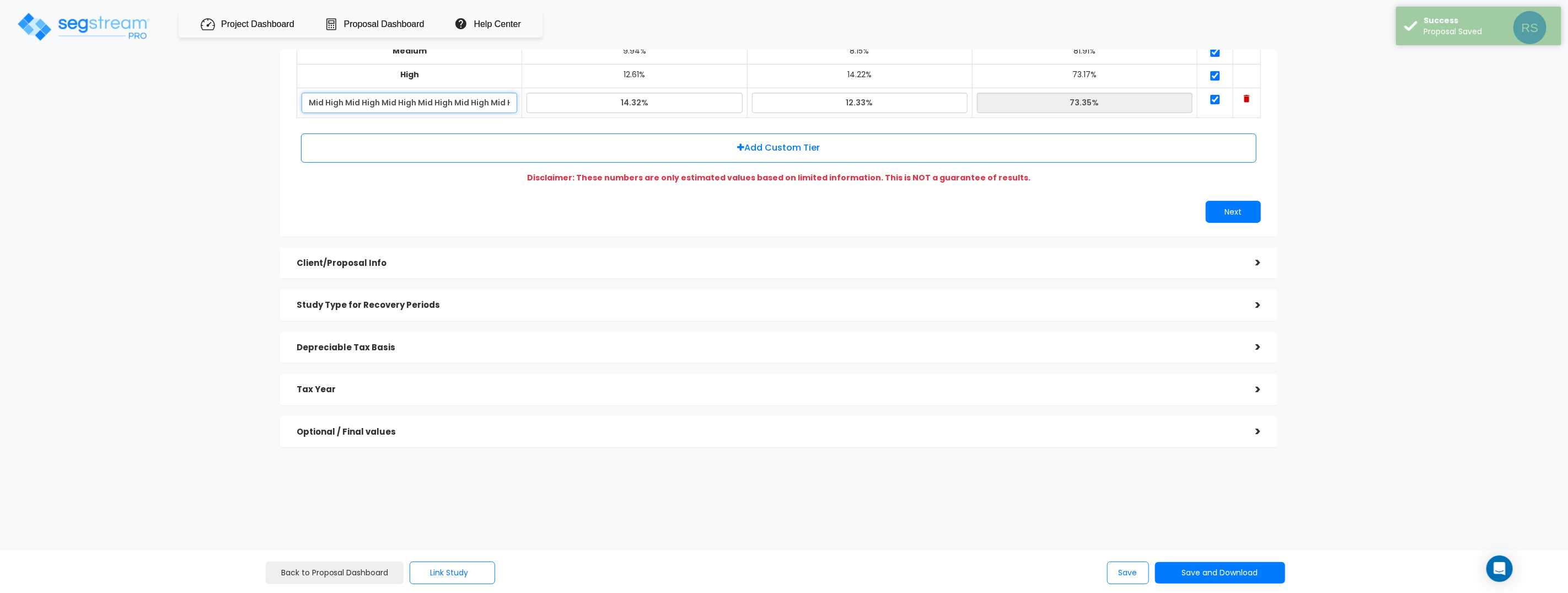
click at [494, 92] on input "Mid High Mid High Mid High Mid High Mid High Mid High Mid High Mid High Mid Hig…" at bounding box center [409, 102] width 216 height 20
paste input "text"
paste input "Mid High Mid High Mid High Mid High Mid High Mid High Mid High Mid High Mid Hig…"
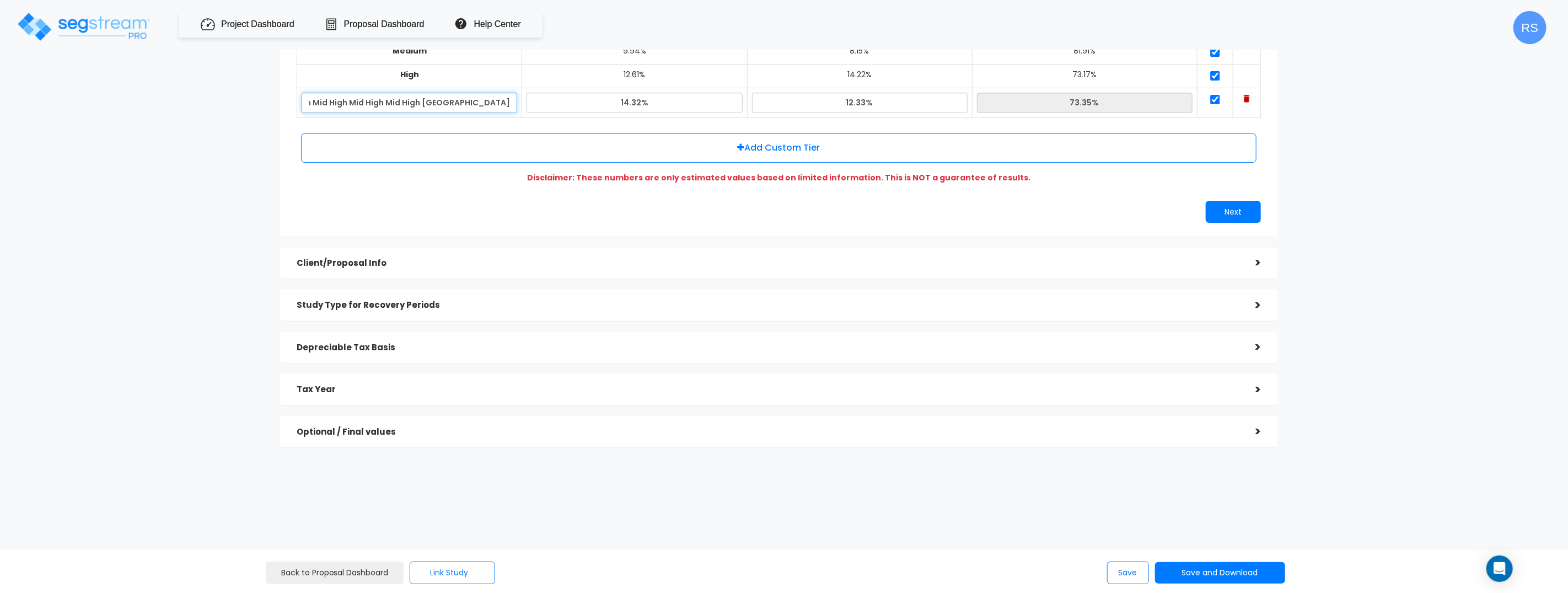
paste input "Mid High Mid High Mid High Mid High Mid High Mid High Mid High Mid High Mid Hig…"
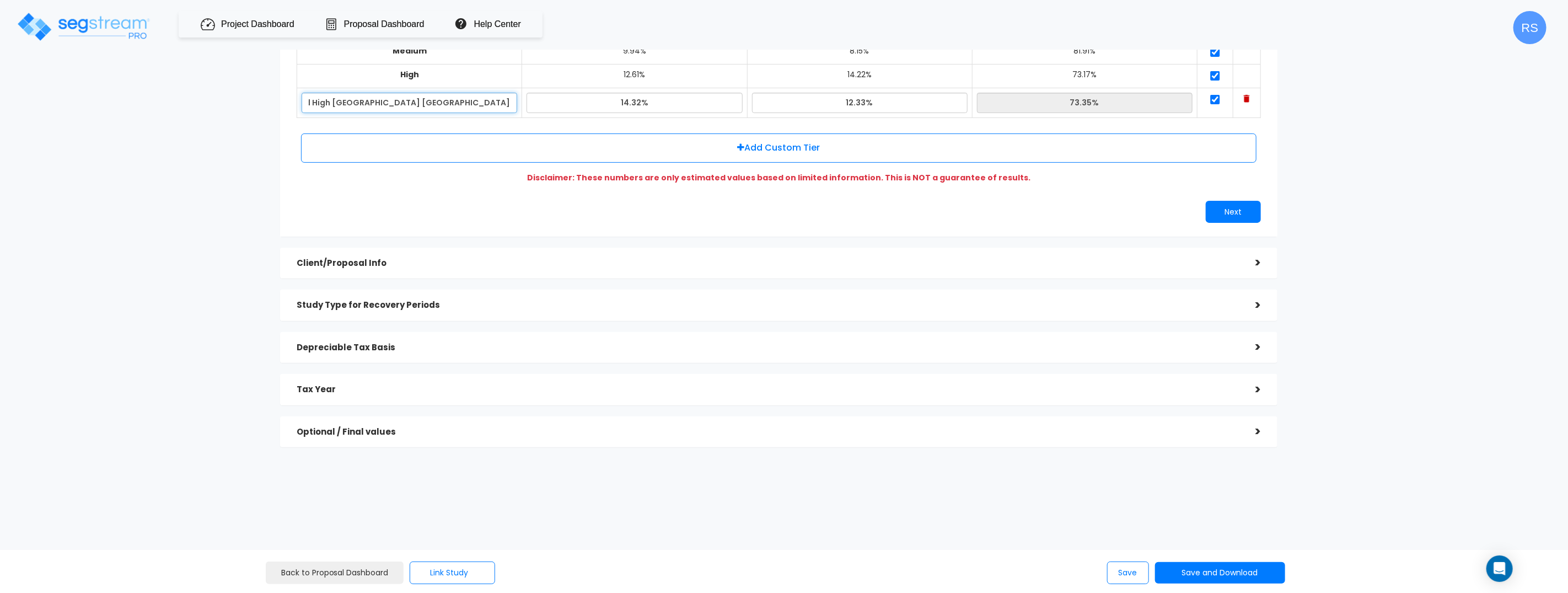
paste input "Mid High Mid High Mid High Mid High Mid High Mid High Mid High Mid High Mid Hig…"
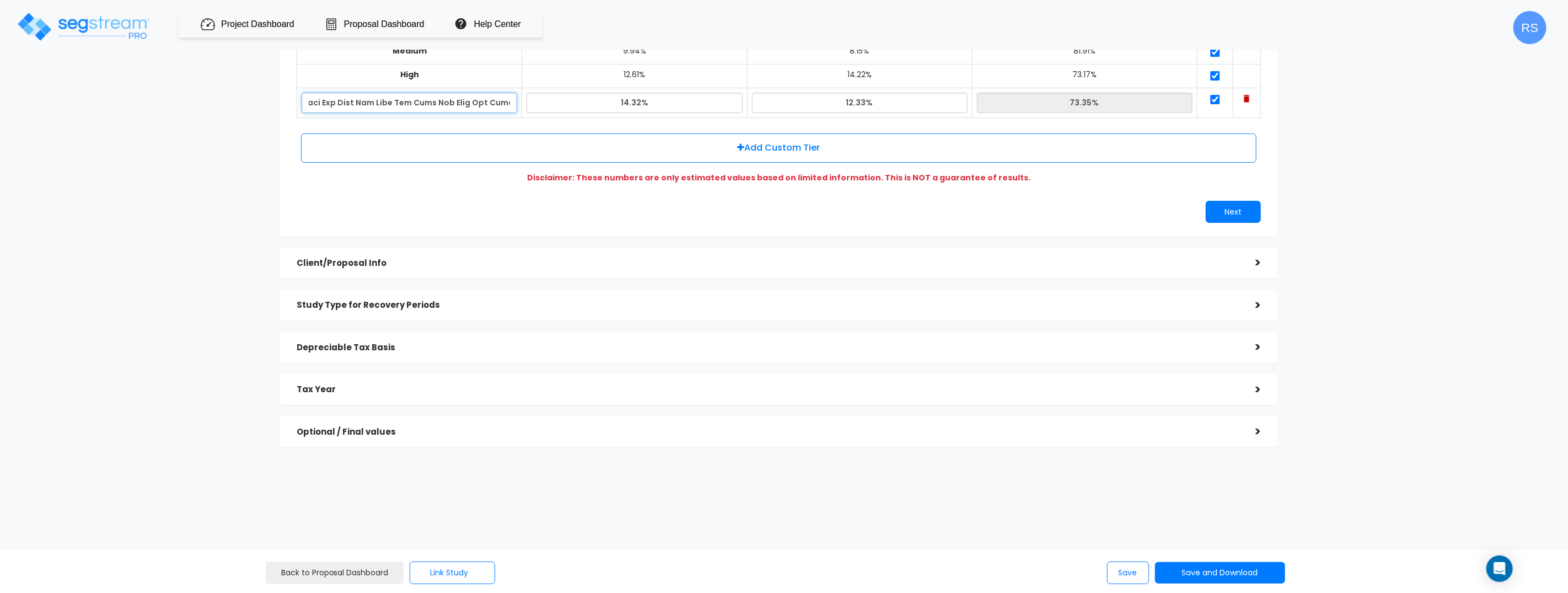
scroll to position [0, 6302]
type input "Mid High Mid High Mid High Mid High Mid High Mid High Mid High Mid High Mid Hig…"
click at [1123, 576] on button "Save" at bounding box center [1128, 572] width 42 height 23
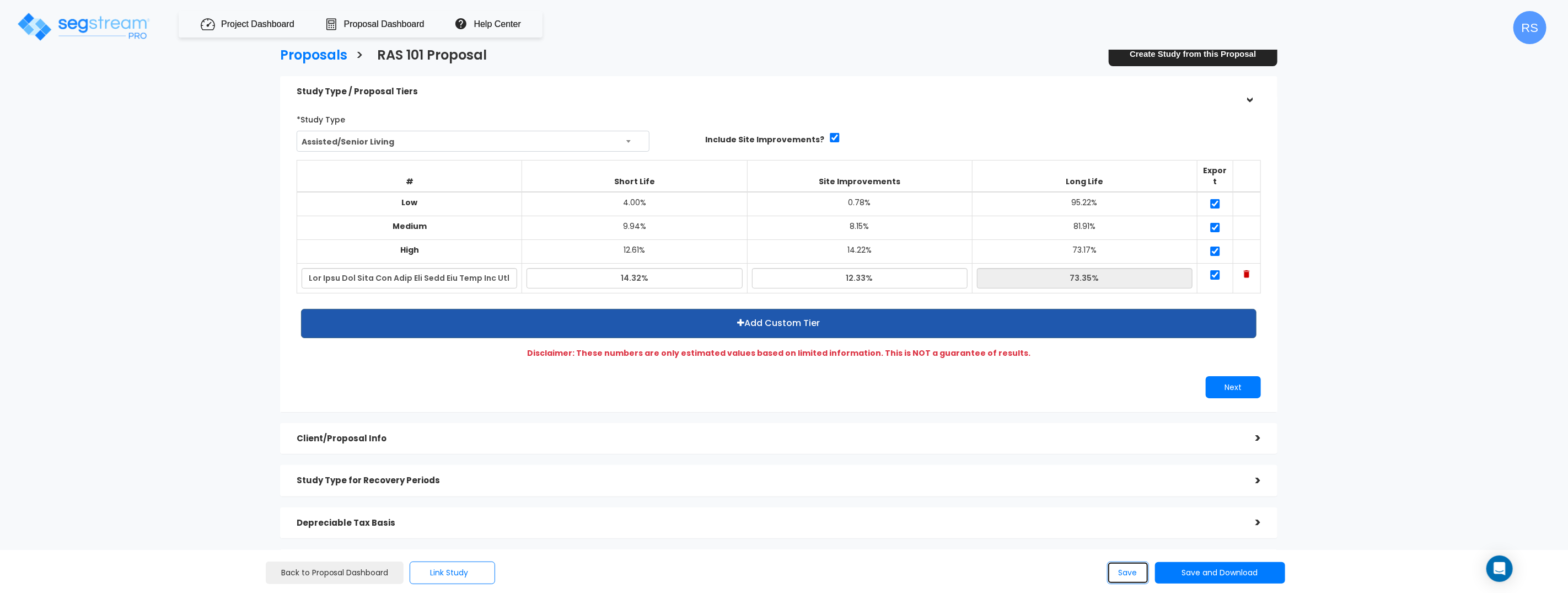
scroll to position [0, 0]
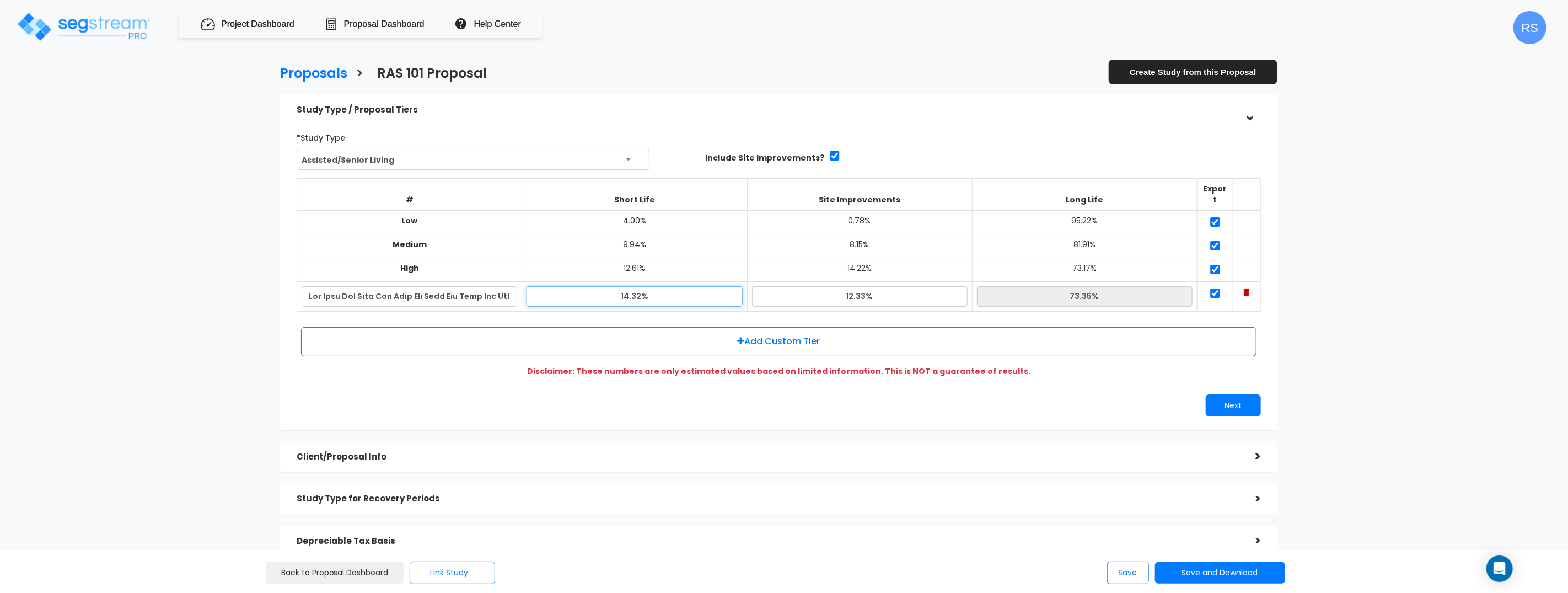
click at [666, 286] on input "14.32%" at bounding box center [634, 296] width 216 height 20
drag, startPoint x: 639, startPoint y: 283, endPoint x: 658, endPoint y: 288, distance: 19.6
click at [640, 286] on input "14.32%" at bounding box center [634, 296] width 216 height 20
drag, startPoint x: 642, startPoint y: 283, endPoint x: 652, endPoint y: 287, distance: 10.8
click at [642, 286] on input "14.32%" at bounding box center [634, 296] width 216 height 20
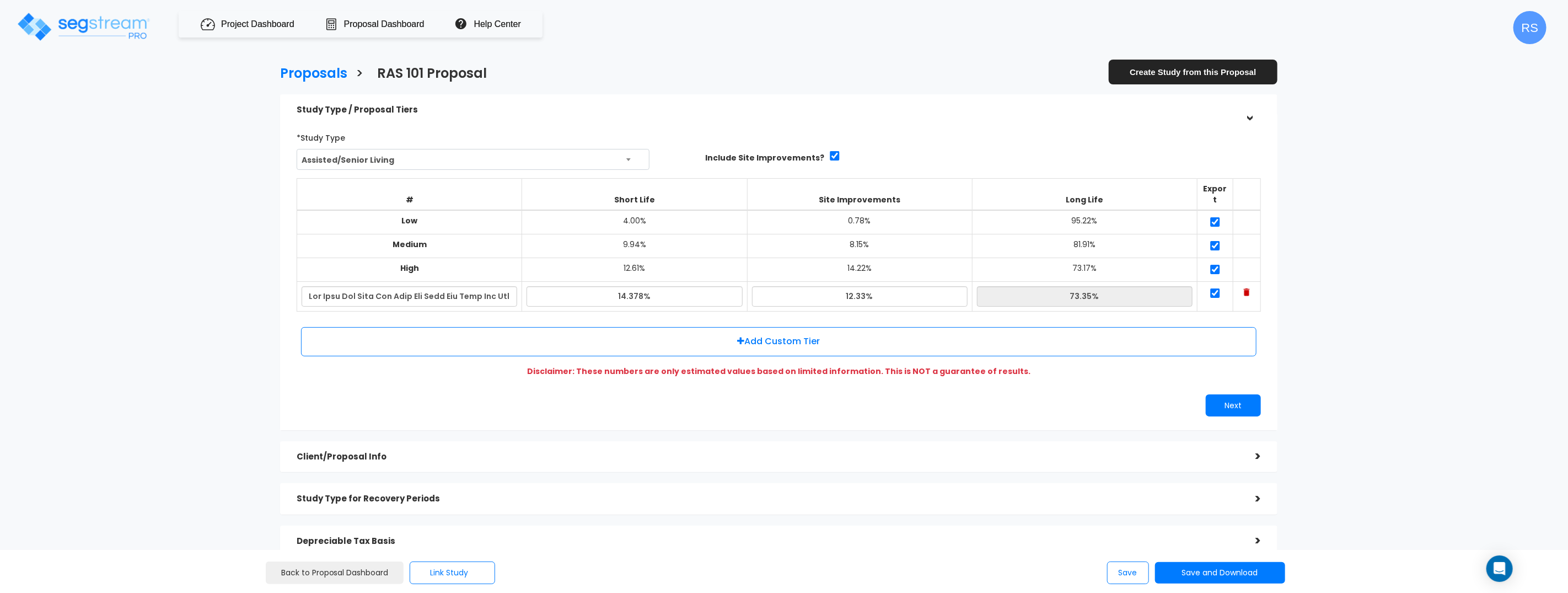
type input "14.38%"
type input "73.29%"
click at [578, 379] on div "*Study Type Assisted/Senior Living Assisted/Senior Living Automobile Dealership…" at bounding box center [779, 272] width 981 height 299
click at [1242, 401] on button "Next" at bounding box center [1233, 406] width 55 height 22
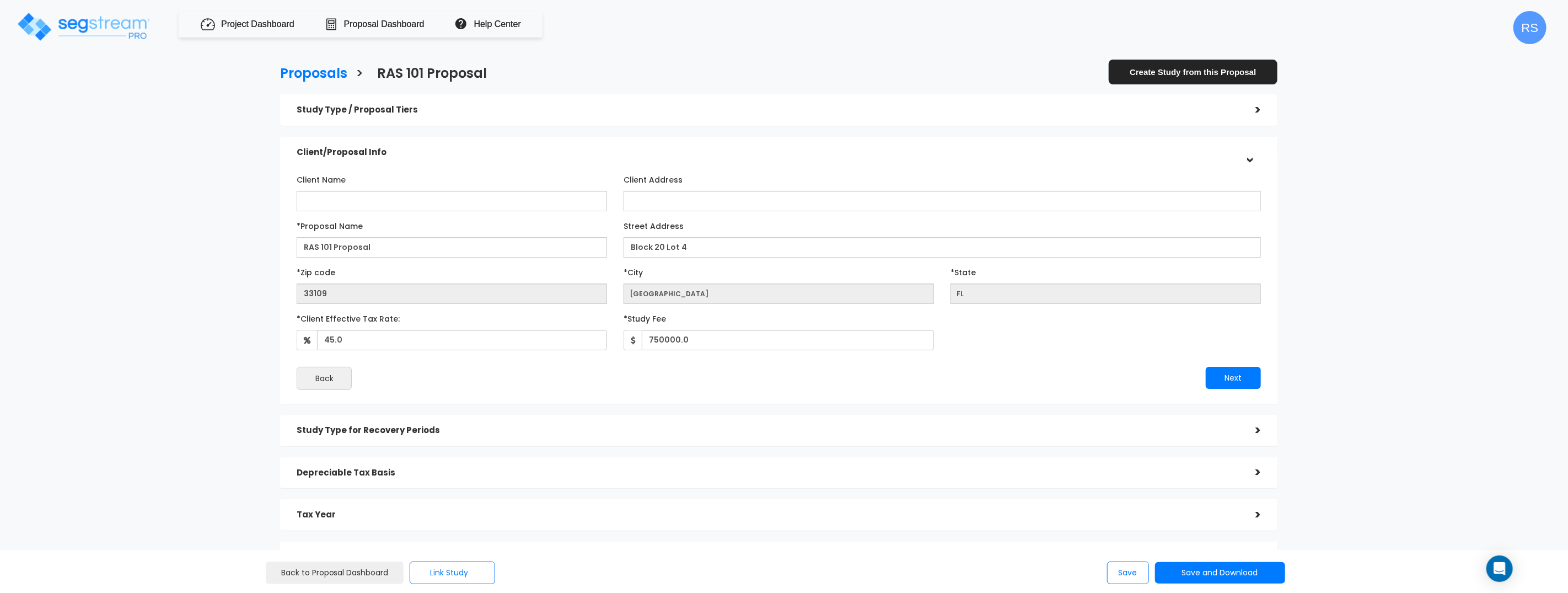
click at [385, 108] on h5 "Study Type / Proposal Tiers" at bounding box center [767, 110] width 942 height 9
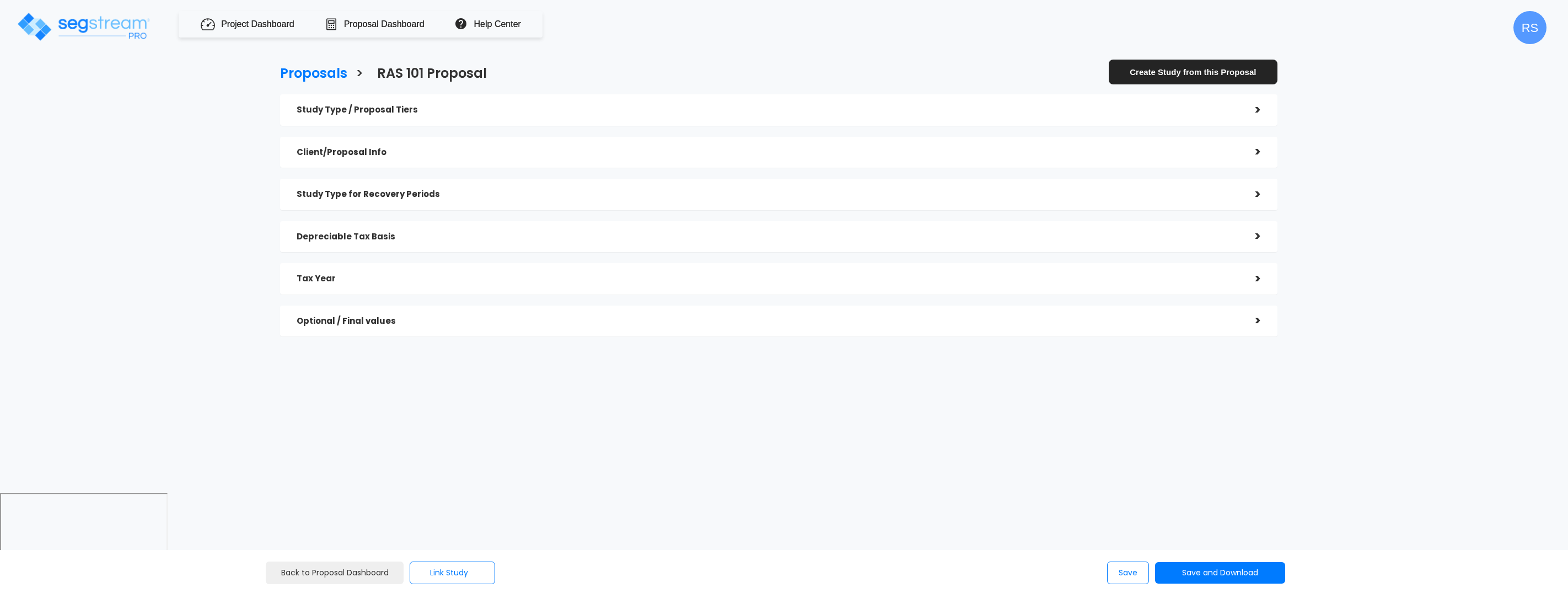
checkbox input "true"
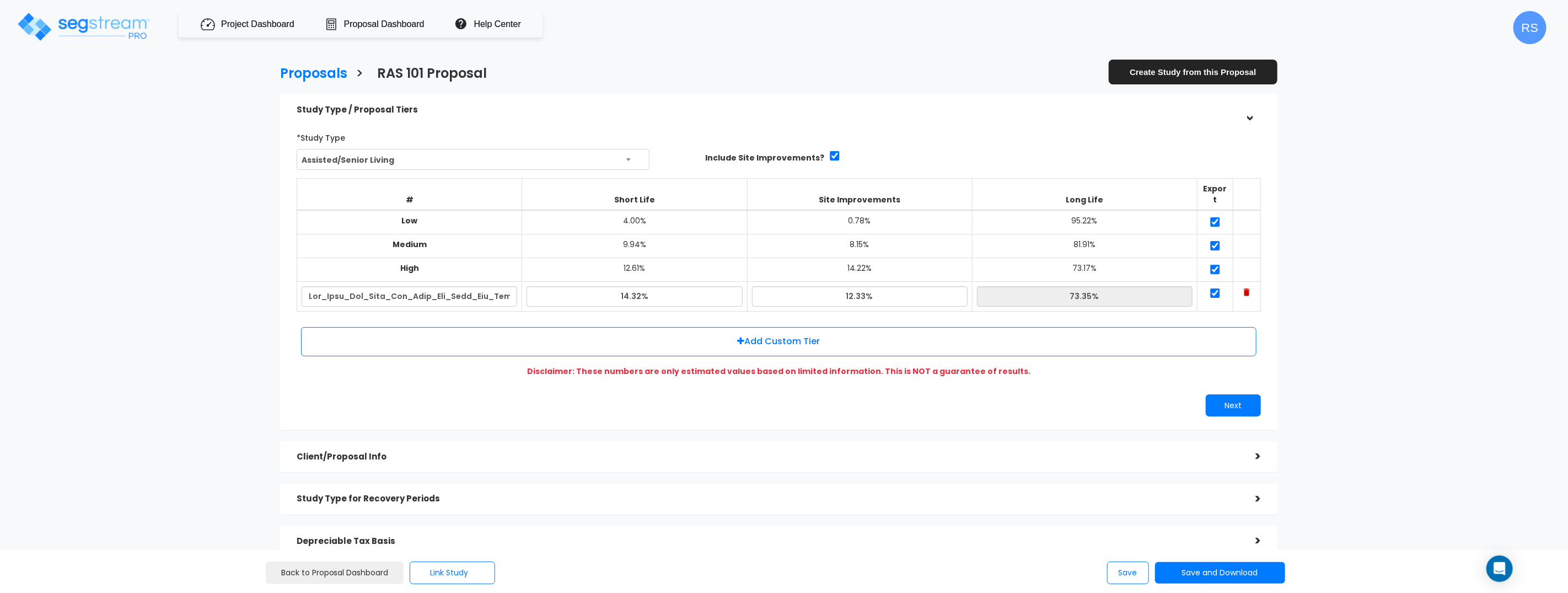
click at [371, 452] on h5 "Client/Proposal Info" at bounding box center [767, 456] width 942 height 9
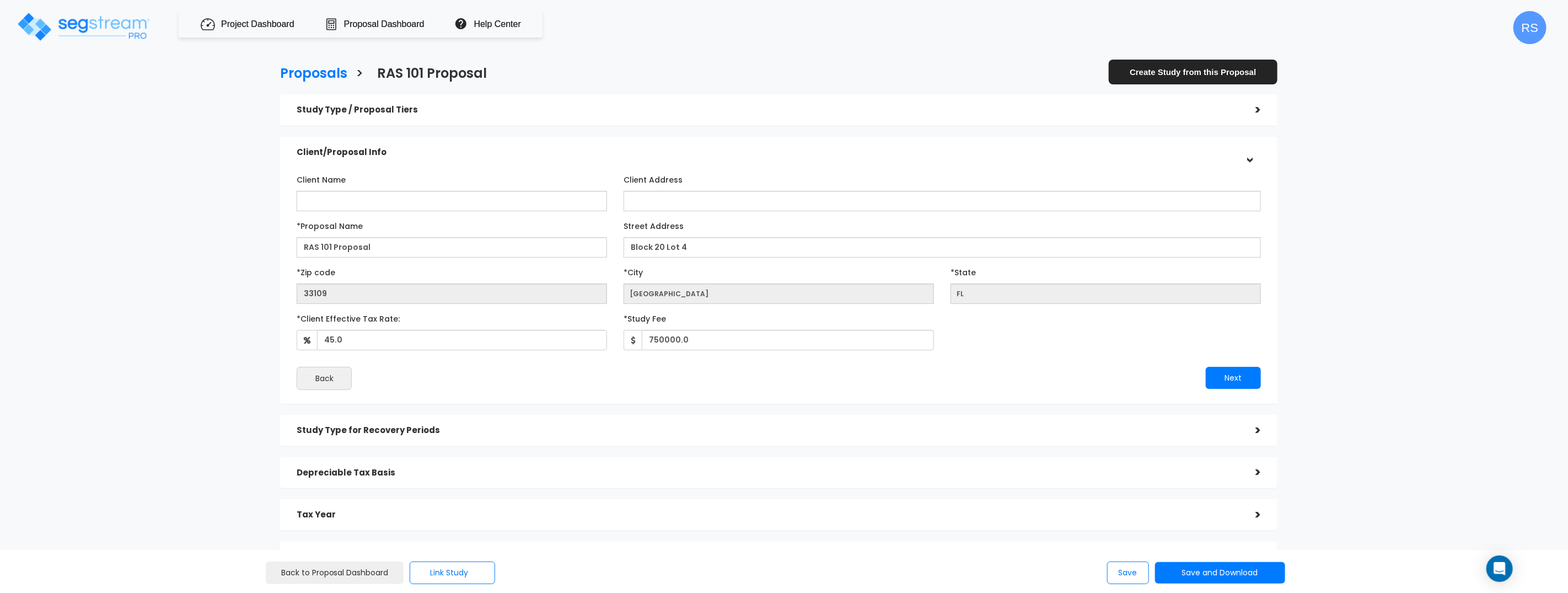
click at [294, 214] on div "Client Name Client Address" at bounding box center [779, 280] width 981 height 230
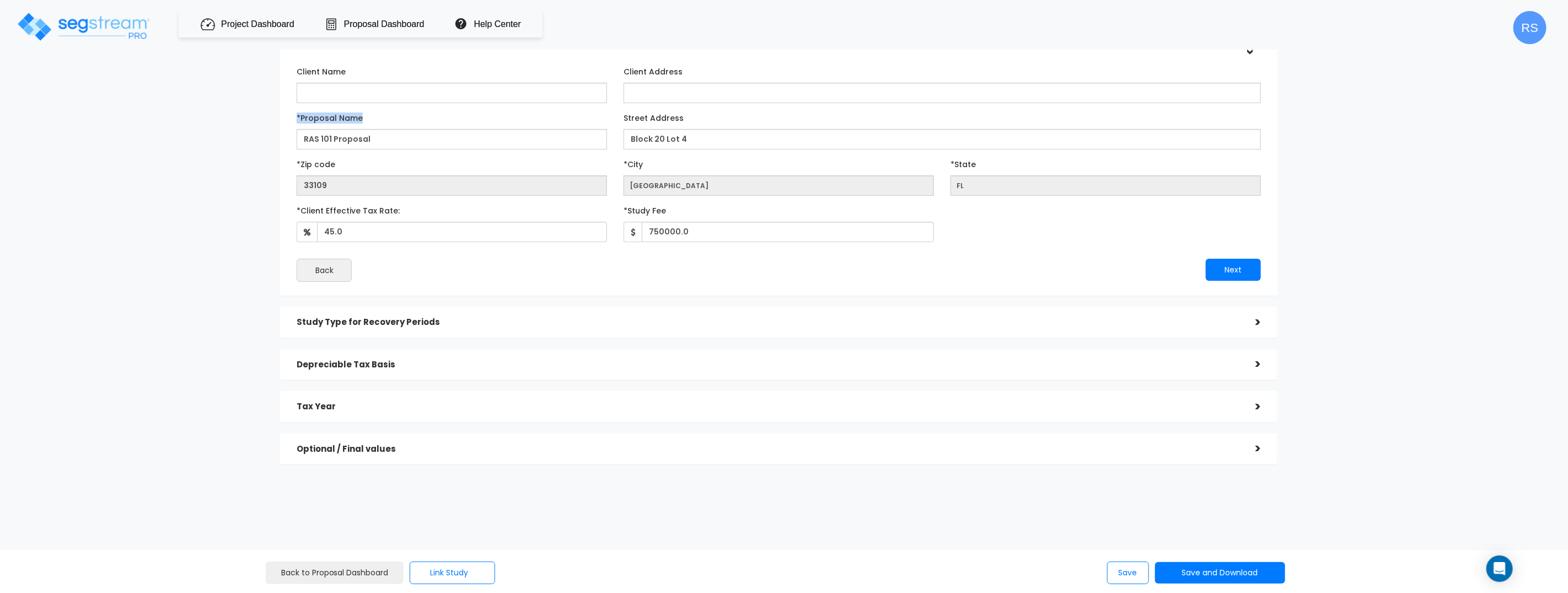
scroll to position [136, 0]
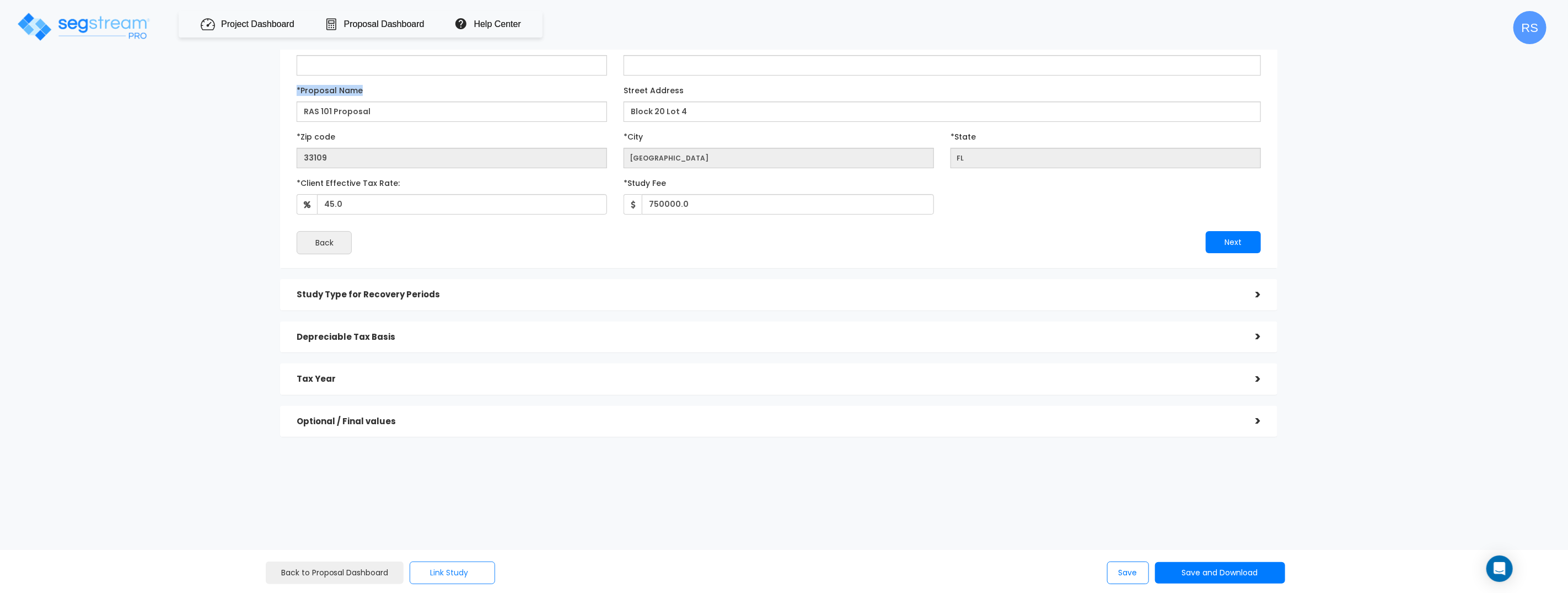
click at [456, 570] on button "Link Study" at bounding box center [453, 572] width 86 height 23
click at [467, 542] on link "Link to a Study" at bounding box center [501, 542] width 172 height 22
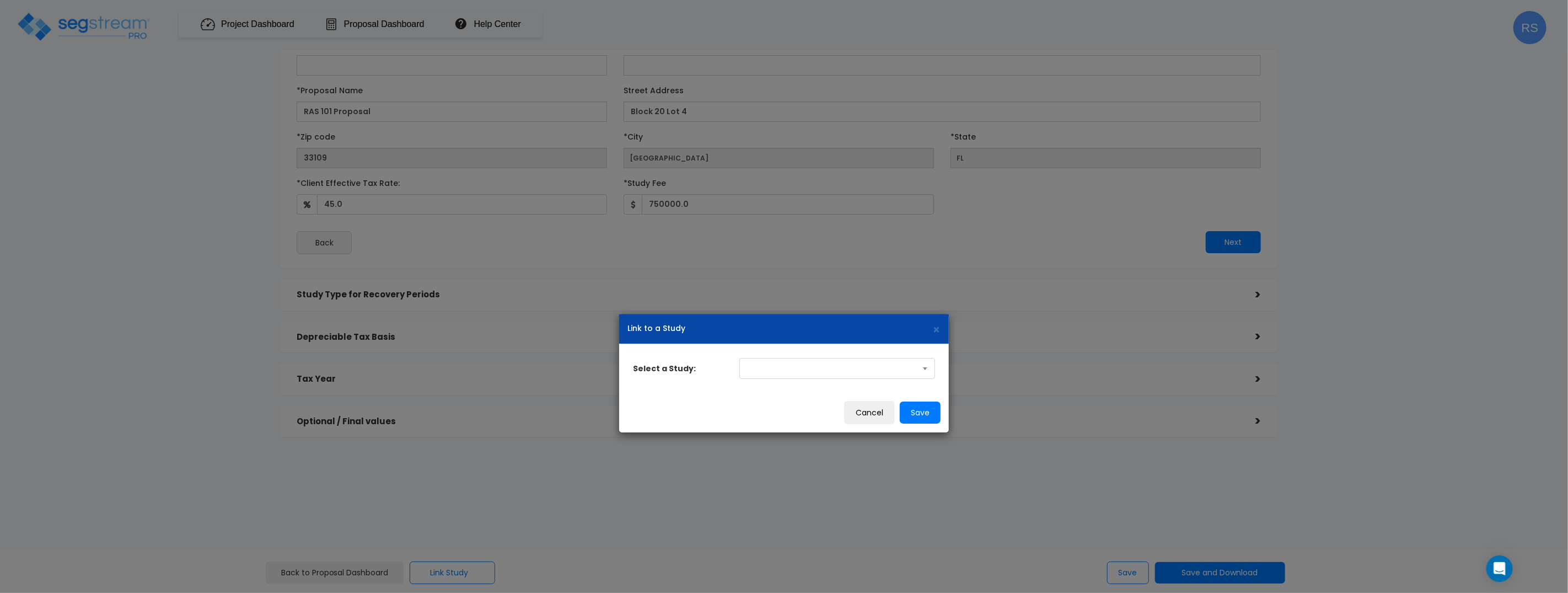
click at [859, 366] on span at bounding box center [837, 368] width 195 height 21
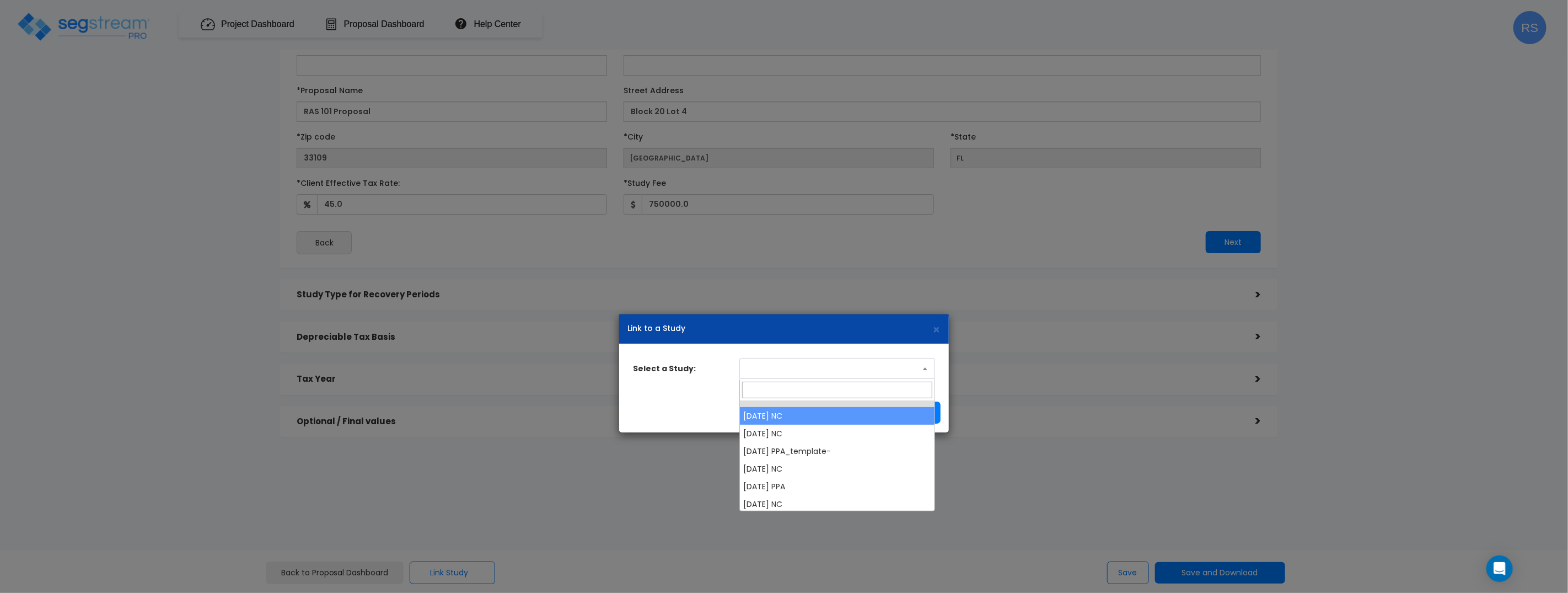
select select "28663"
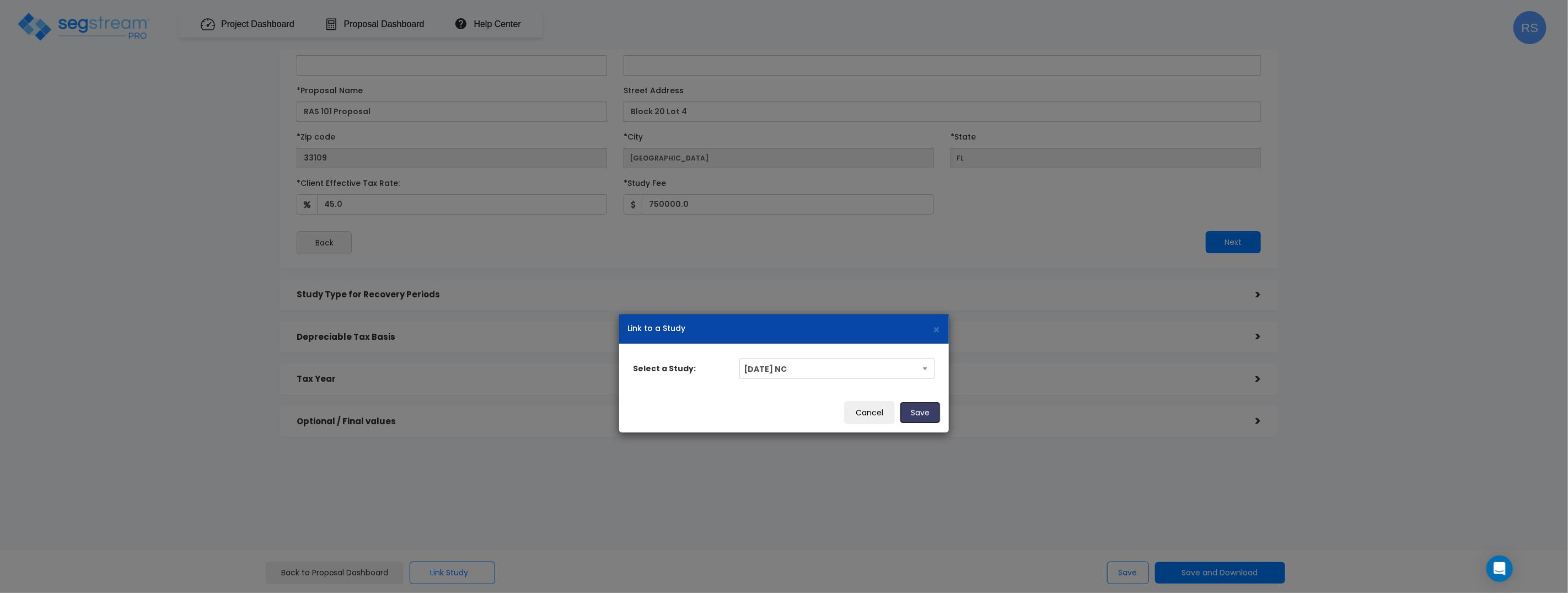
click at [921, 413] on button "Save" at bounding box center [920, 412] width 41 height 22
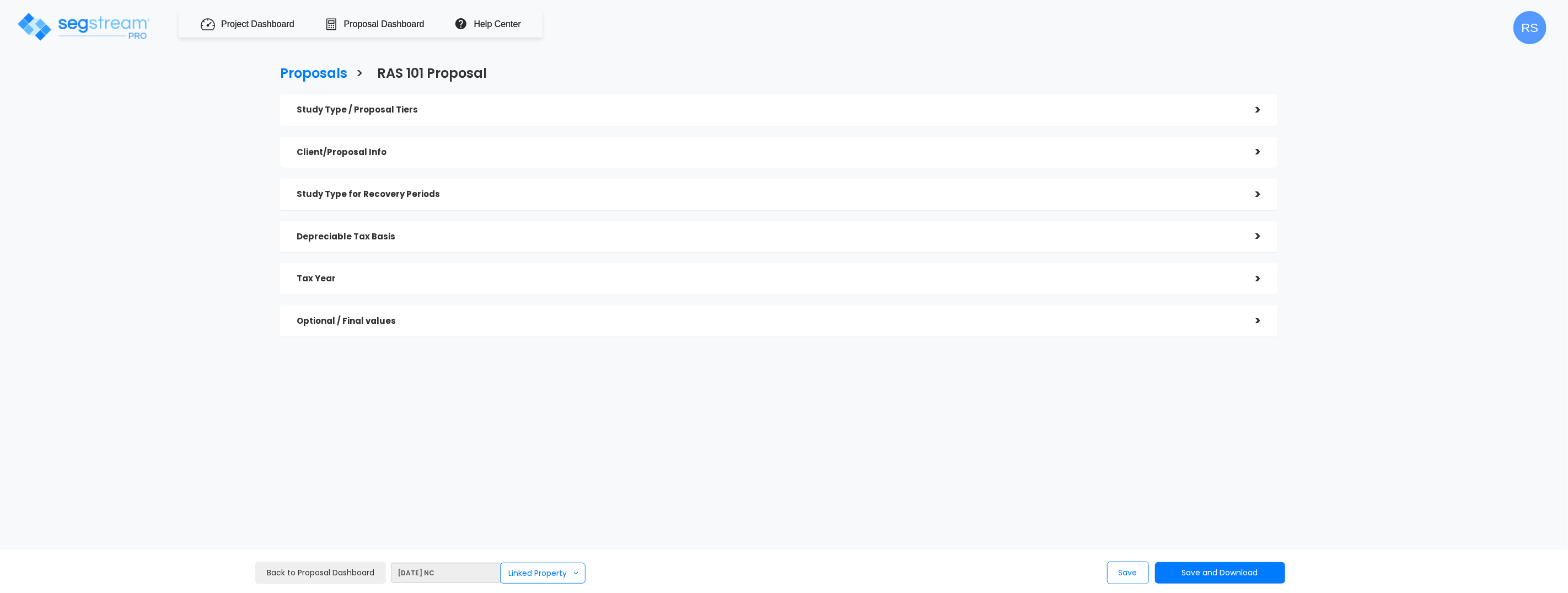
checkbox input "true"
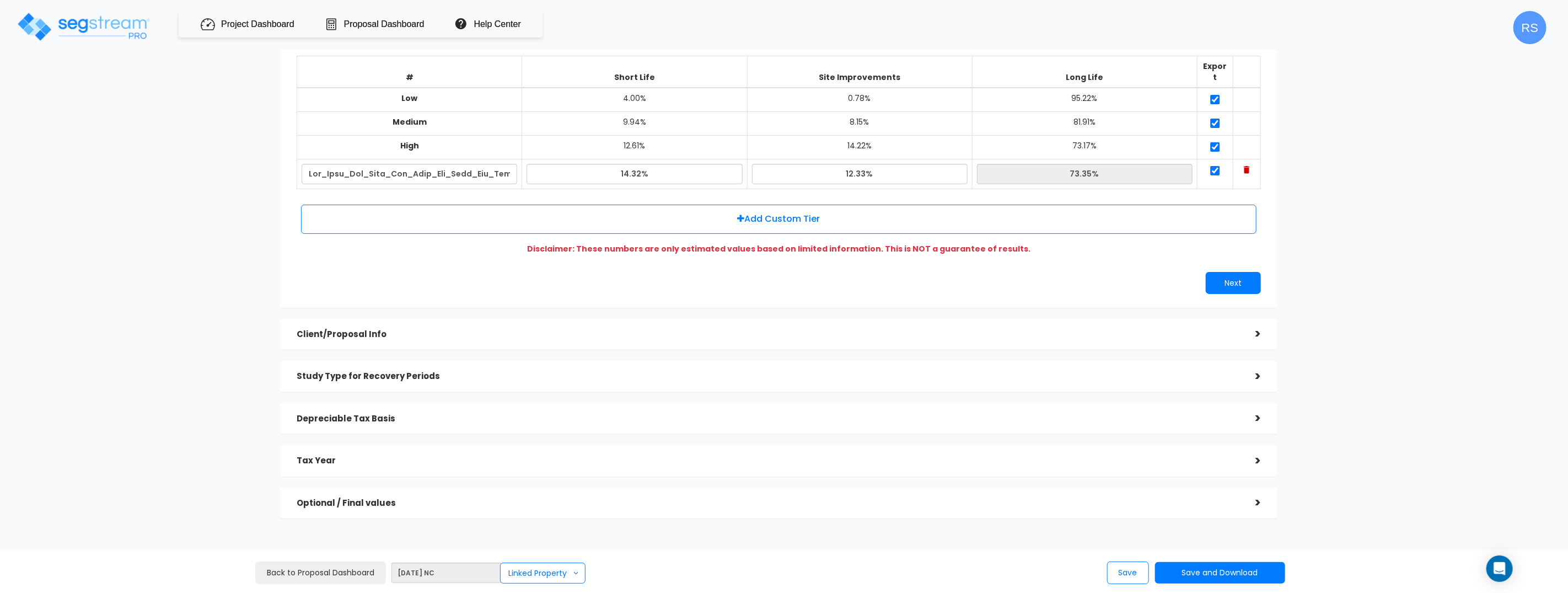
scroll to position [193, 0]
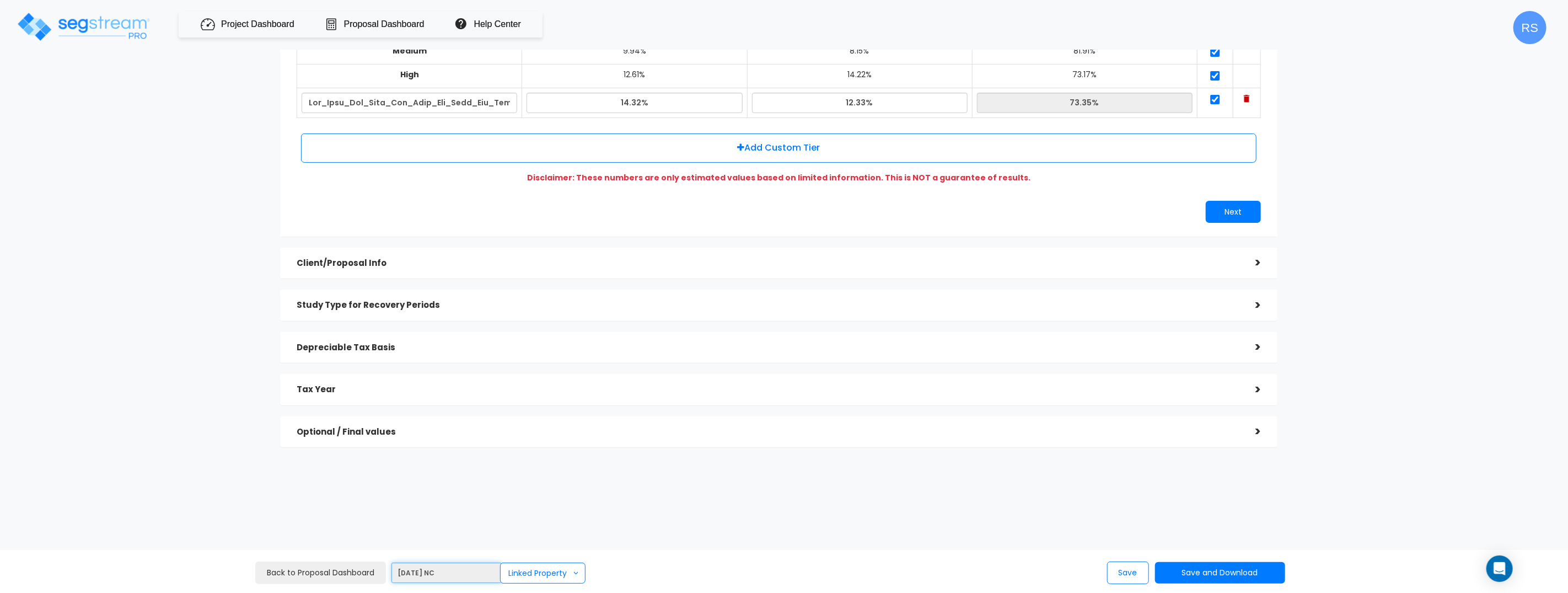
click at [437, 570] on input "[DATE] NC" at bounding box center [447, 573] width 110 height 20
click at [417, 570] on input "[DATE] NC" at bounding box center [447, 573] width 110 height 20
drag, startPoint x: 417, startPoint y: 570, endPoint x: 437, endPoint y: 571, distance: 20.0
click at [419, 570] on input "[DATE] NC" at bounding box center [447, 573] width 110 height 20
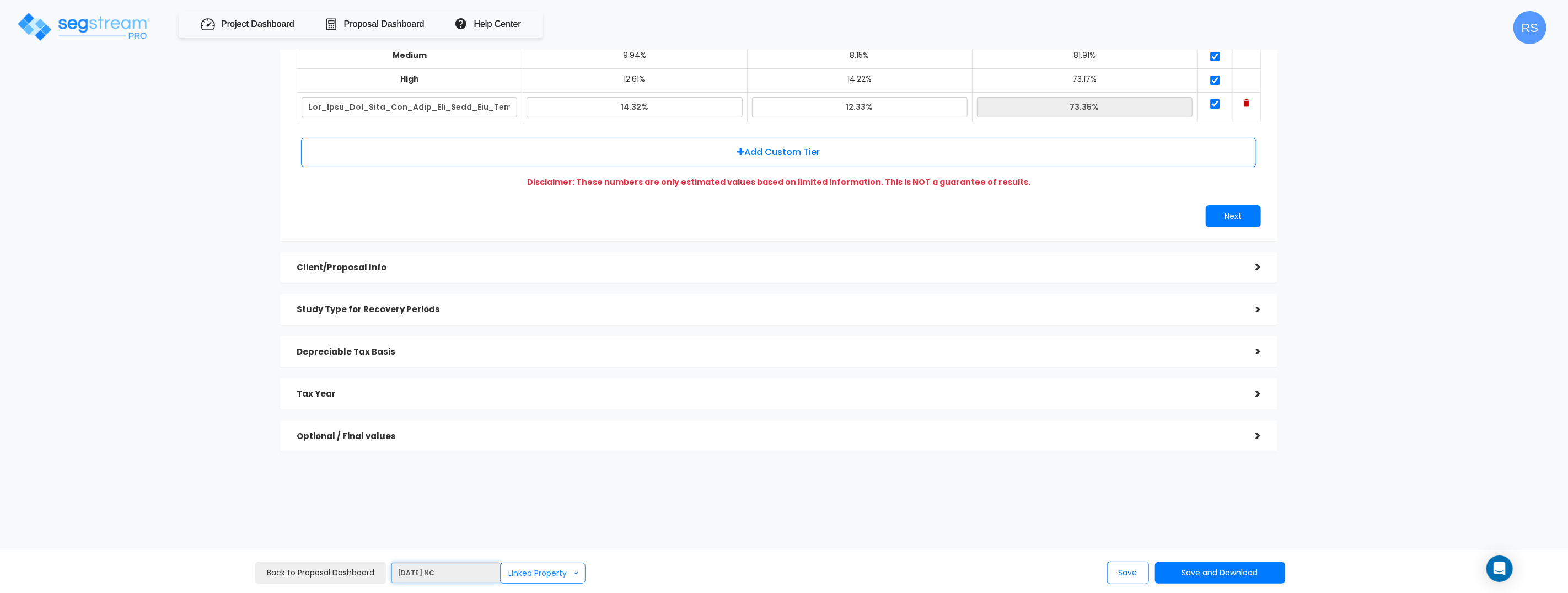
scroll to position [187, 0]
click at [522, 570] on button "Linked Property >" at bounding box center [543, 573] width 86 height 21
click at [538, 515] on link "Modify Link" at bounding box center [574, 520] width 138 height 22
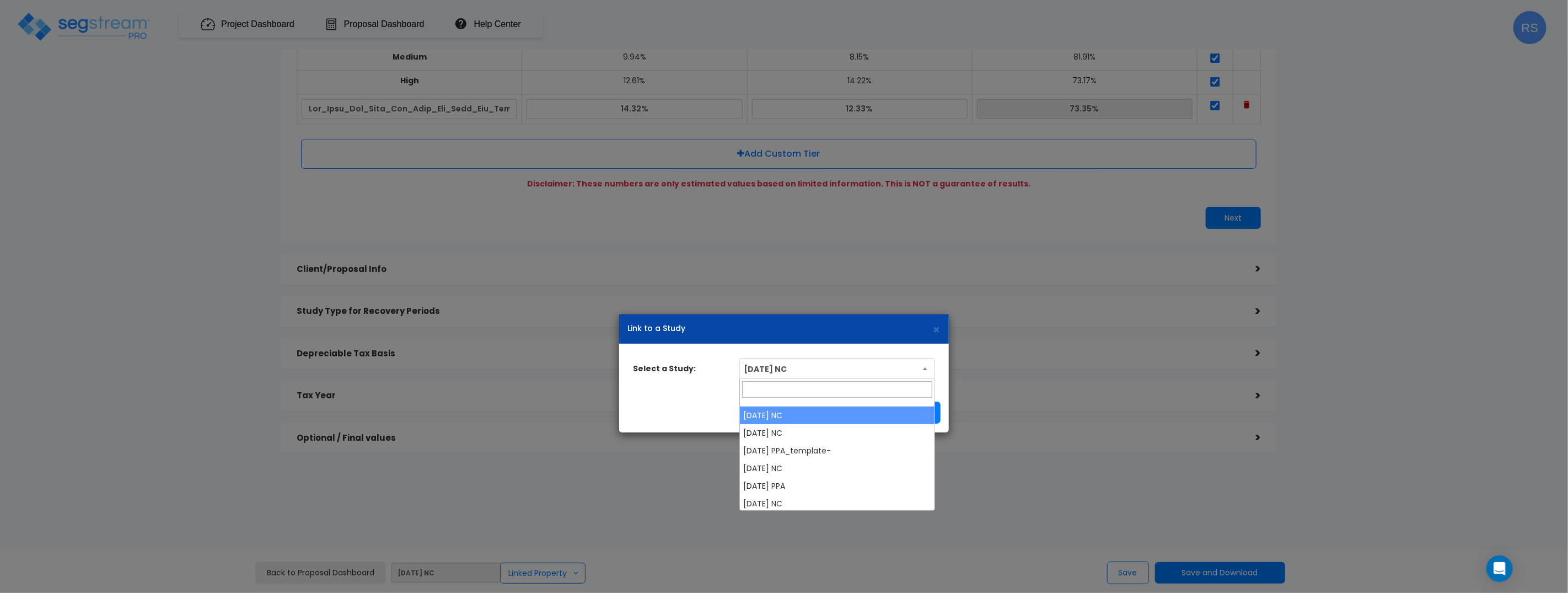
click at [849, 368] on span "[DATE] NC" at bounding box center [837, 368] width 195 height 21
drag, startPoint x: 658, startPoint y: 395, endPoint x: 664, endPoint y: 395, distance: 6.0
click at [658, 395] on div "Cancel Remove Link Save" at bounding box center [784, 412] width 330 height 40
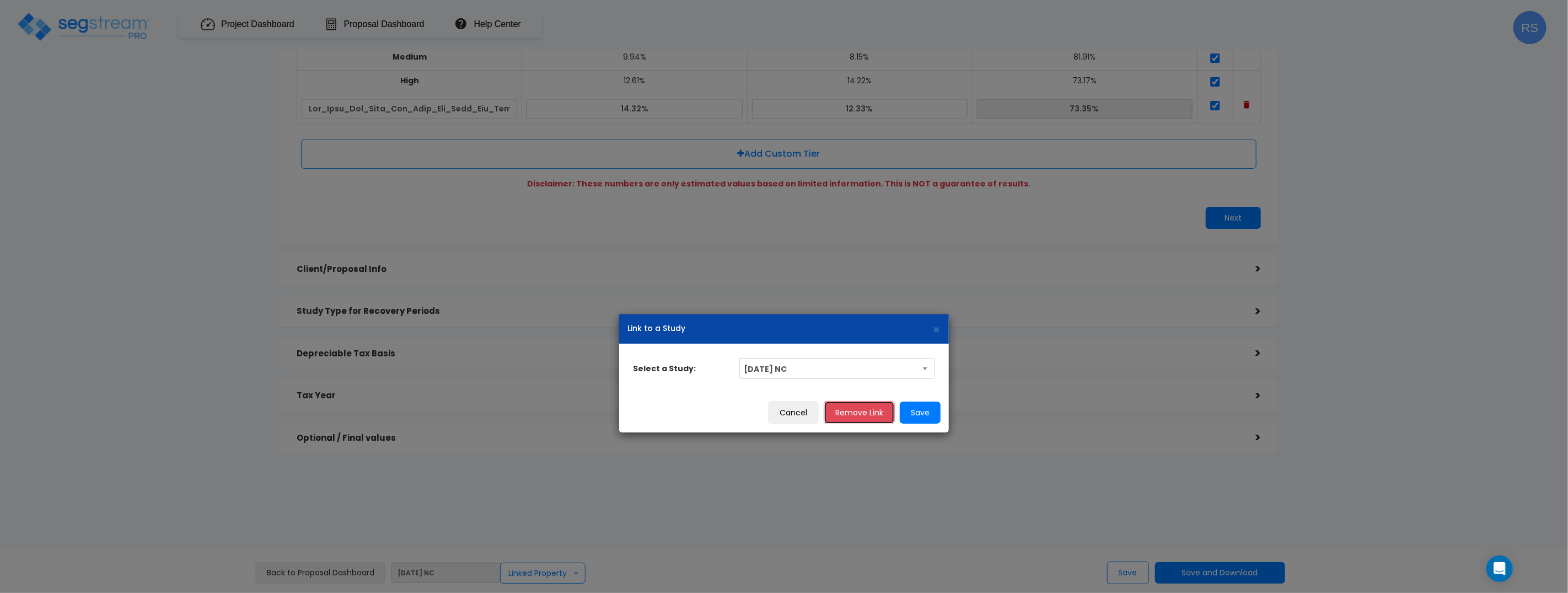
click at [861, 412] on button "Remove Link" at bounding box center [860, 413] width 71 height 23
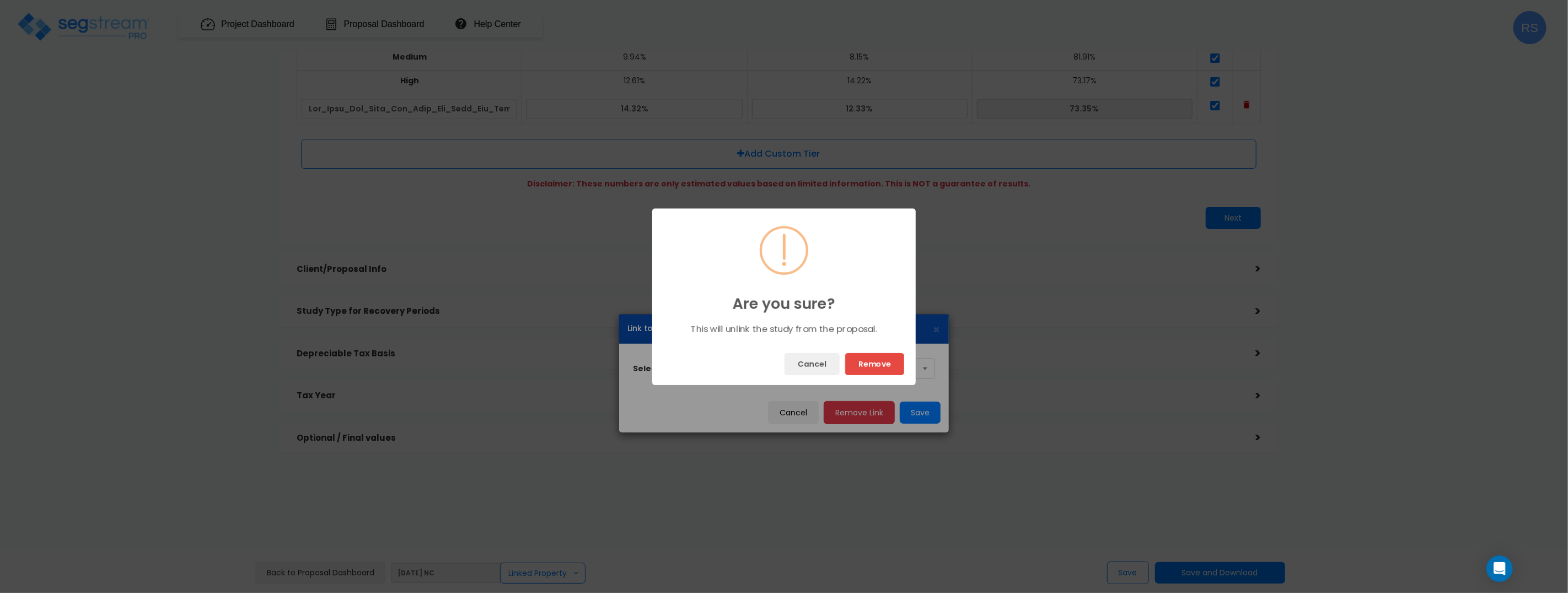
click at [866, 353] on button "Remove" at bounding box center [874, 364] width 59 height 22
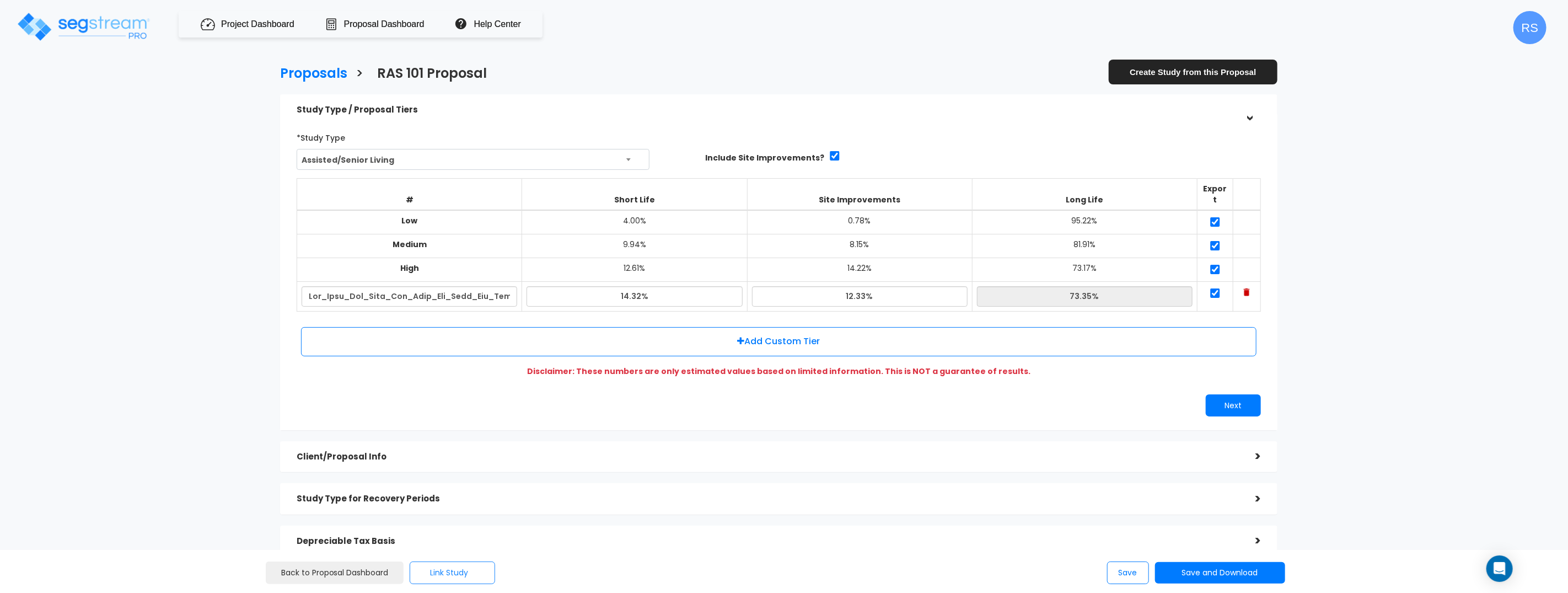
click at [447, 580] on button "Link Study" at bounding box center [453, 572] width 86 height 23
click at [468, 543] on link "Link to a Study" at bounding box center [501, 542] width 172 height 22
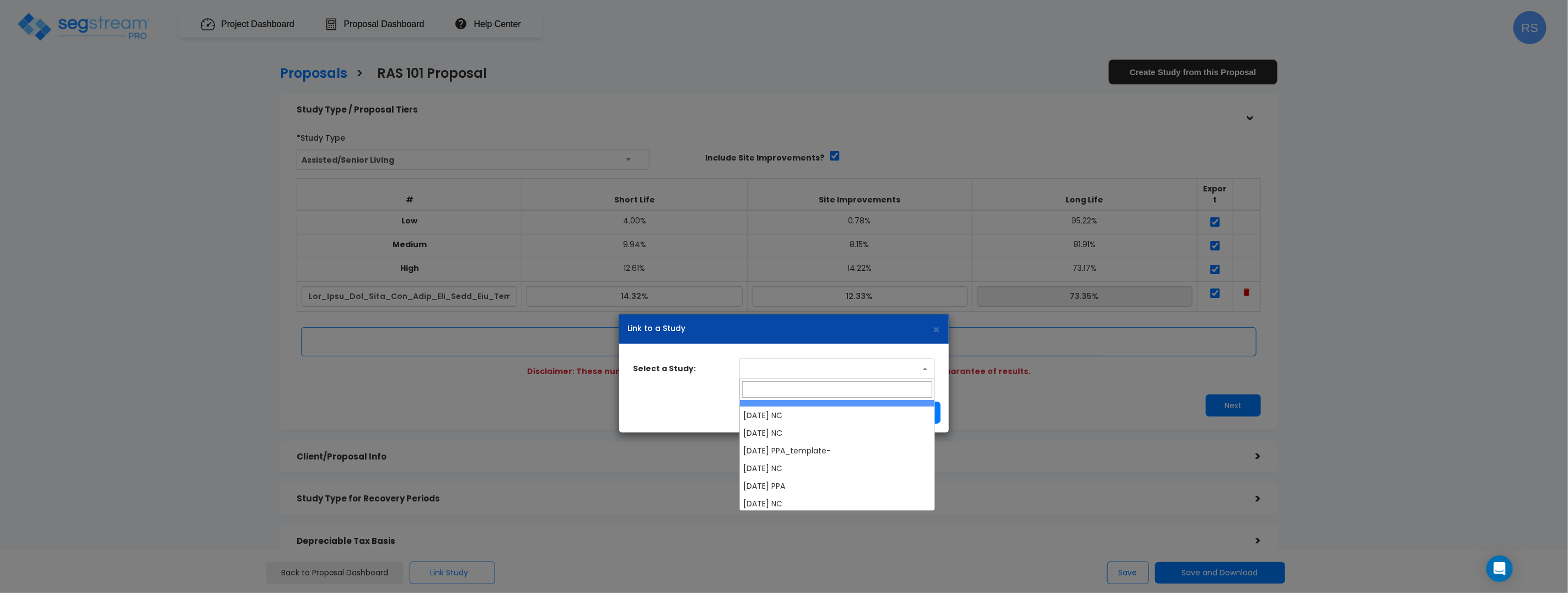
click at [774, 374] on span at bounding box center [837, 368] width 195 height 21
select select "28663"
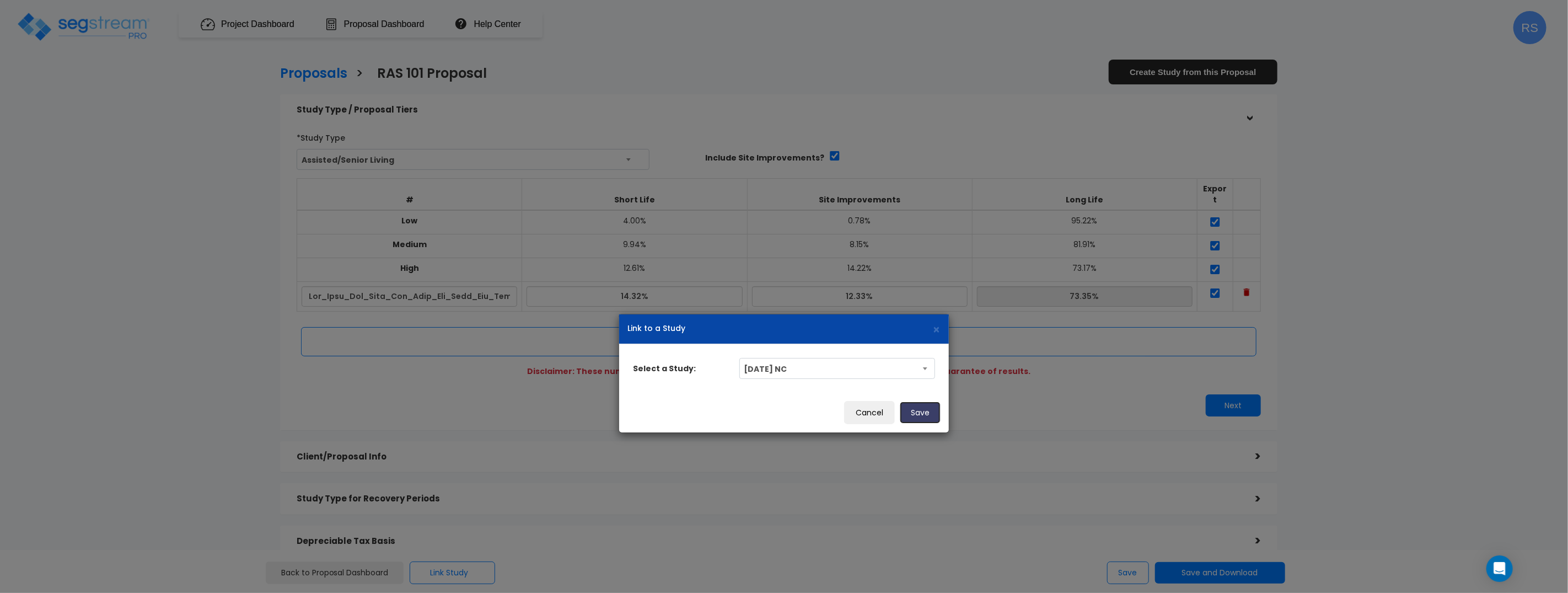
click at [907, 413] on button "Save" at bounding box center [920, 412] width 41 height 22
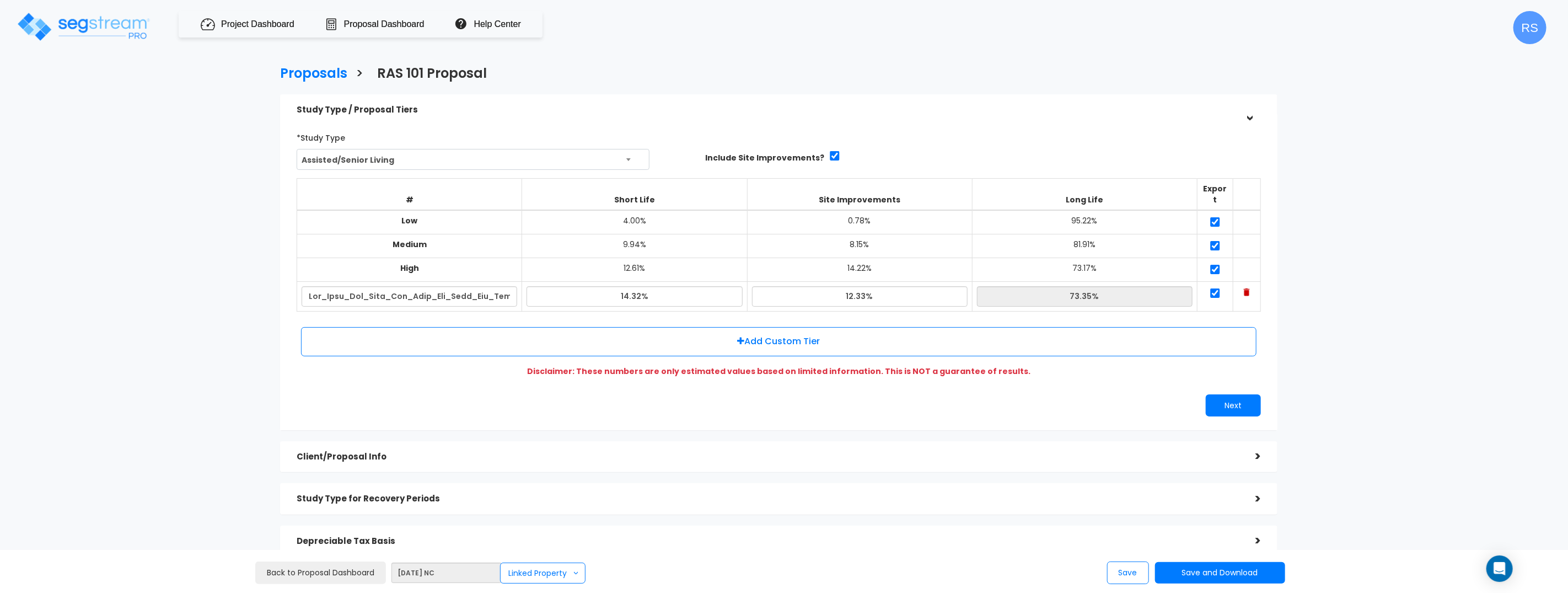
scroll to position [193, 0]
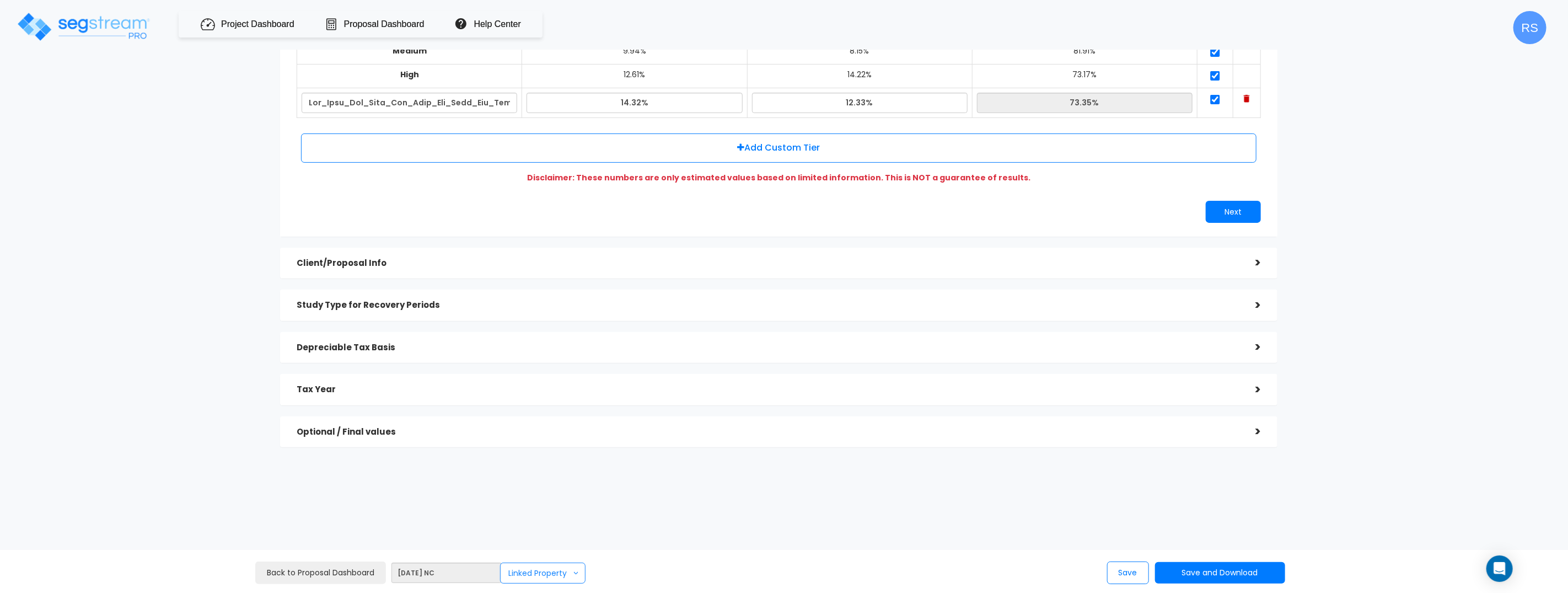
click at [546, 575] on button "Linked Property >" at bounding box center [543, 573] width 86 height 21
click at [526, 513] on link "Modify Link" at bounding box center [574, 520] width 138 height 22
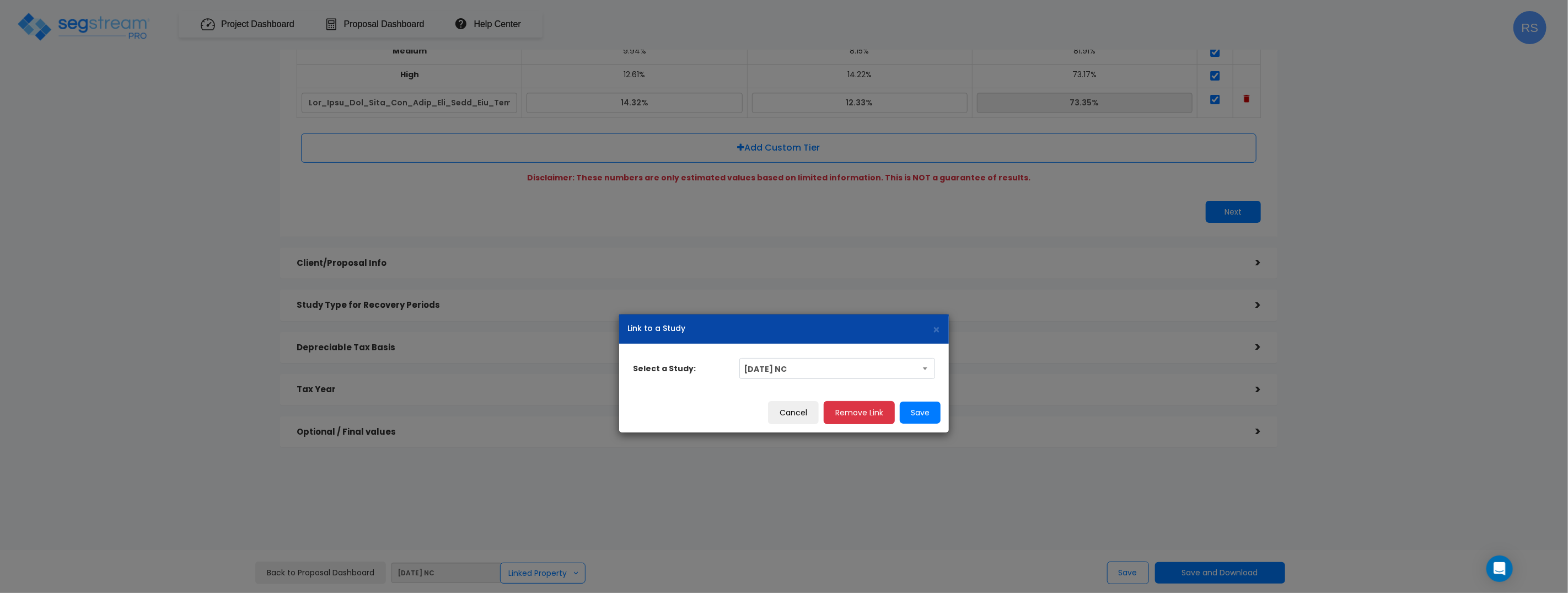
click at [857, 369] on span "[DATE] NC" at bounding box center [837, 368] width 195 height 21
click at [696, 358] on div "Select a Study: [DATE] NC [DATE] NC [DATE] PPA_template- [DATE] NC [DATE] PPA […" at bounding box center [784, 368] width 319 height 21
click at [785, 369] on span "[DATE] NC" at bounding box center [837, 368] width 195 height 21
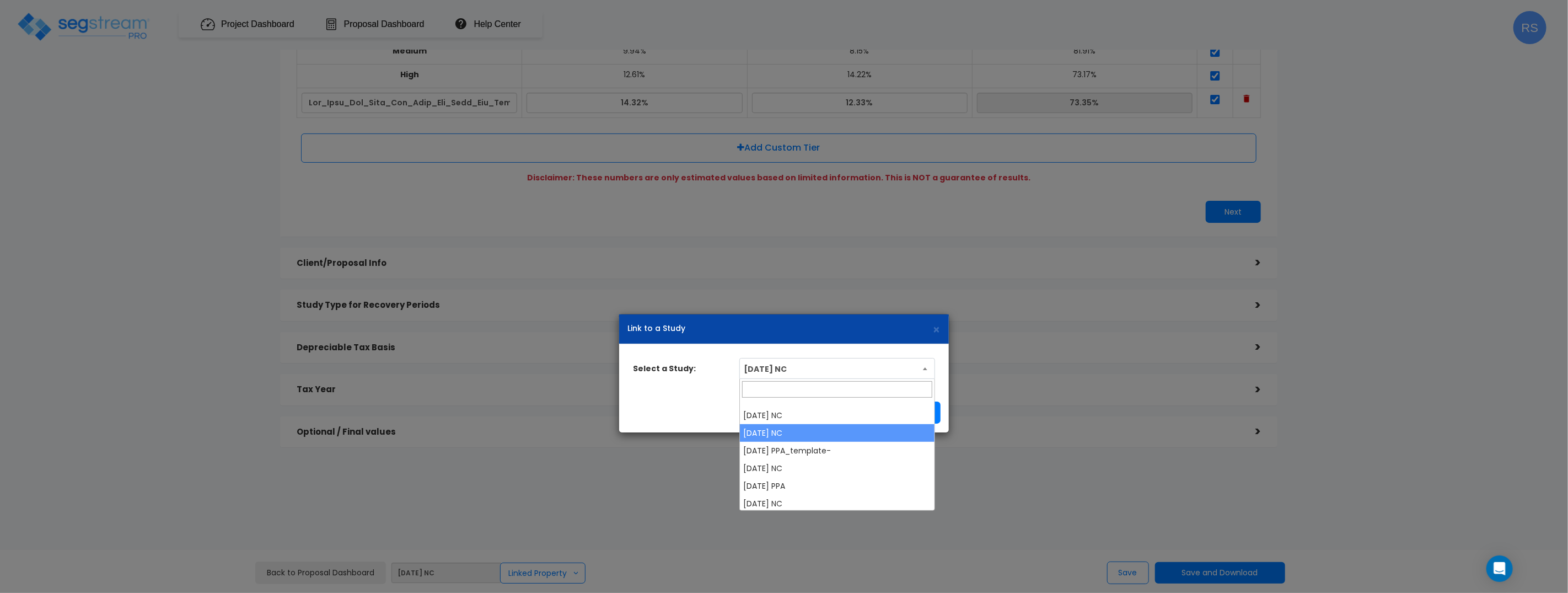
click at [823, 368] on span "[DATE] NC" at bounding box center [837, 368] width 195 height 21
select select "27745"
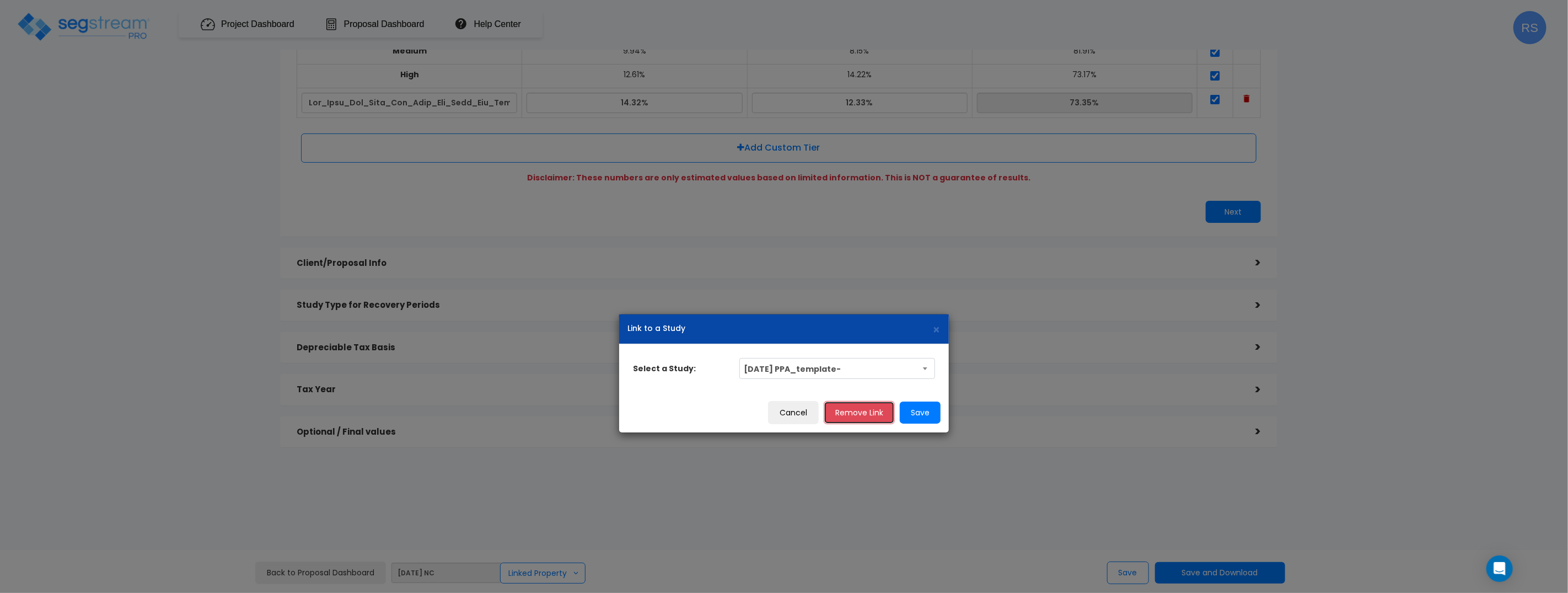
click at [866, 415] on button "Remove Link" at bounding box center [860, 413] width 71 height 23
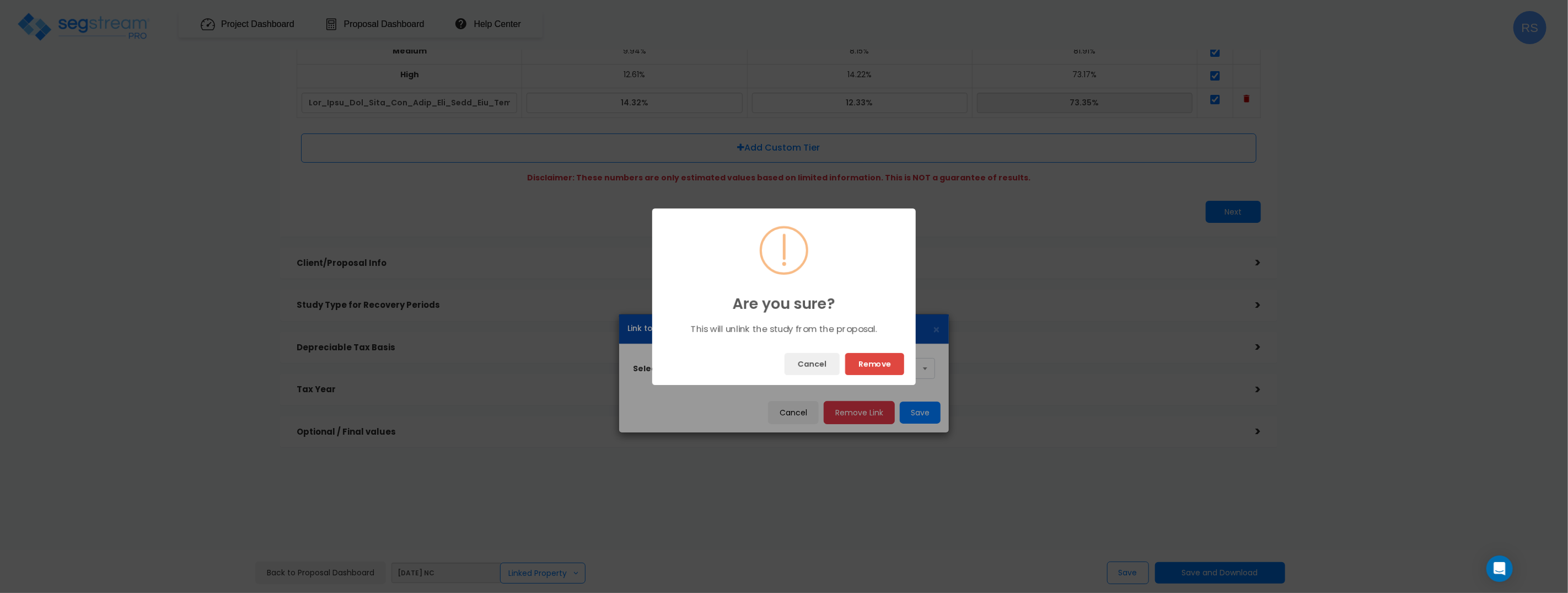
click at [862, 364] on button "Remove" at bounding box center [874, 364] width 59 height 22
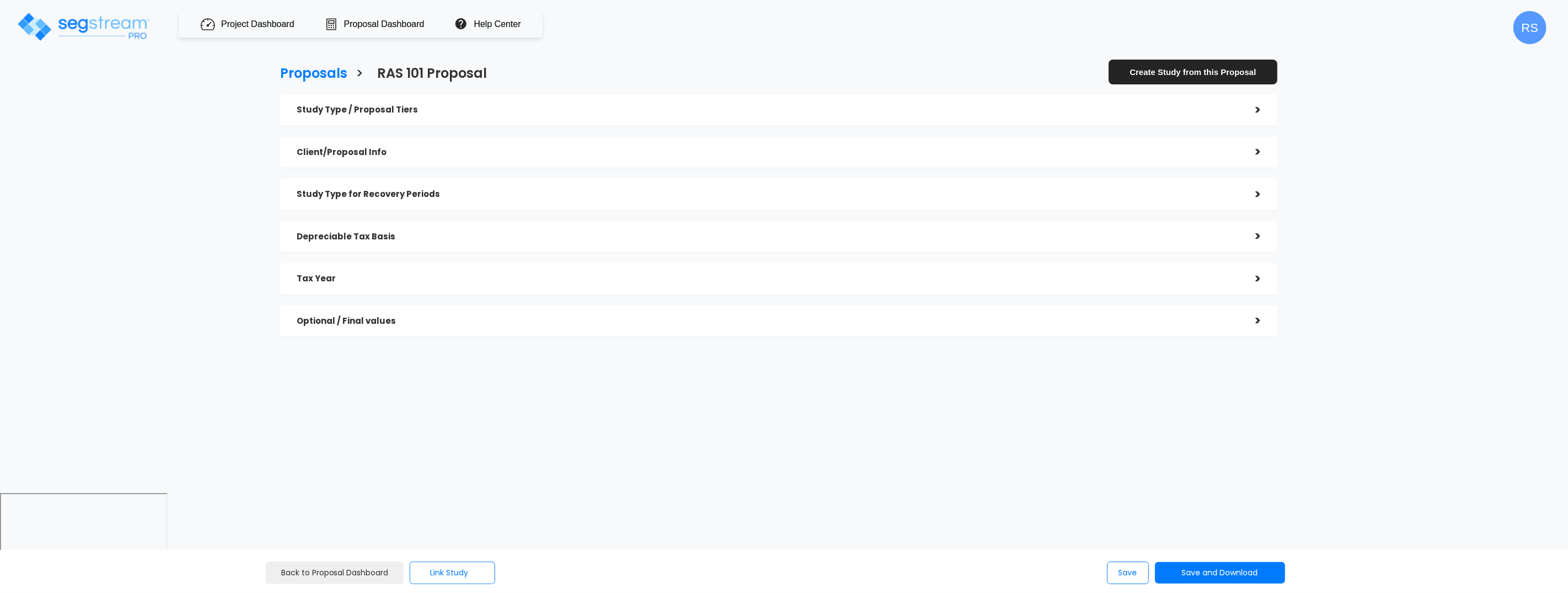
checkbox input "true"
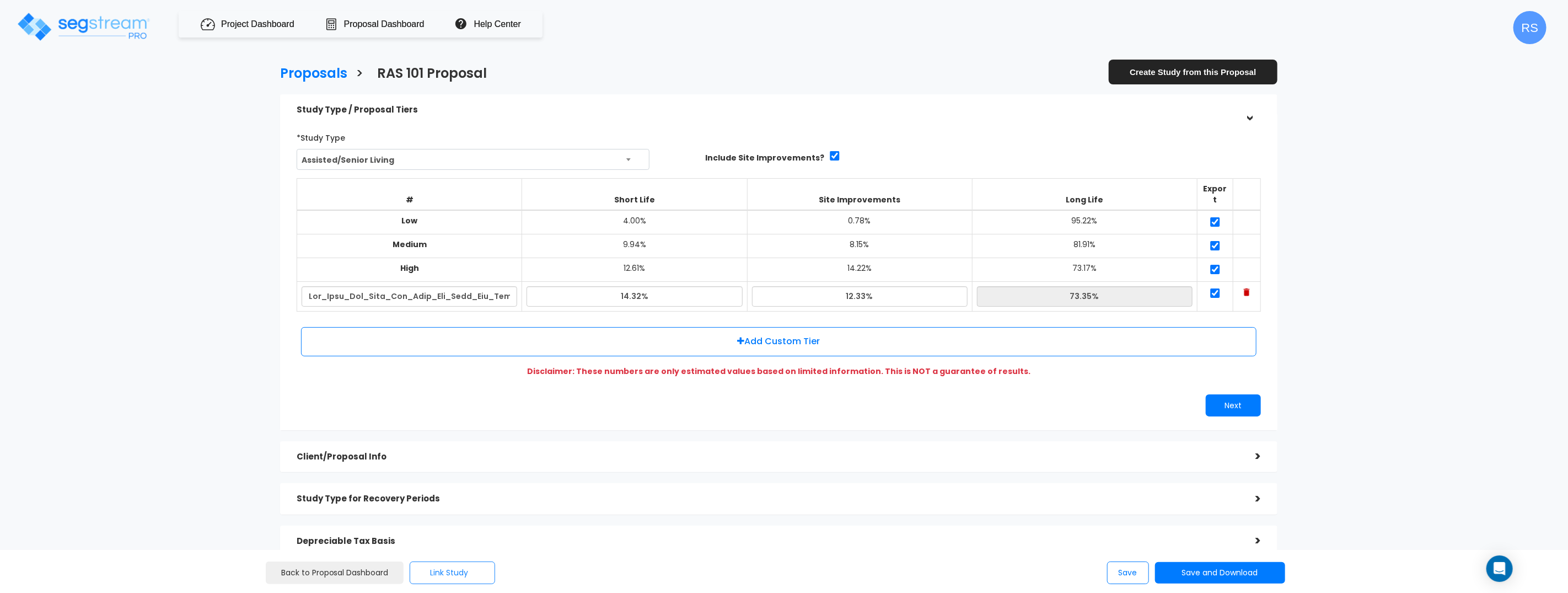
click at [462, 580] on button "Link Study" at bounding box center [453, 572] width 86 height 23
click at [480, 549] on link "Link to a Study" at bounding box center [501, 542] width 172 height 22
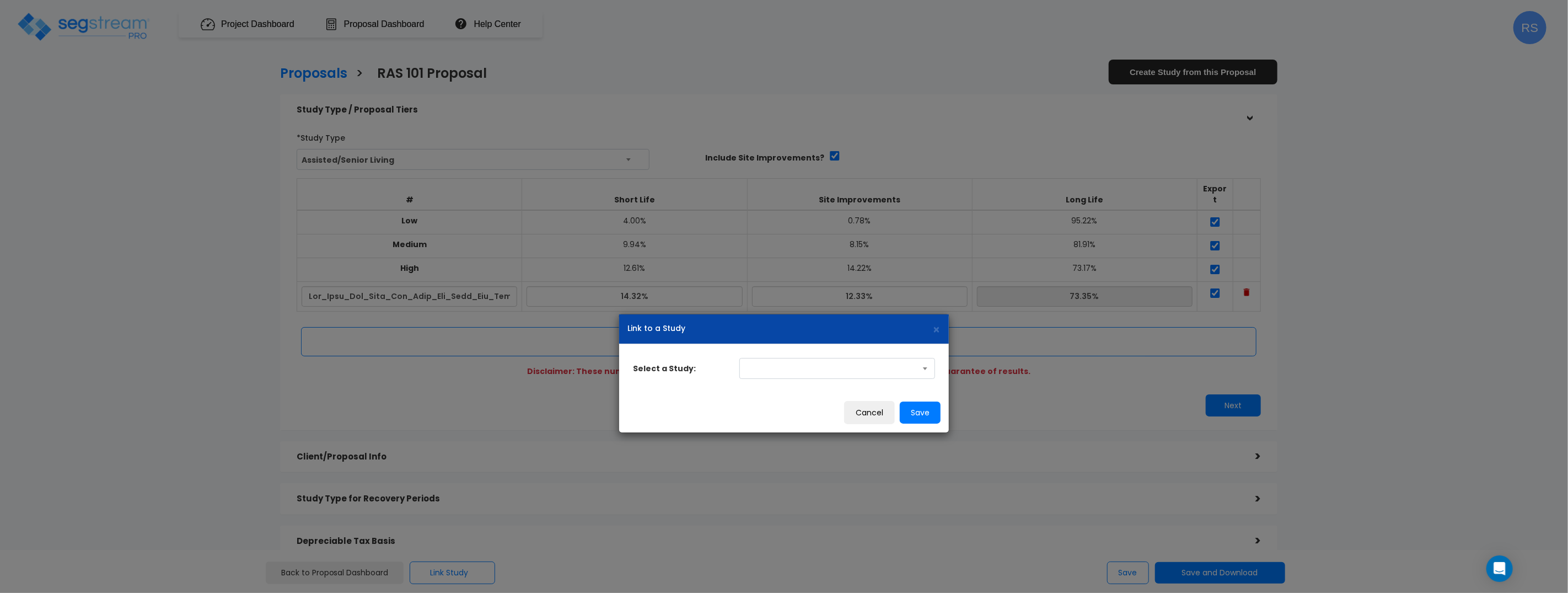
click at [872, 371] on span at bounding box center [837, 368] width 195 height 21
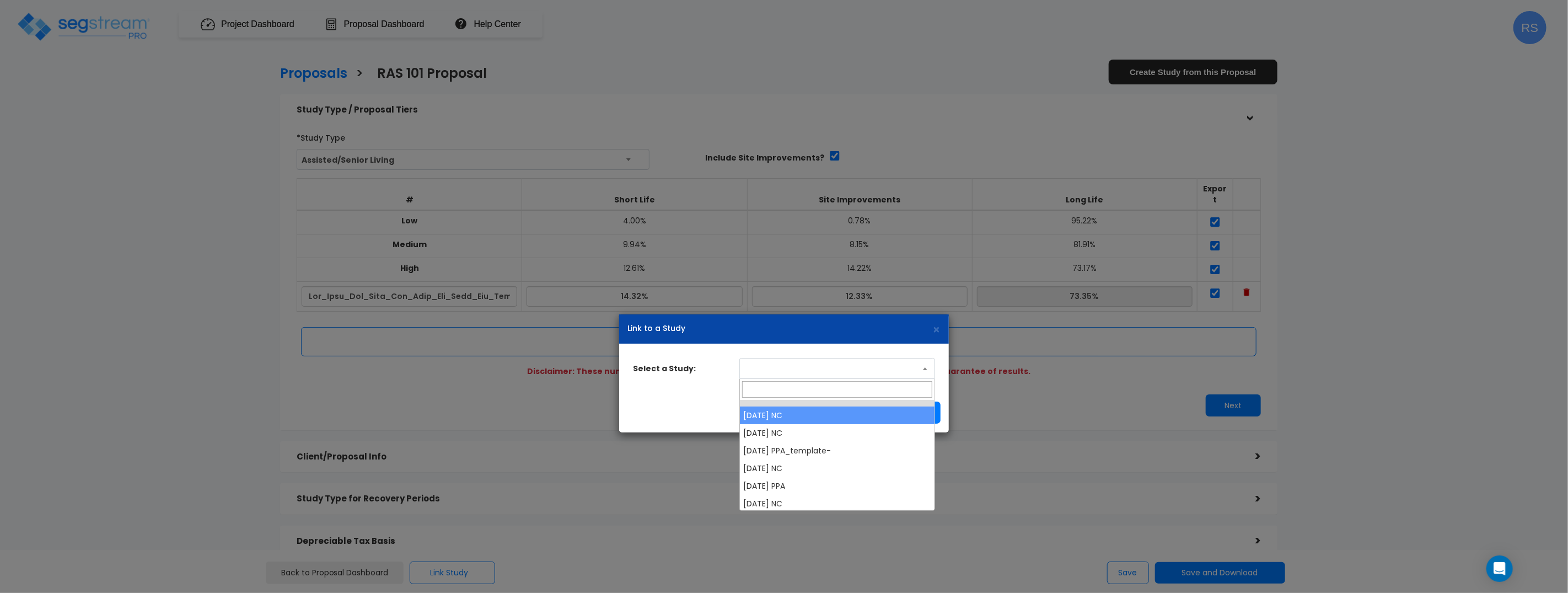
select select "28663"
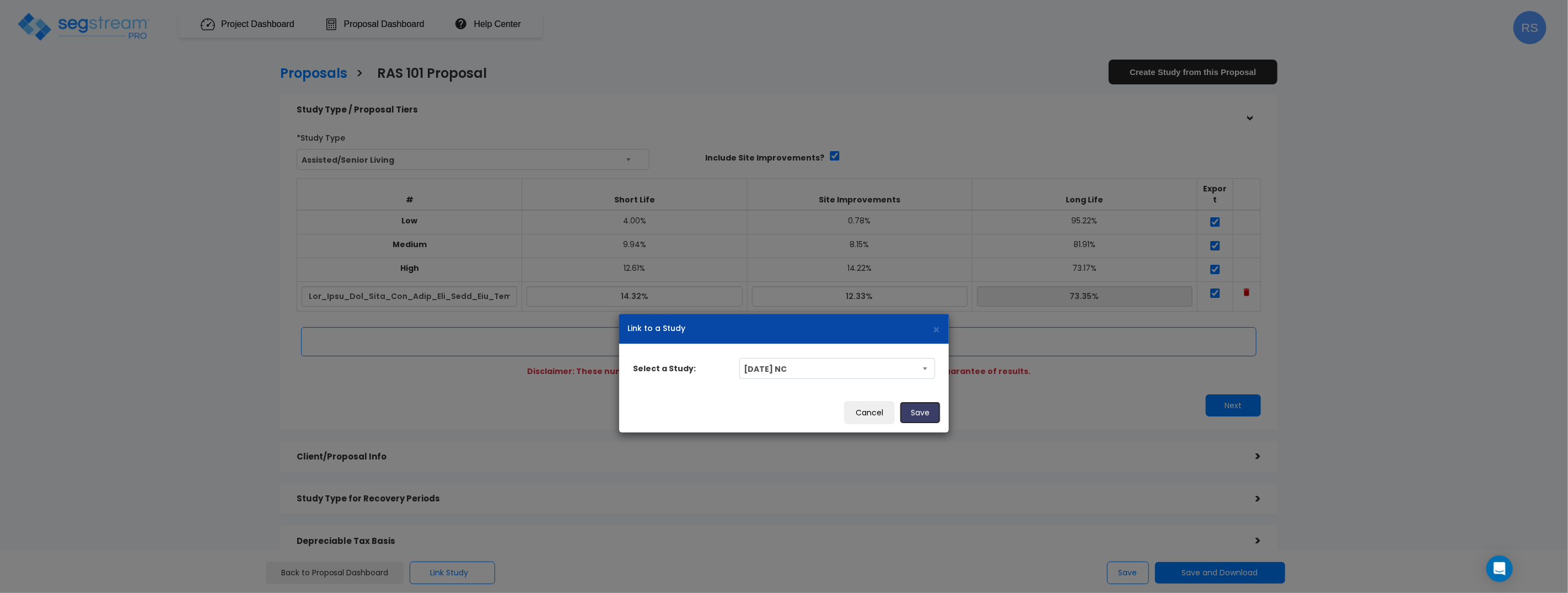
click at [926, 404] on button "Save" at bounding box center [920, 412] width 41 height 22
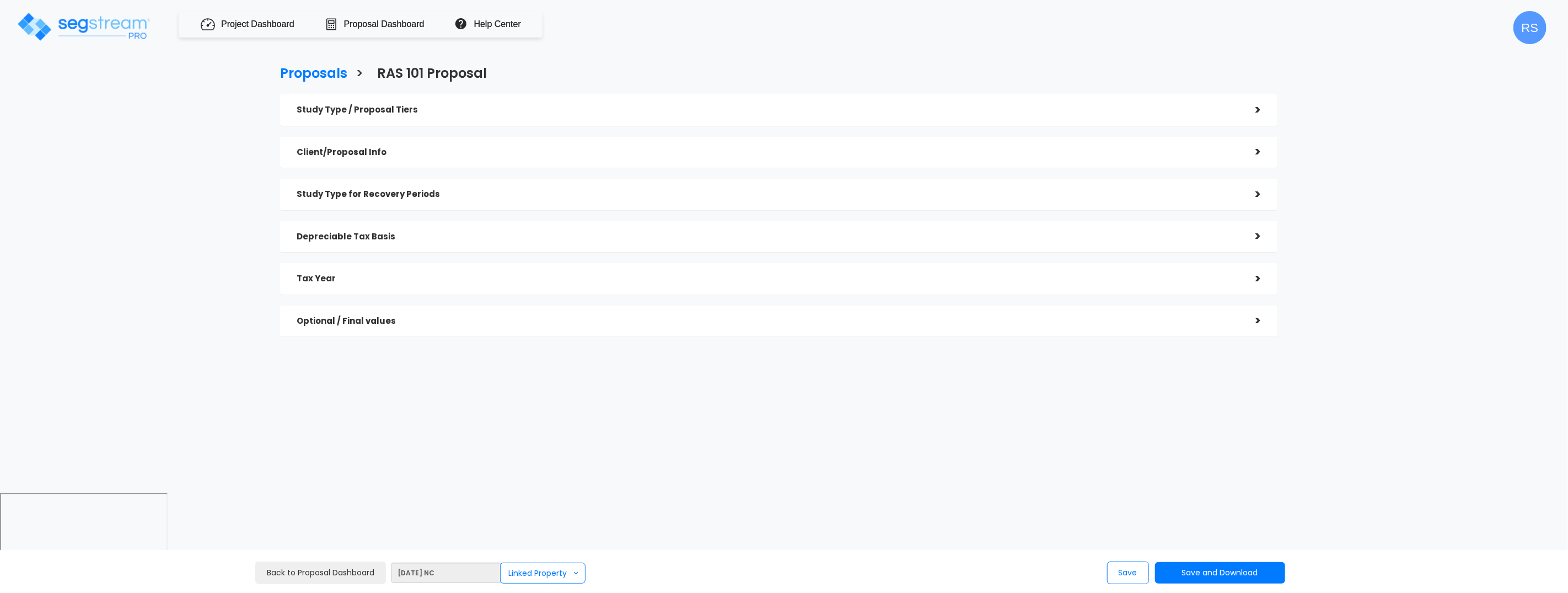
checkbox input "true"
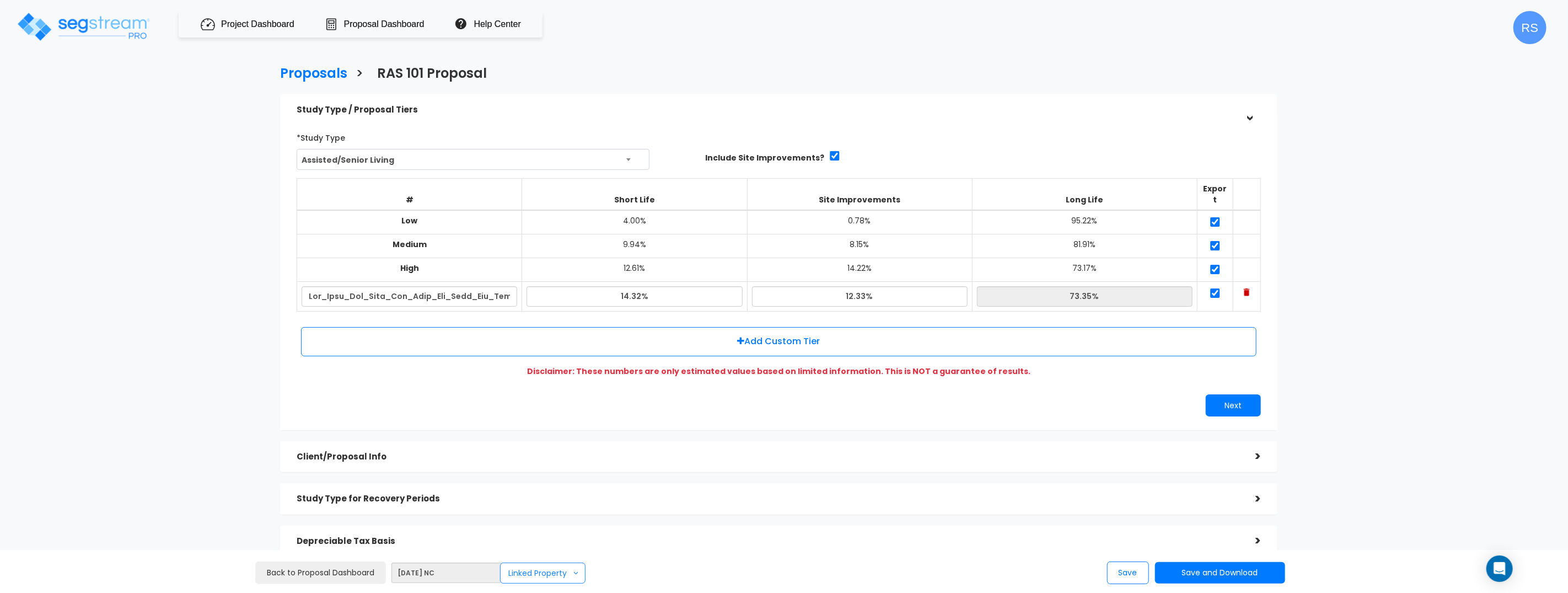
click at [545, 571] on button "Linked Property >" at bounding box center [543, 573] width 86 height 21
click at [556, 520] on link "Modify Link" at bounding box center [574, 520] width 138 height 22
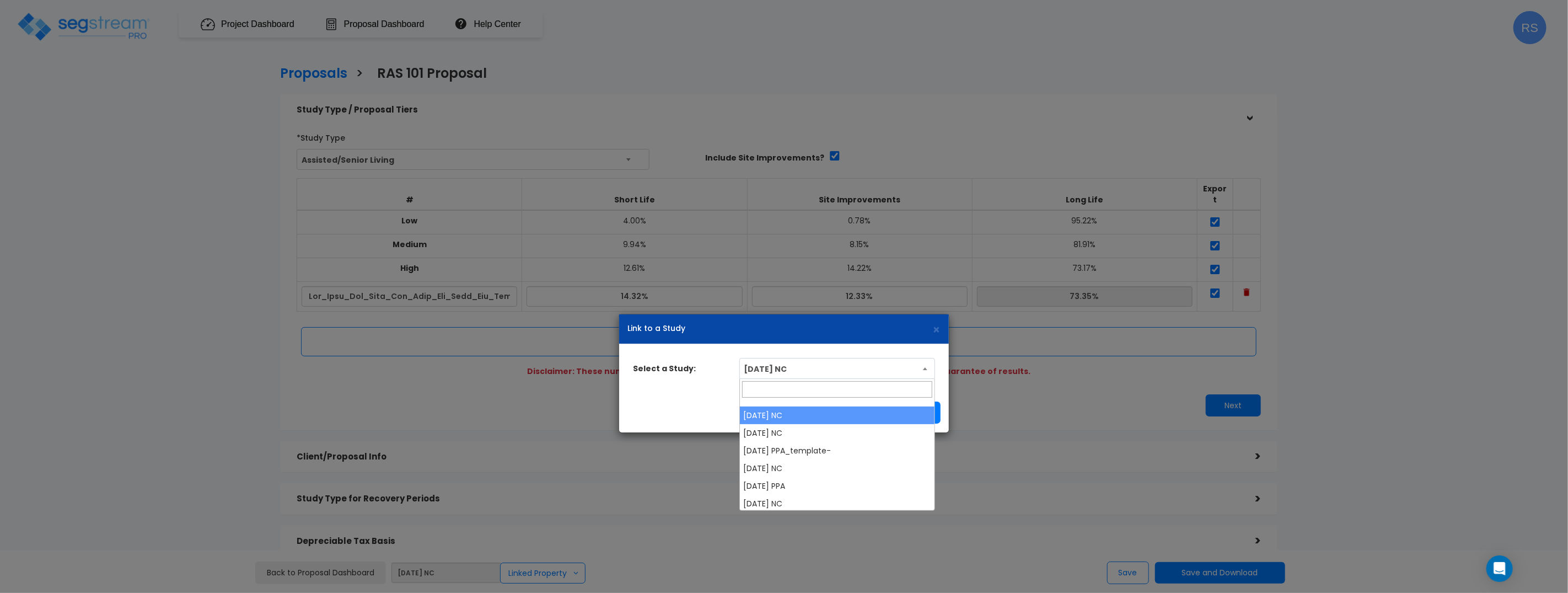
click at [836, 363] on span "[DATE] NC" at bounding box center [837, 368] width 195 height 21
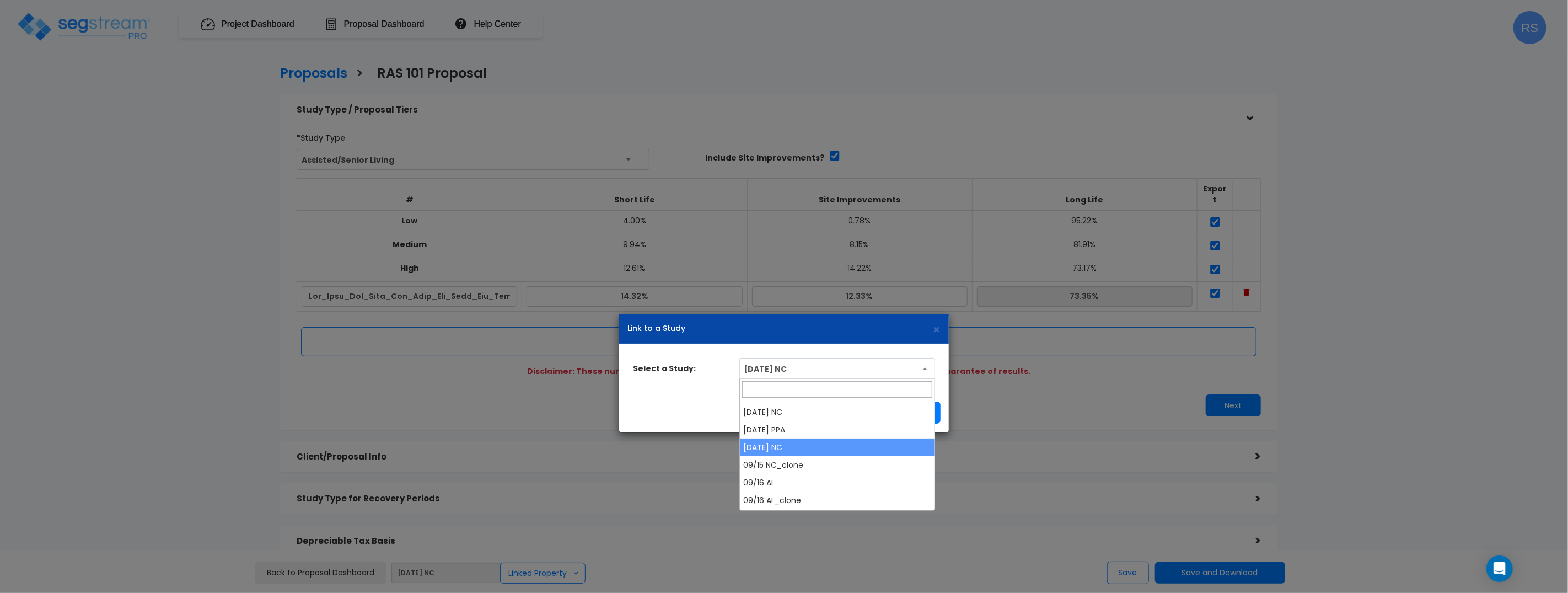
scroll to position [134, 0]
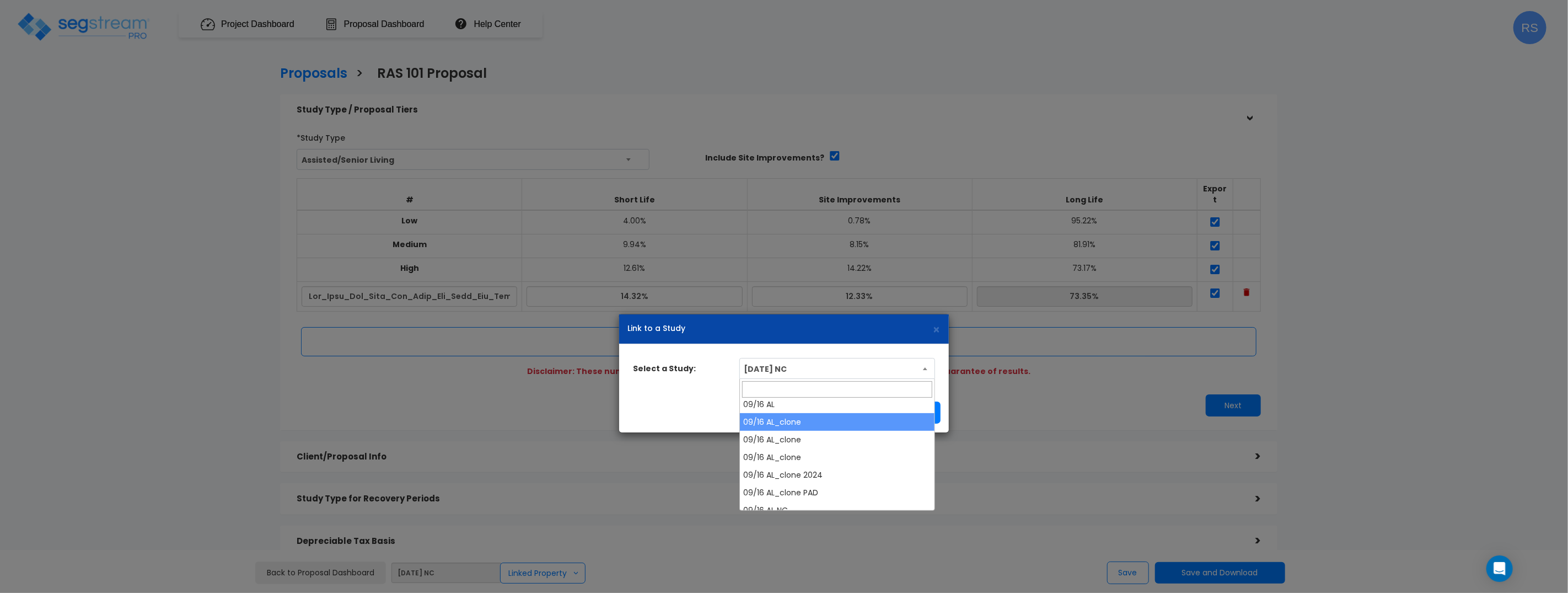
click at [697, 401] on div "Cancel Remove Link Save" at bounding box center [784, 412] width 330 height 40
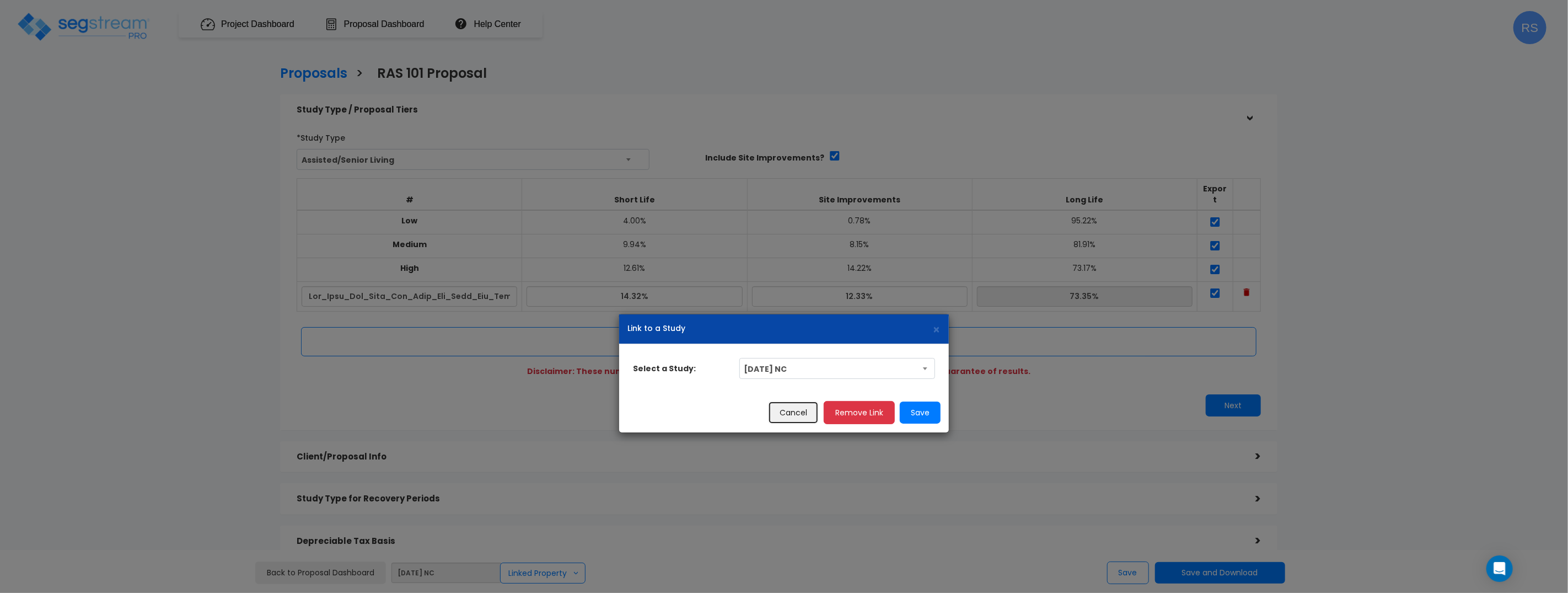
click at [784, 411] on button "Cancel" at bounding box center [793, 413] width 51 height 23
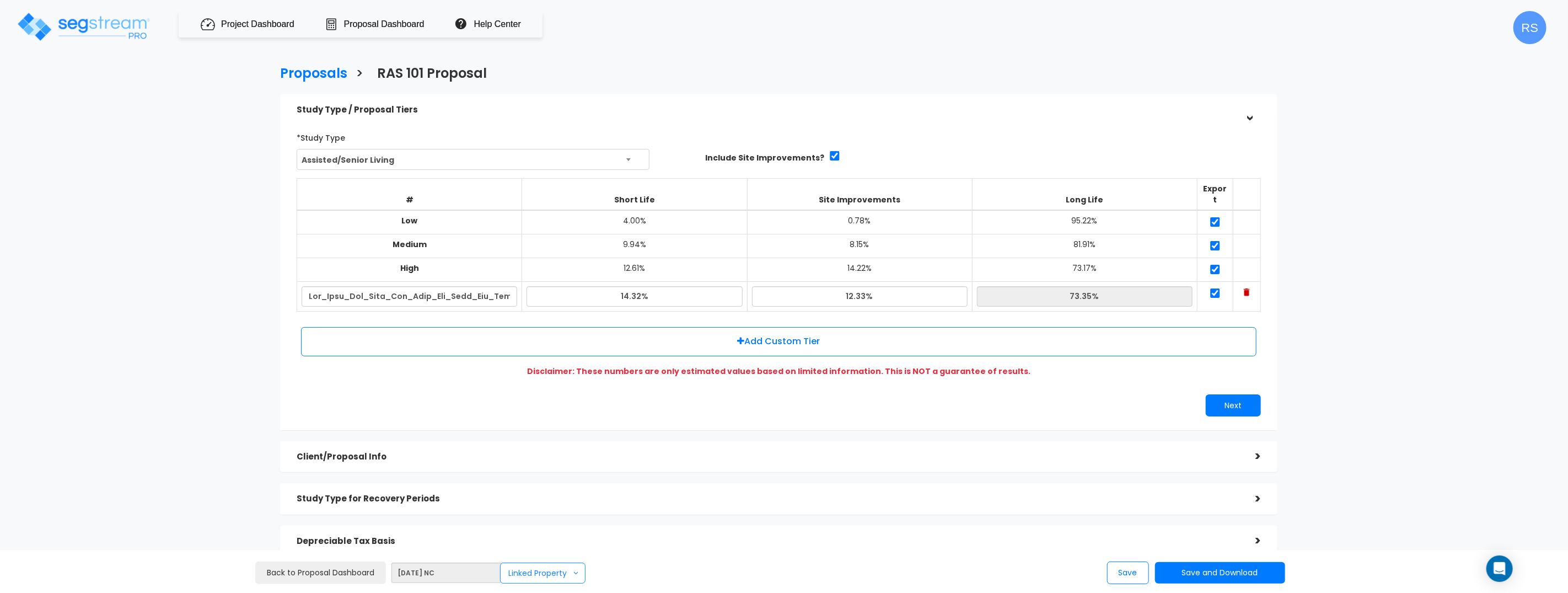
click at [517, 575] on button "Linked Property >" at bounding box center [543, 573] width 86 height 21
click at [543, 512] on link "Modify Link" at bounding box center [574, 520] width 138 height 22
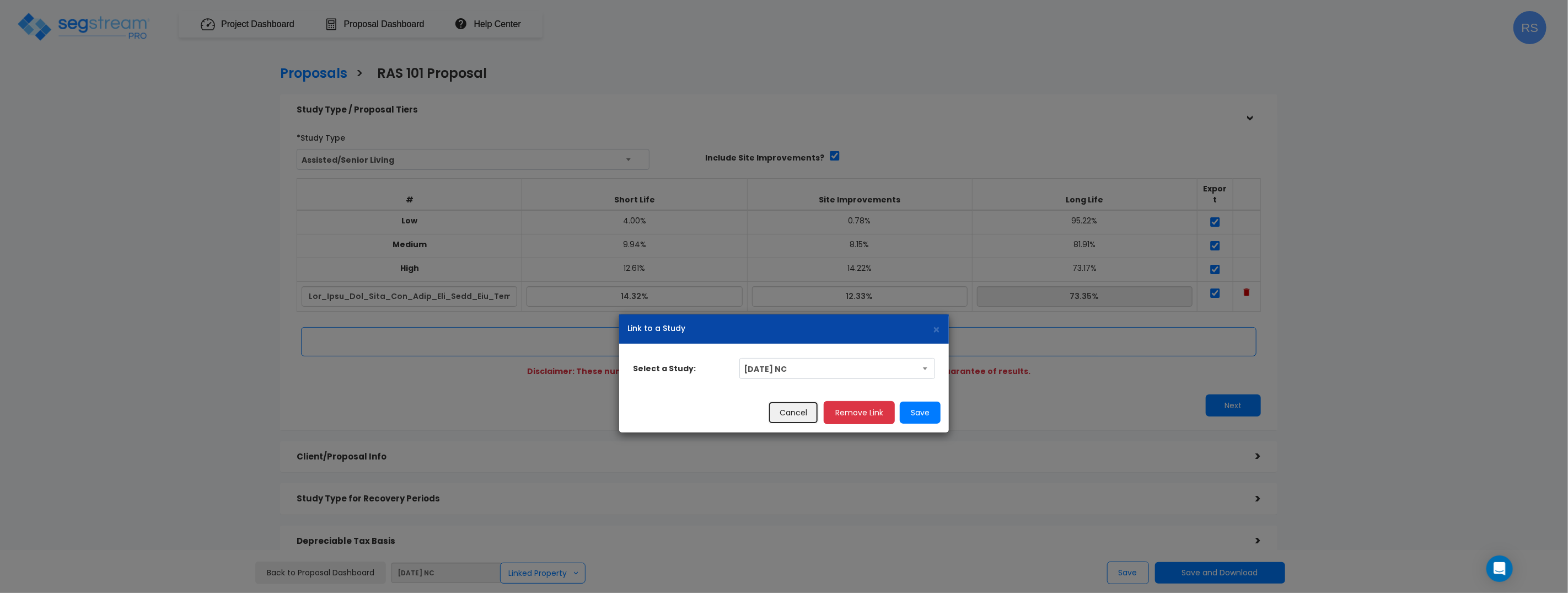
click at [791, 411] on button "Cancel" at bounding box center [793, 413] width 51 height 23
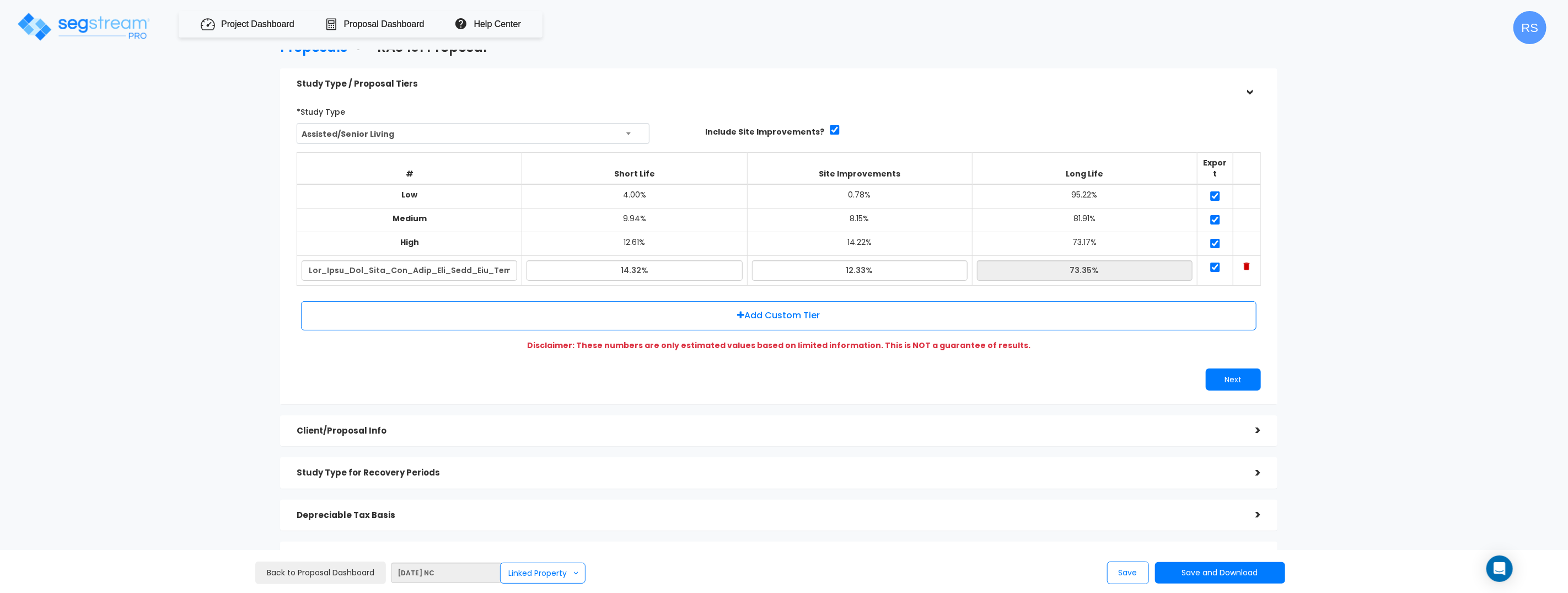
scroll to position [34, 0]
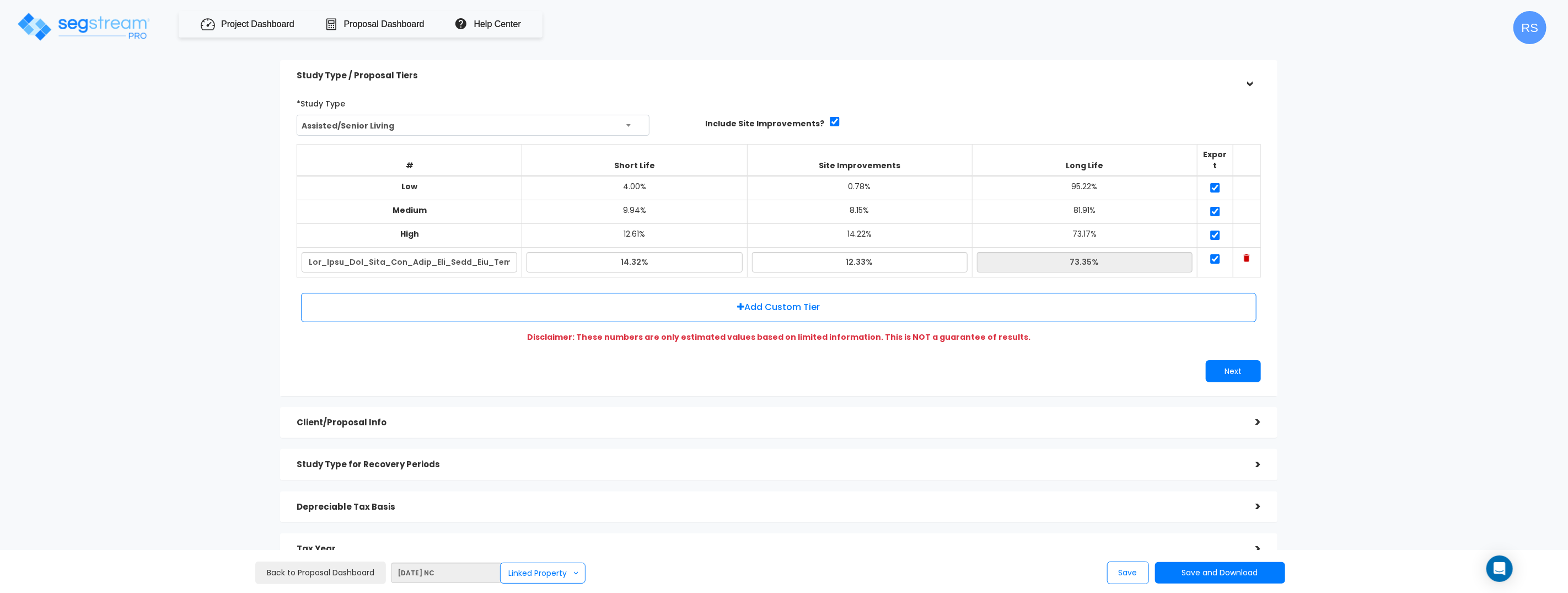
click at [1251, 249] on td at bounding box center [1247, 262] width 28 height 30
click at [1244, 254] on img at bounding box center [1247, 258] width 6 height 8
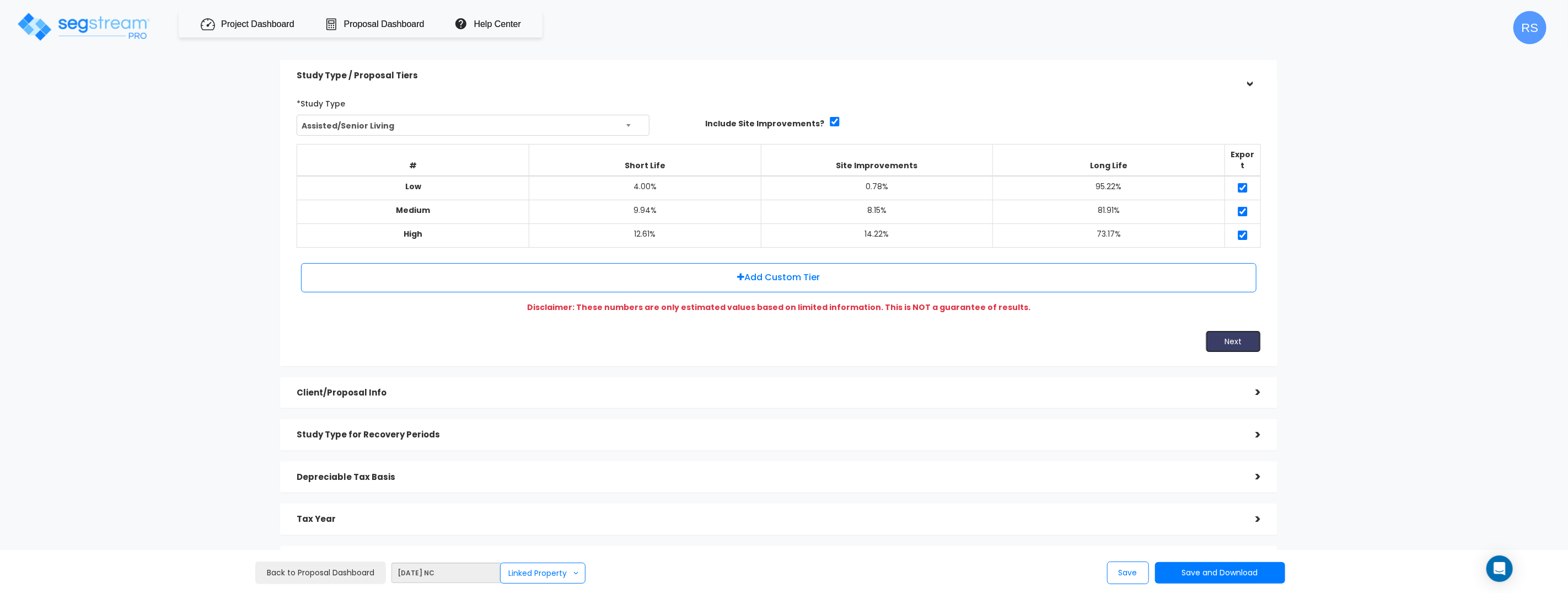
click at [1240, 333] on button "Next" at bounding box center [1233, 342] width 55 height 22
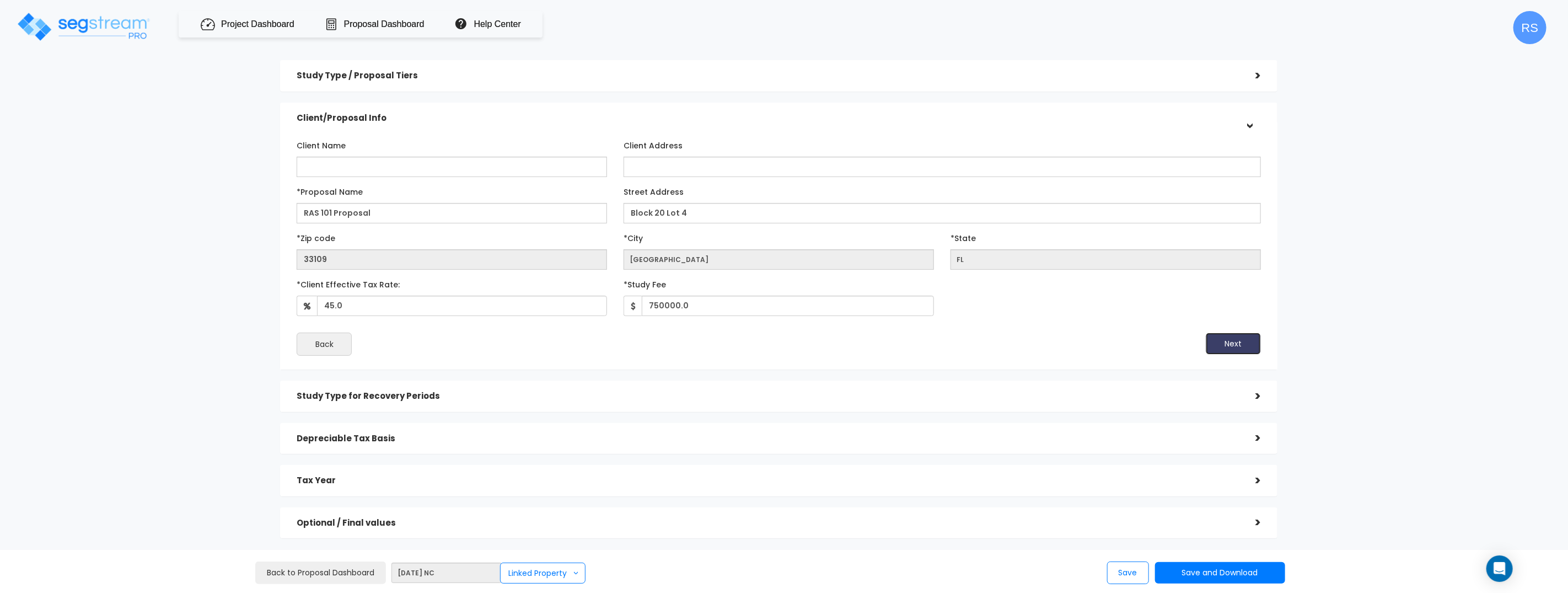
click at [1236, 343] on button "Next" at bounding box center [1233, 344] width 55 height 22
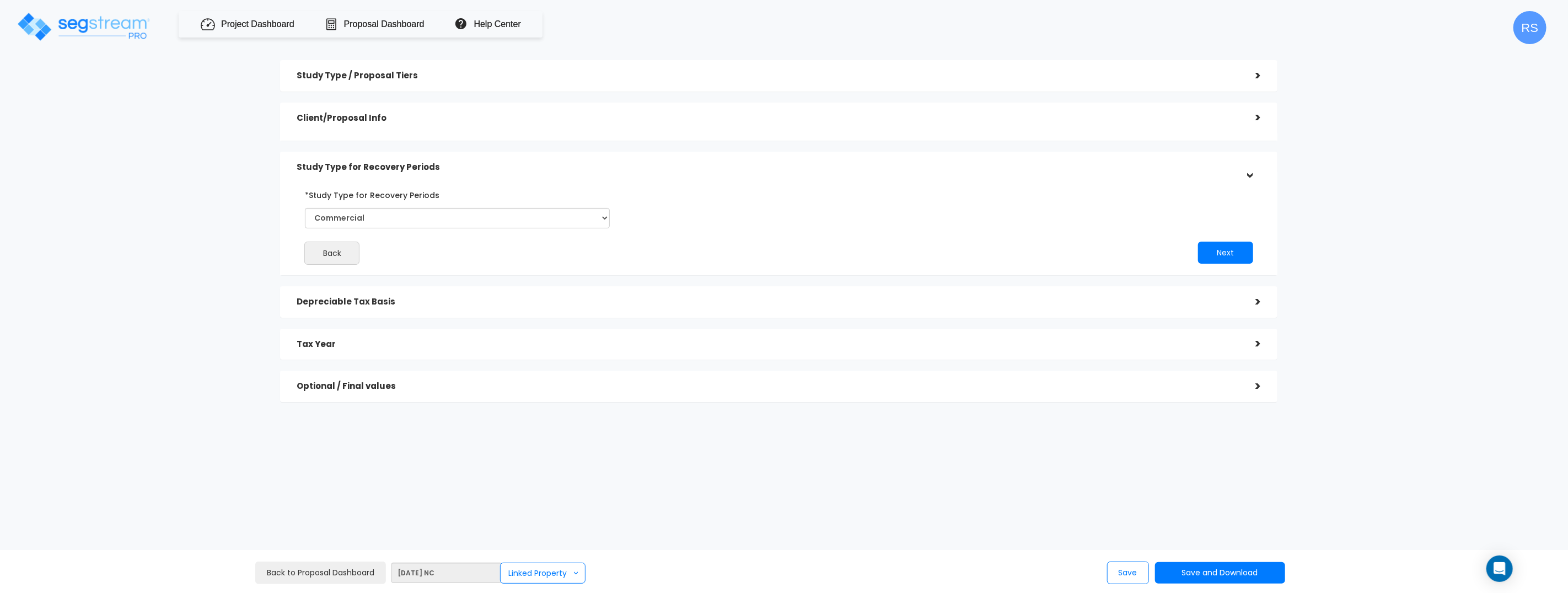
scroll to position [0, 0]
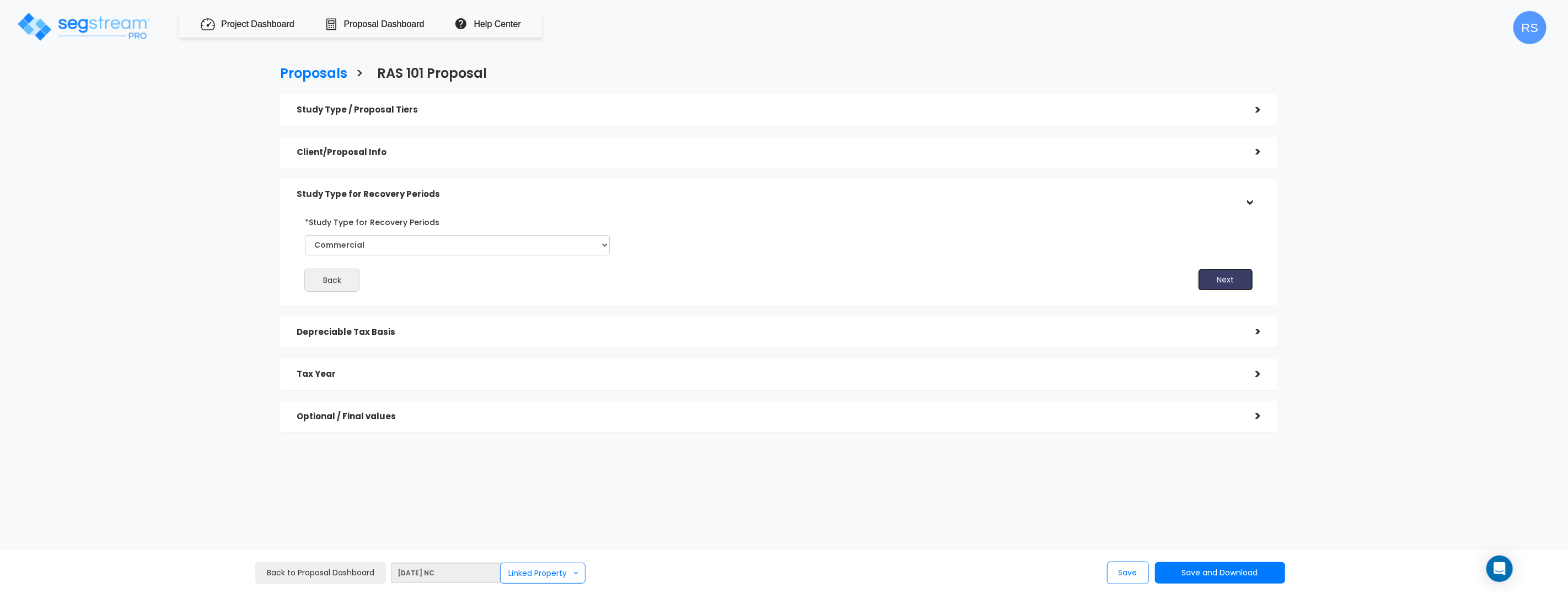
click at [1242, 282] on button "Next" at bounding box center [1226, 280] width 55 height 22
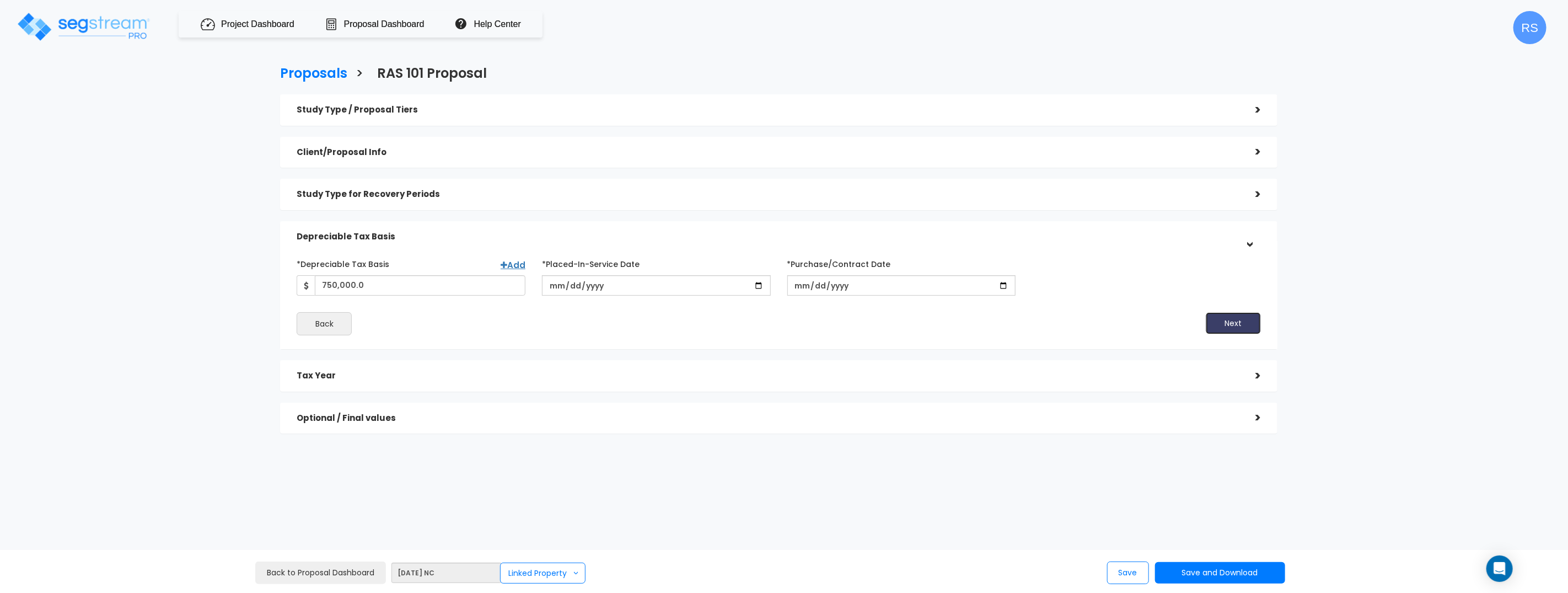
click at [1242, 331] on button "Next" at bounding box center [1233, 323] width 55 height 22
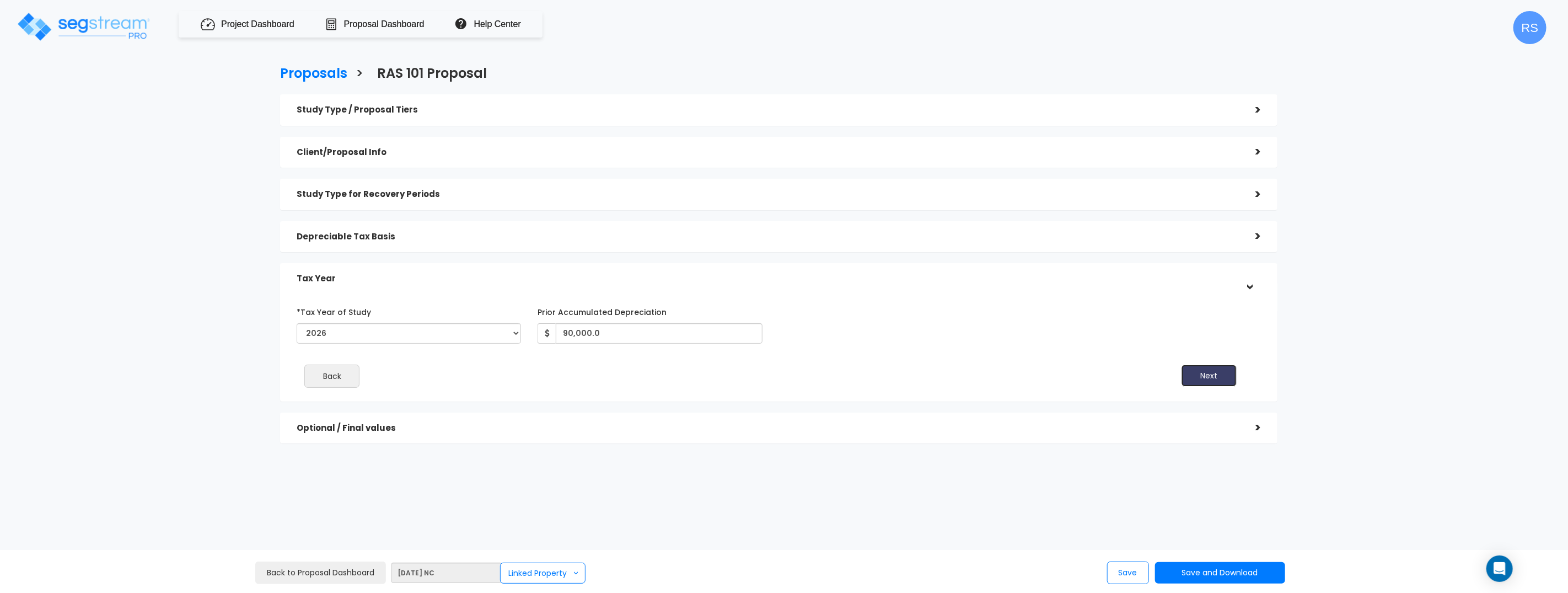
click at [1218, 379] on button "Next" at bounding box center [1209, 376] width 55 height 22
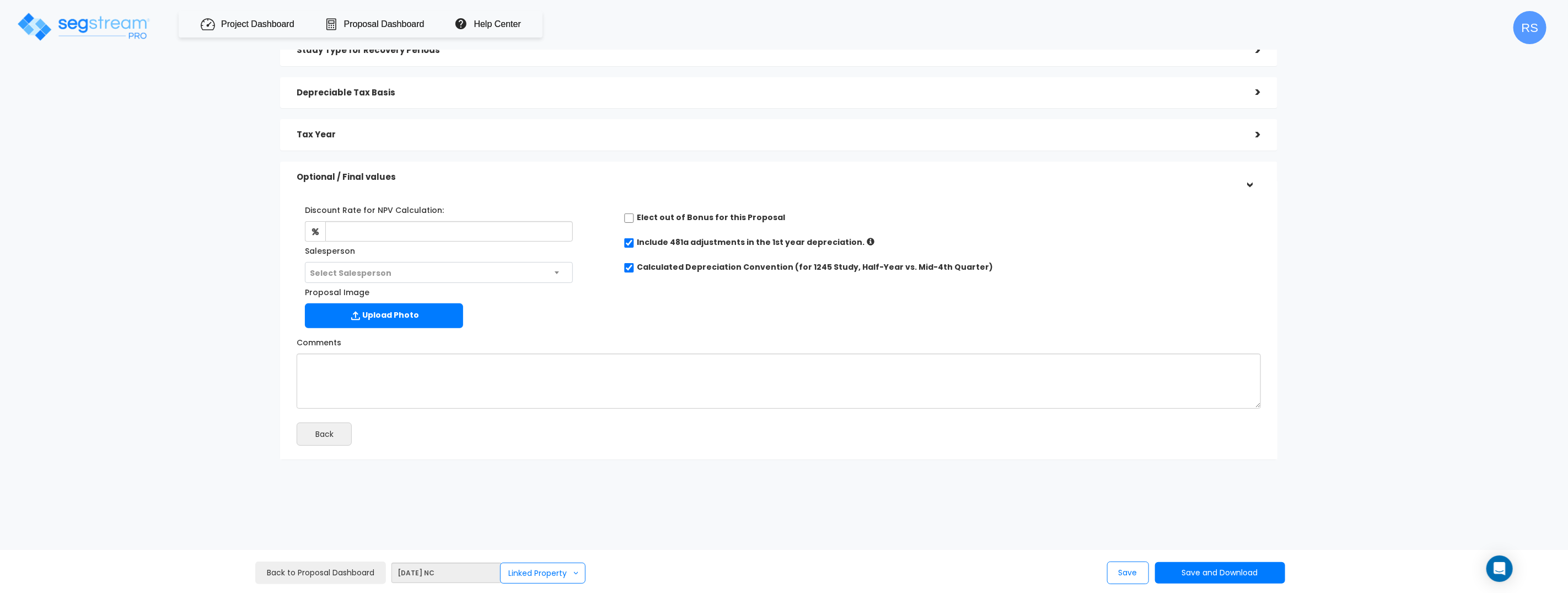
scroll to position [162, 0]
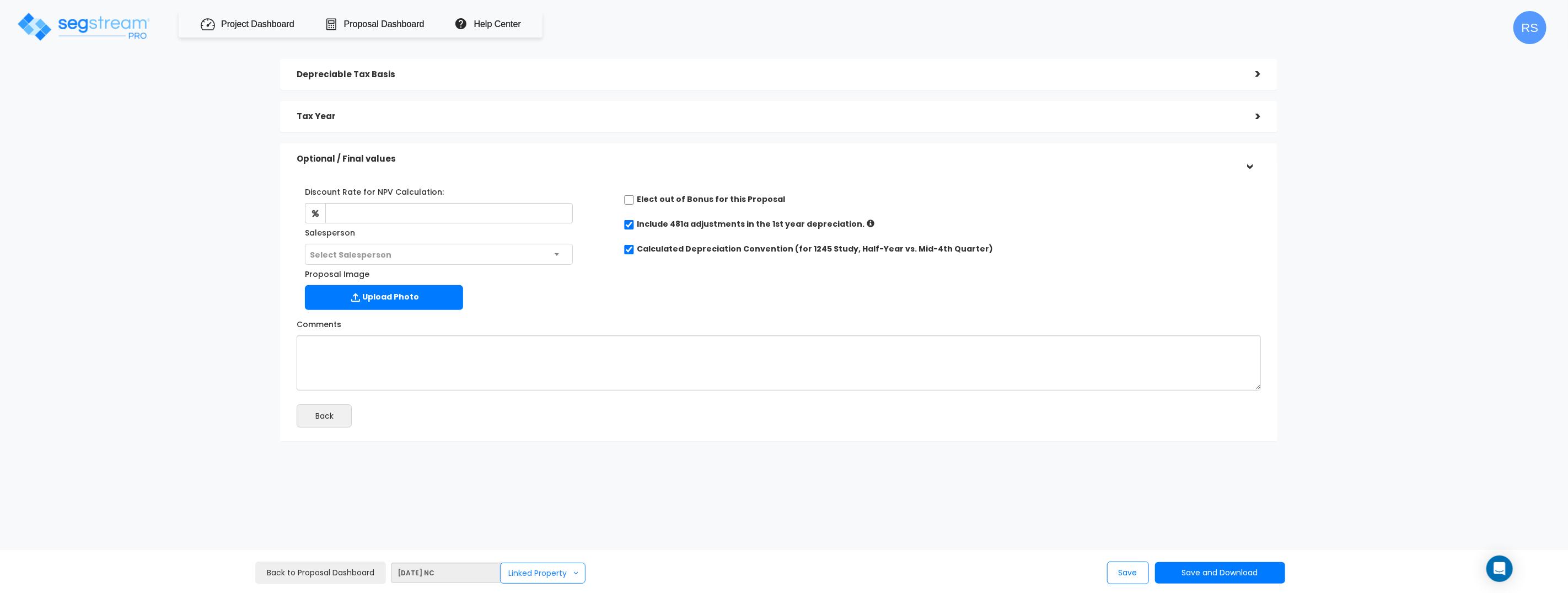
click at [522, 573] on button "Linked Property >" at bounding box center [543, 573] width 86 height 21
click at [531, 518] on link "Modify Link" at bounding box center [574, 520] width 138 height 22
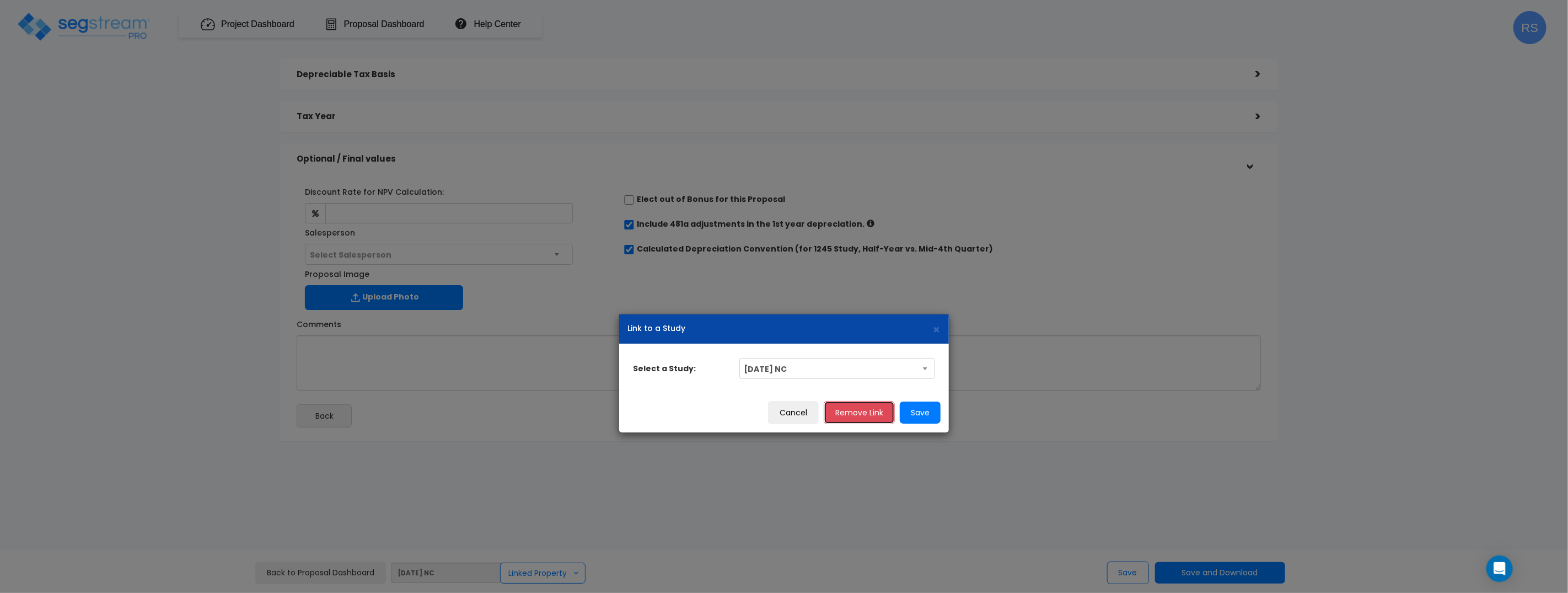
click at [854, 412] on button "Remove Link" at bounding box center [860, 413] width 71 height 23
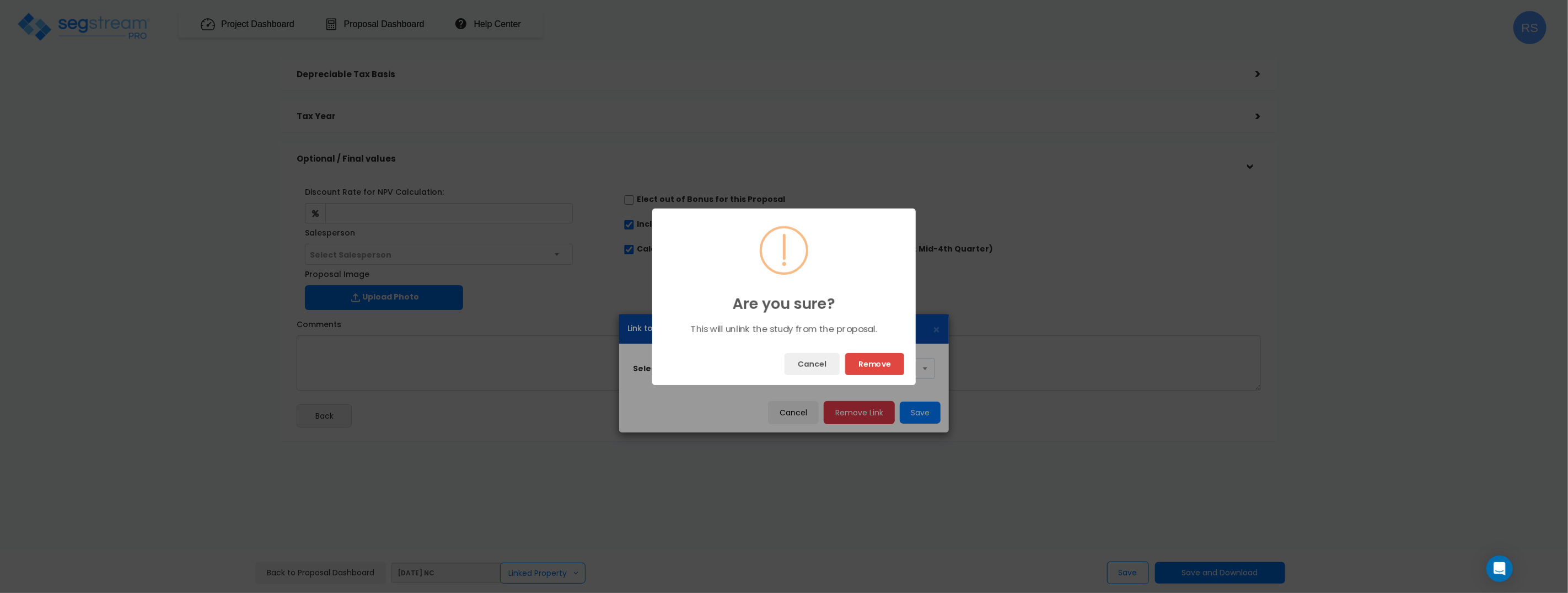
click at [882, 362] on button "Remove" at bounding box center [874, 364] width 59 height 22
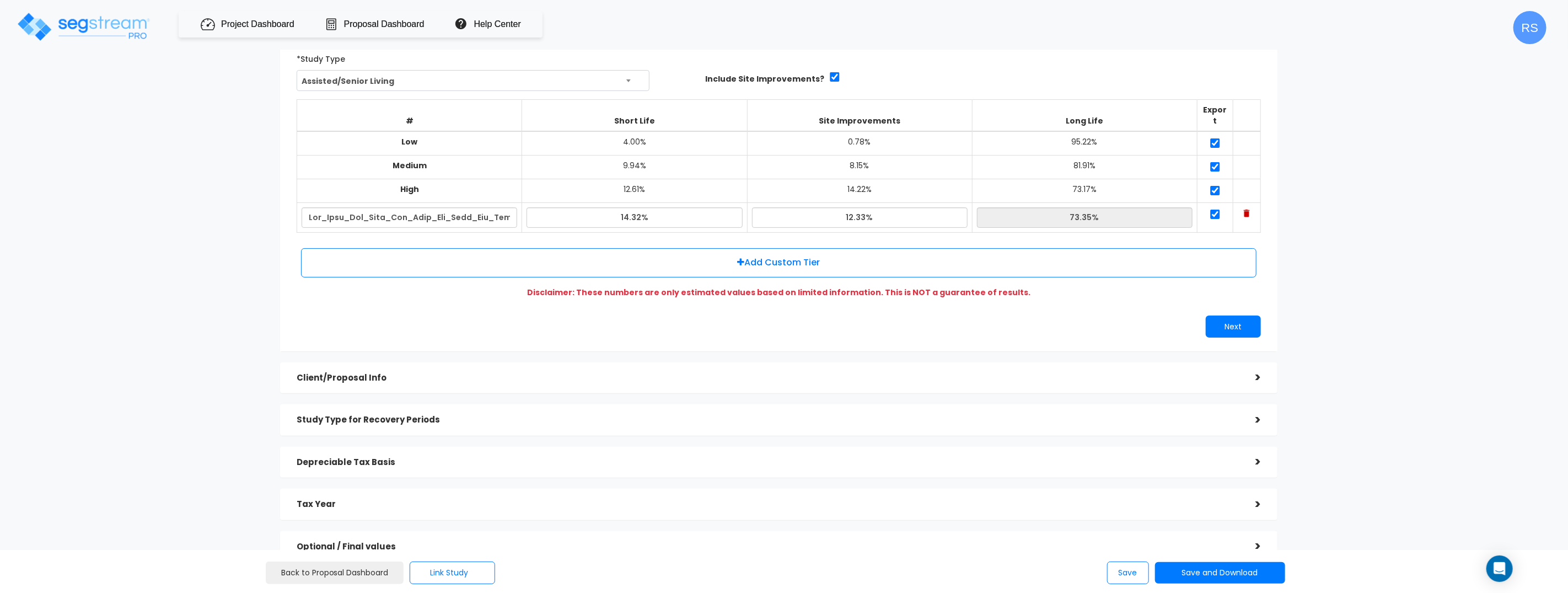
scroll to position [193, 0]
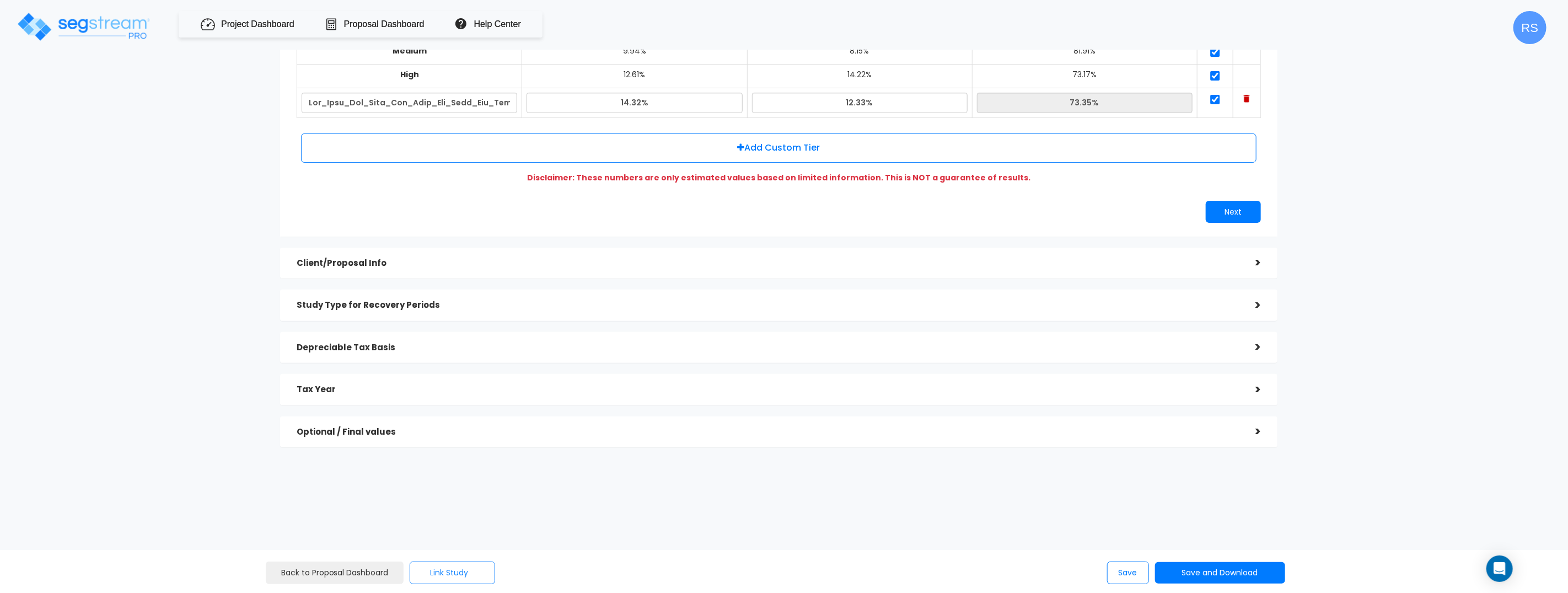
click at [440, 575] on button "Link Study" at bounding box center [453, 572] width 86 height 23
click at [454, 541] on link "Link to a Study" at bounding box center [501, 542] width 172 height 22
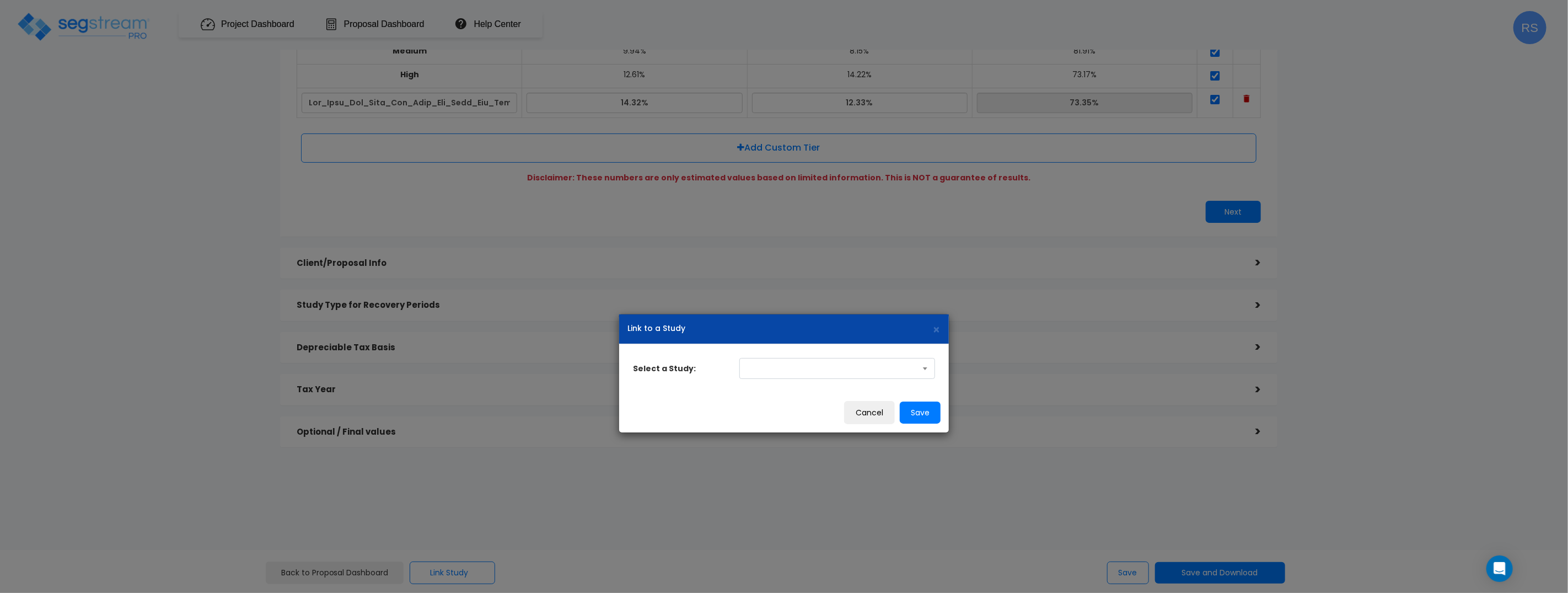
click at [826, 374] on span at bounding box center [837, 368] width 195 height 21
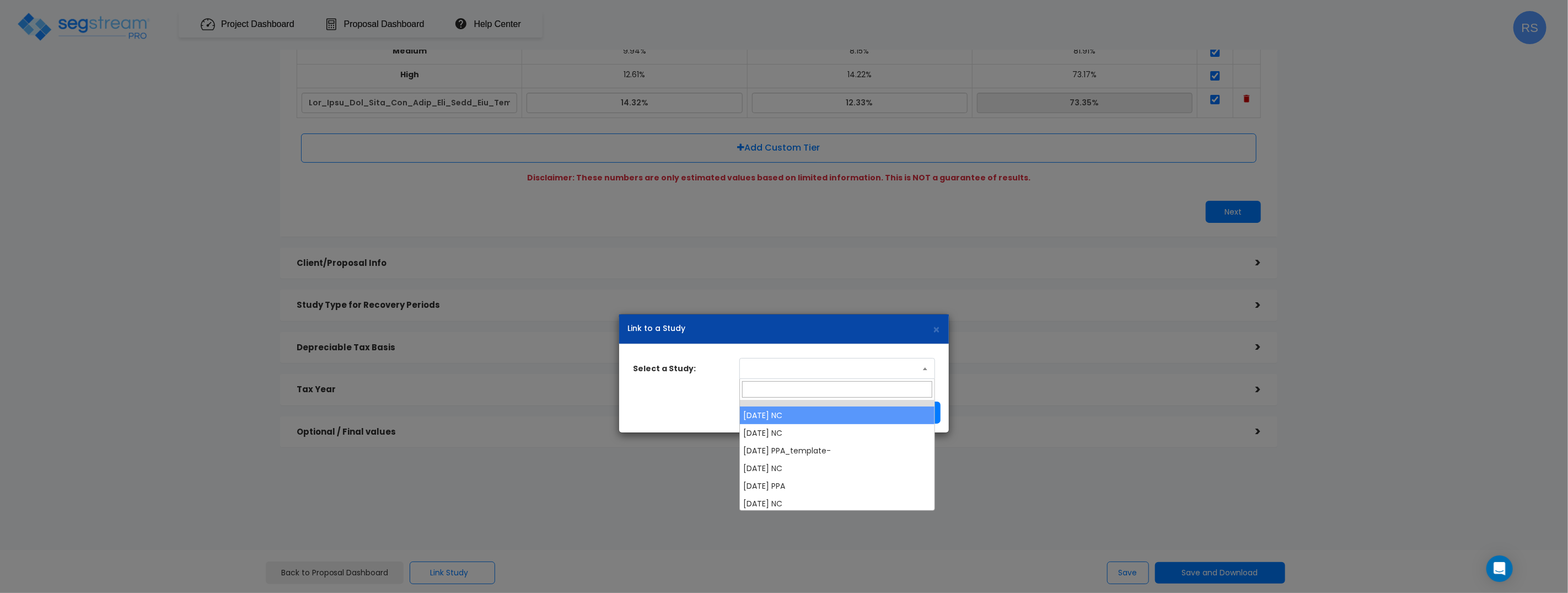
select select "28663"
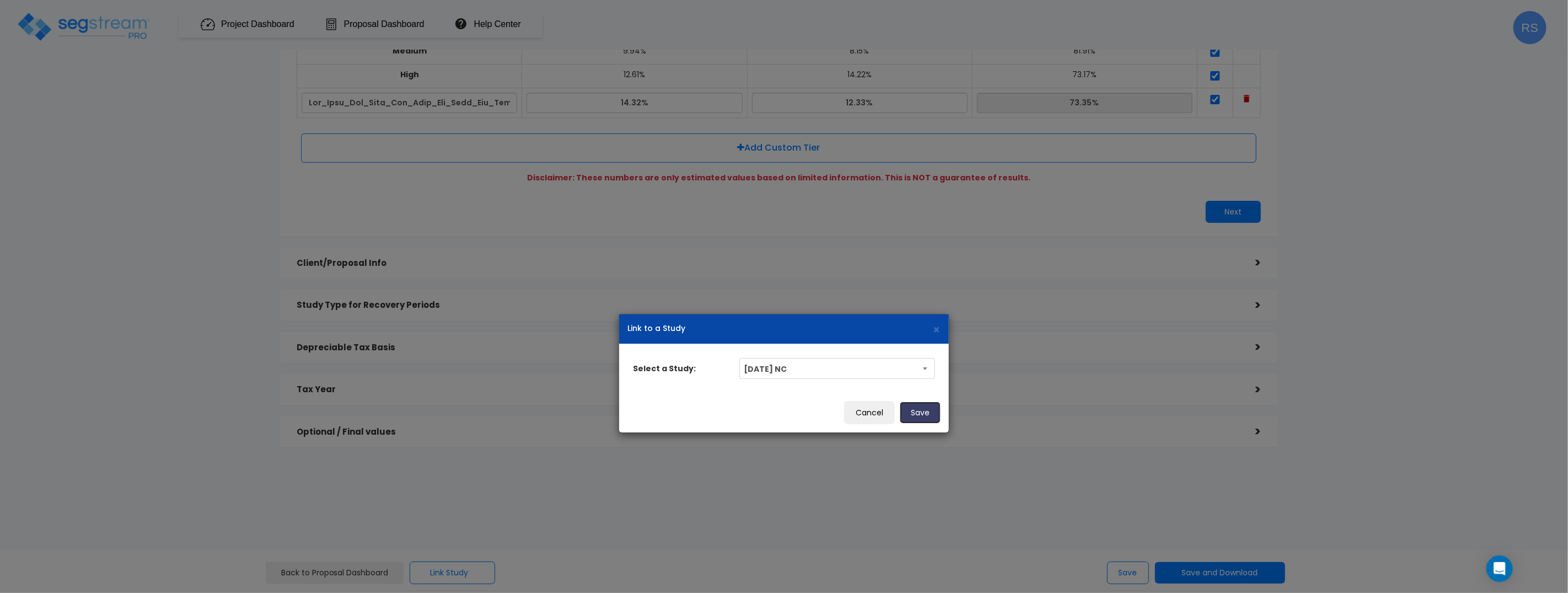
click at [930, 410] on button "Save" at bounding box center [920, 412] width 41 height 22
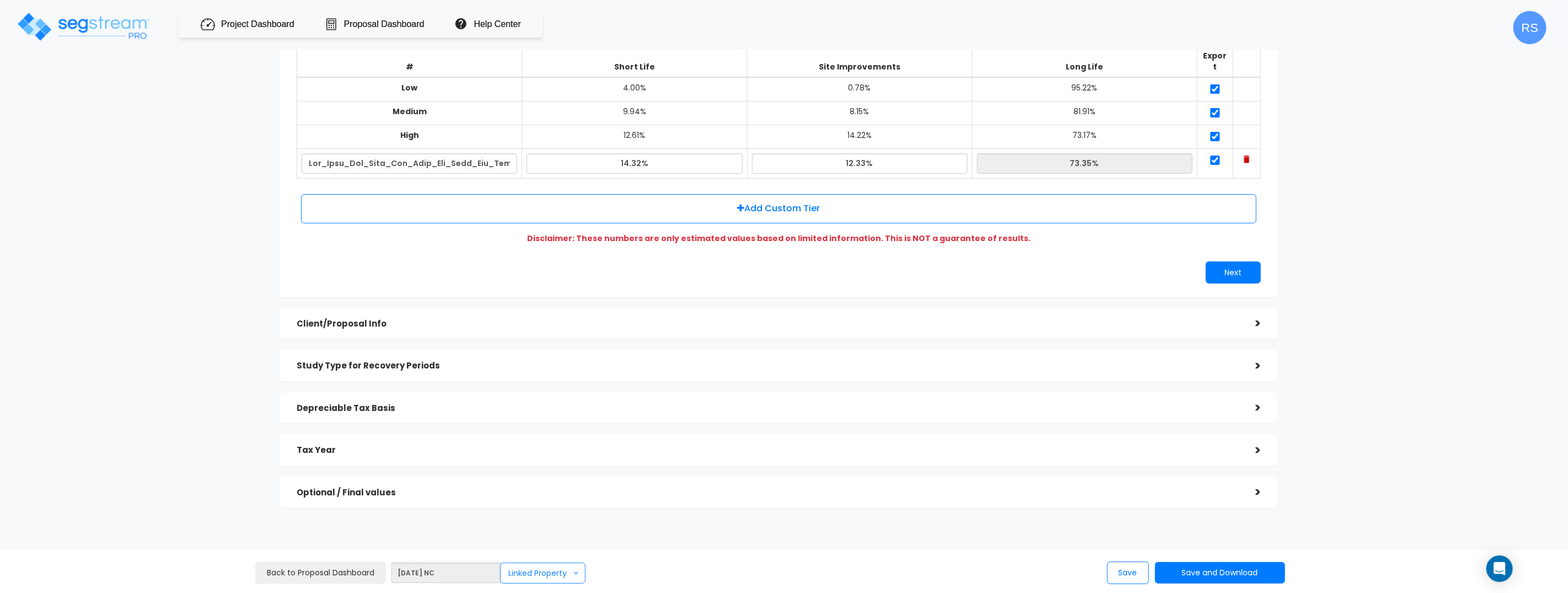
scroll to position [129, 0]
click at [570, 573] on span ">" at bounding box center [575, 573] width 11 height 4
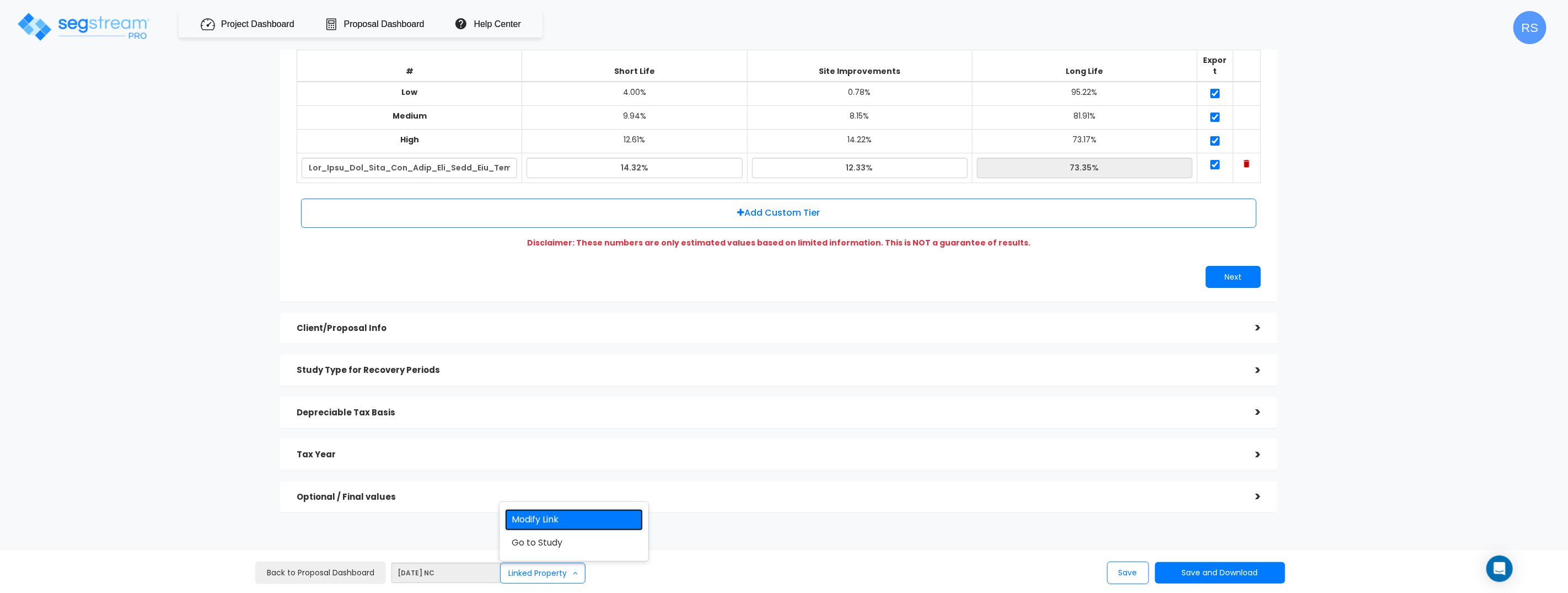
click at [562, 525] on link "Modify Link" at bounding box center [574, 520] width 138 height 22
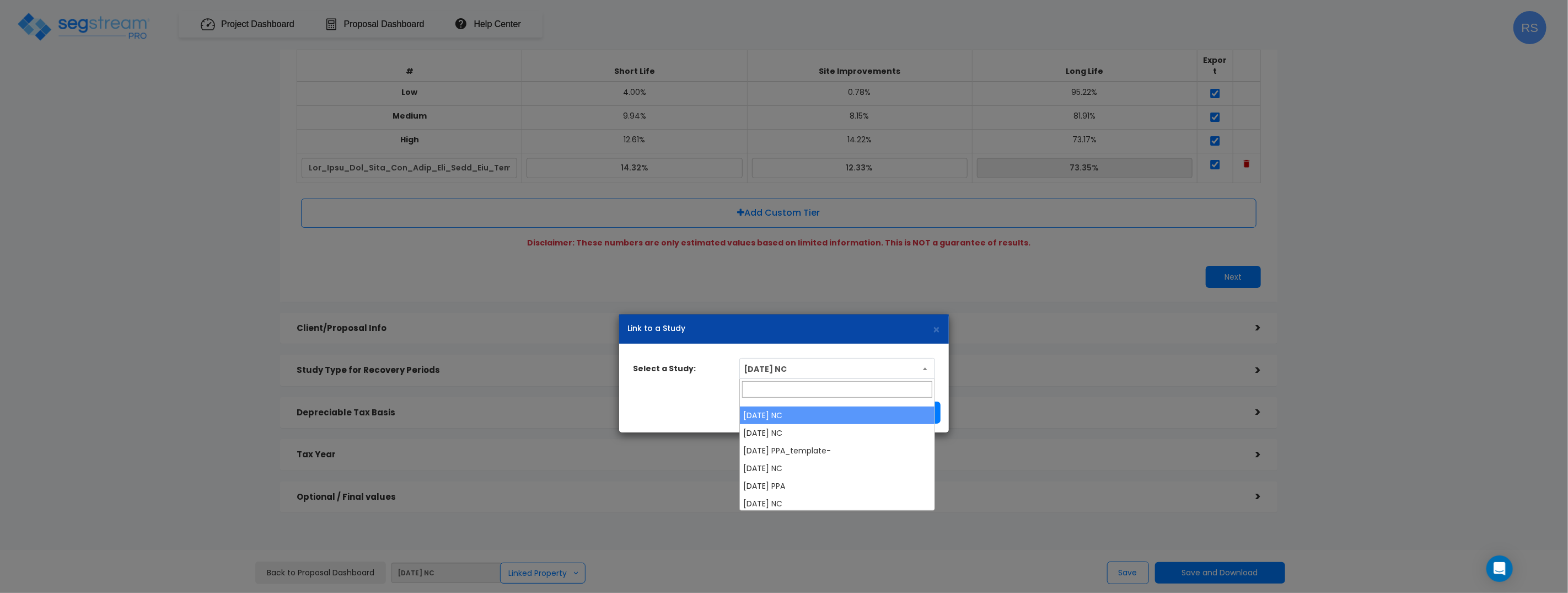
click at [792, 371] on span "[DATE] NC" at bounding box center [837, 368] width 195 height 21
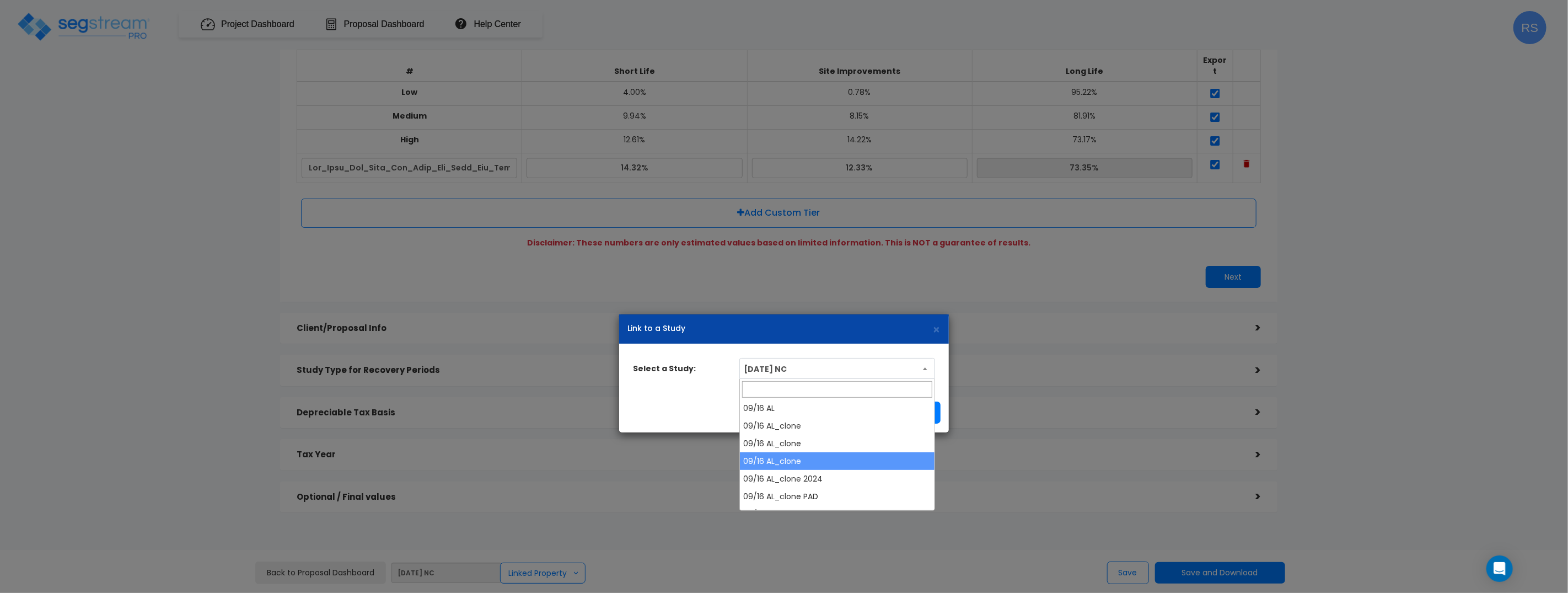
select select "28166"
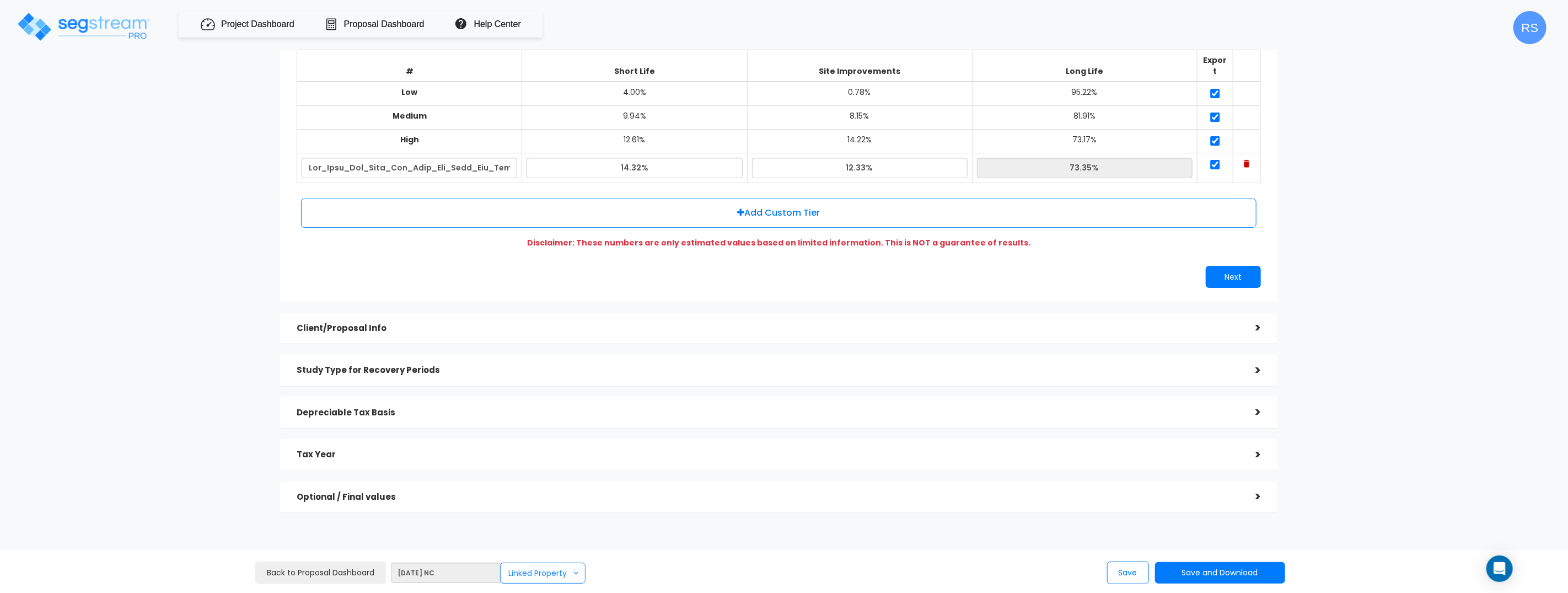
click at [570, 571] on span ">" at bounding box center [575, 573] width 11 height 4
click at [557, 520] on link "Modify Link" at bounding box center [574, 520] width 138 height 22
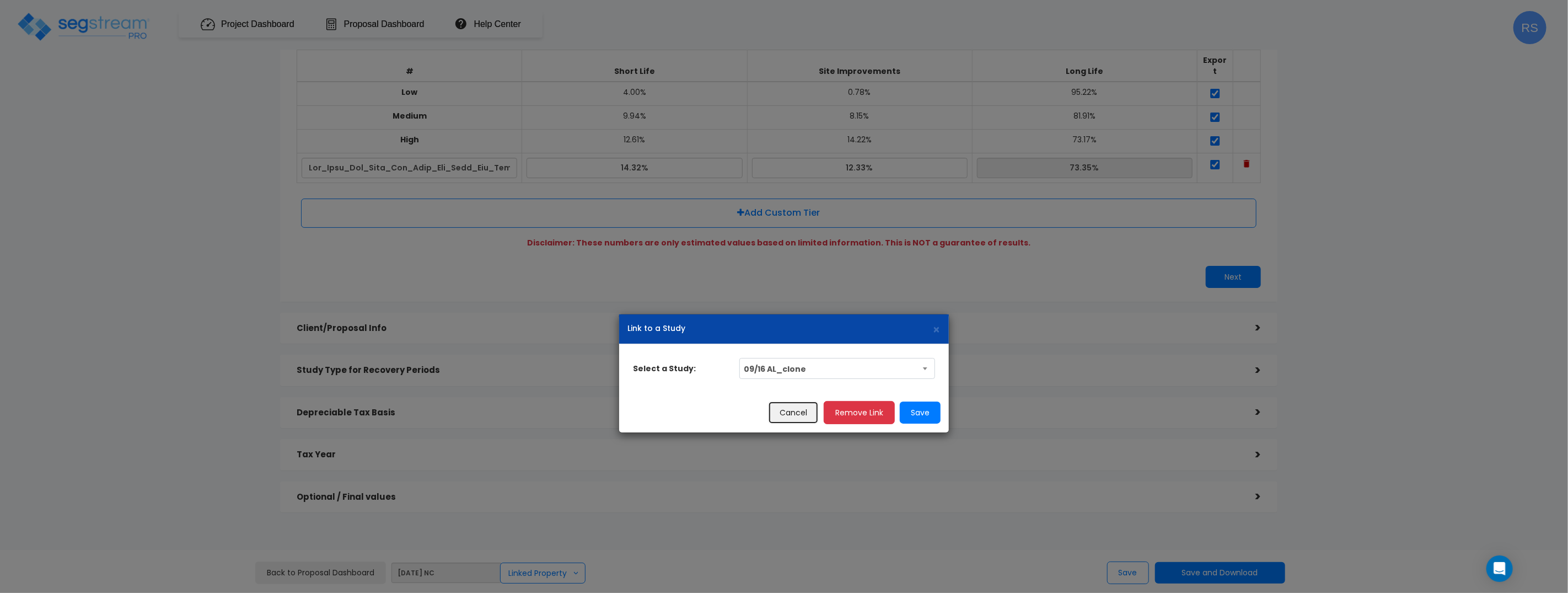
click at [805, 416] on button "Cancel" at bounding box center [793, 413] width 51 height 23
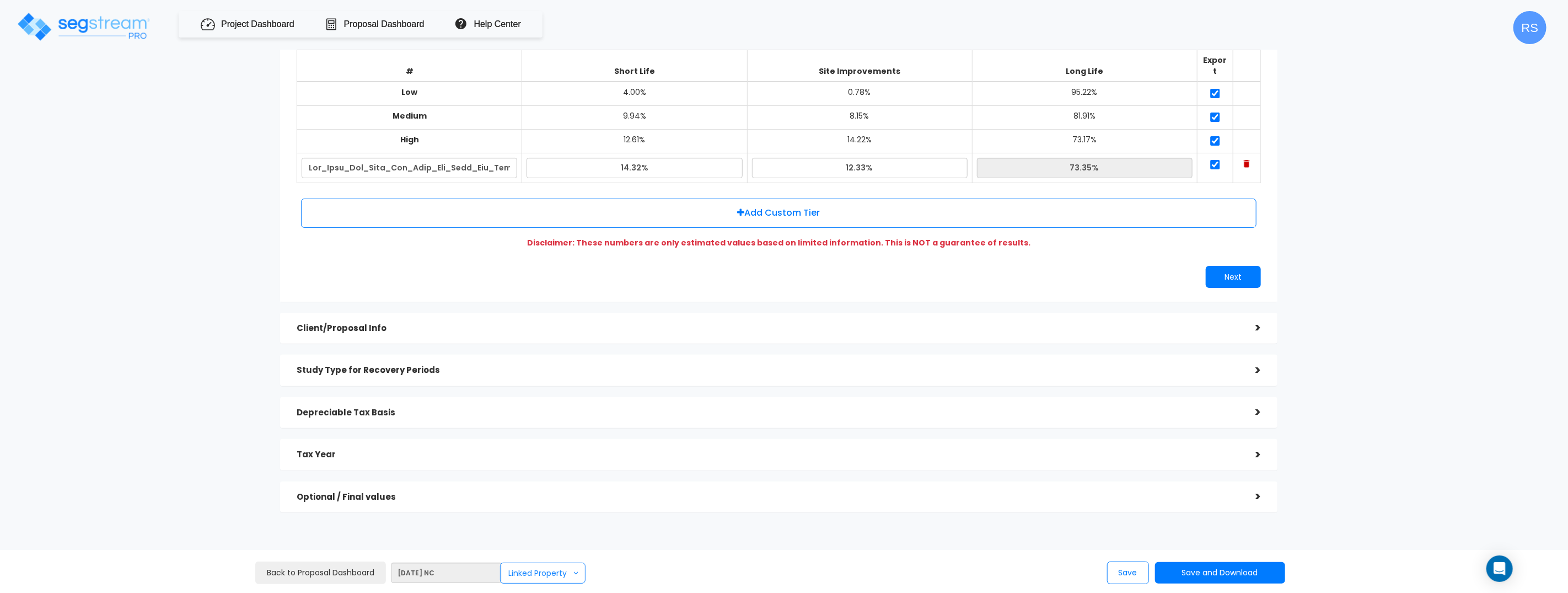
click at [547, 576] on button "Linked Property >" at bounding box center [543, 573] width 86 height 21
click at [789, 575] on div "Save Save and Download Standard Proposal Custom Proposal Custom Proposal CSV" at bounding box center [1039, 572] width 536 height 23
click at [530, 568] on button "Linked Property >" at bounding box center [543, 573] width 86 height 21
click at [552, 523] on link "Modify Link" at bounding box center [574, 520] width 138 height 22
